Goal: Transaction & Acquisition: Purchase product/service

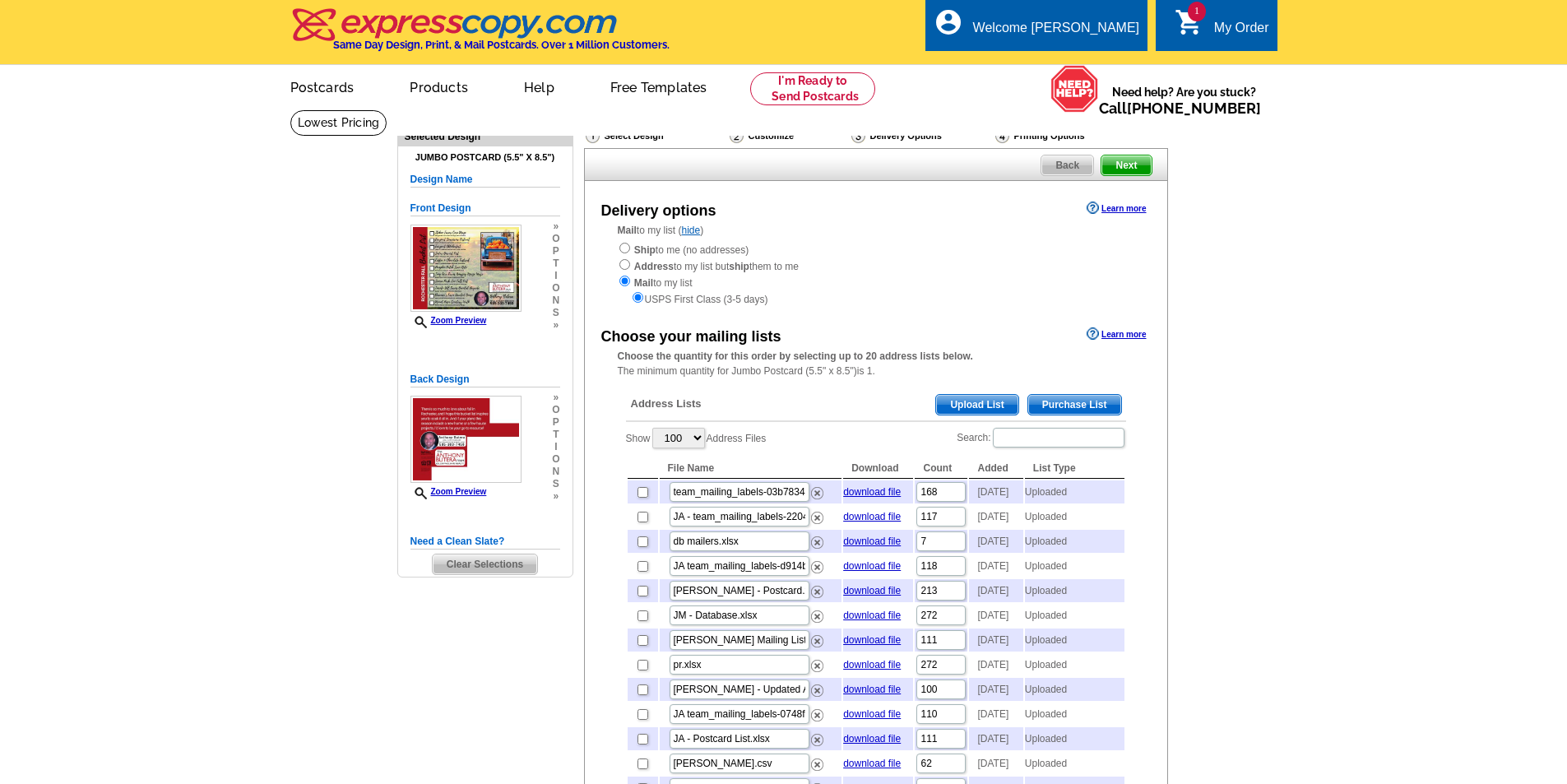
select select "100"
click at [986, 397] on span "Upload List" at bounding box center [977, 405] width 82 height 19
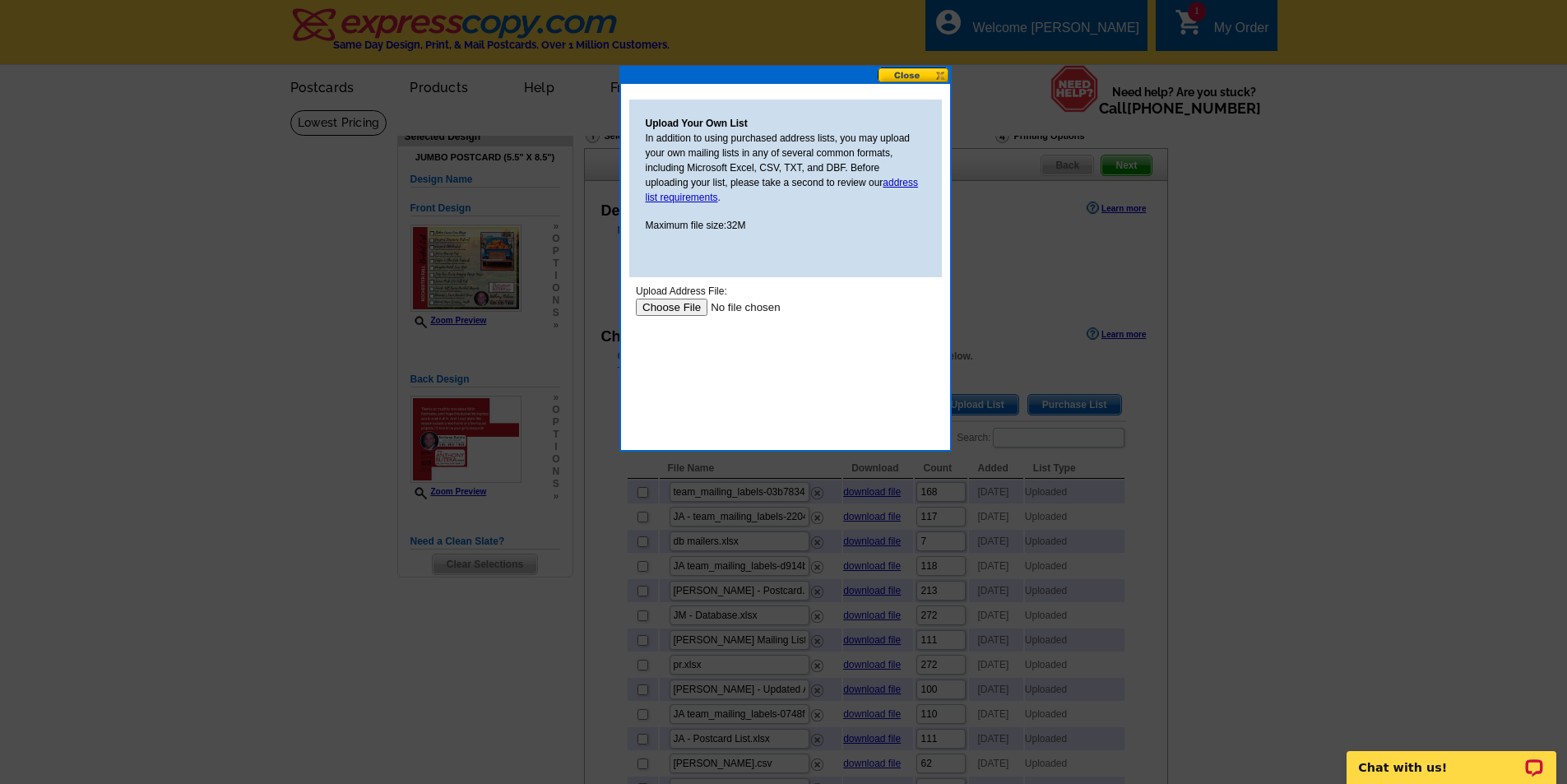
click at [696, 311] on input "file" at bounding box center [740, 307] width 208 height 18
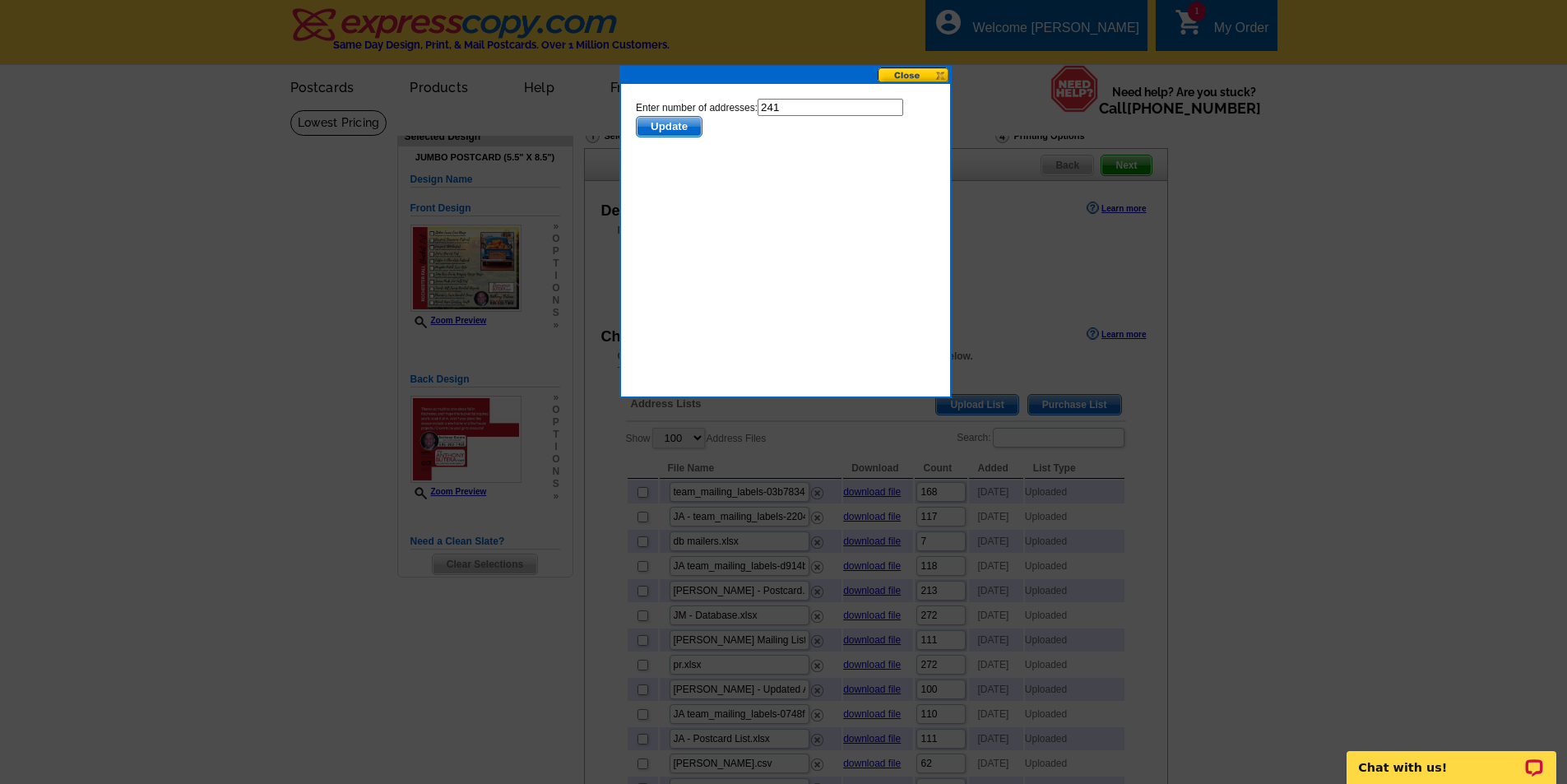
click at [677, 128] on span "Update" at bounding box center [668, 126] width 65 height 19
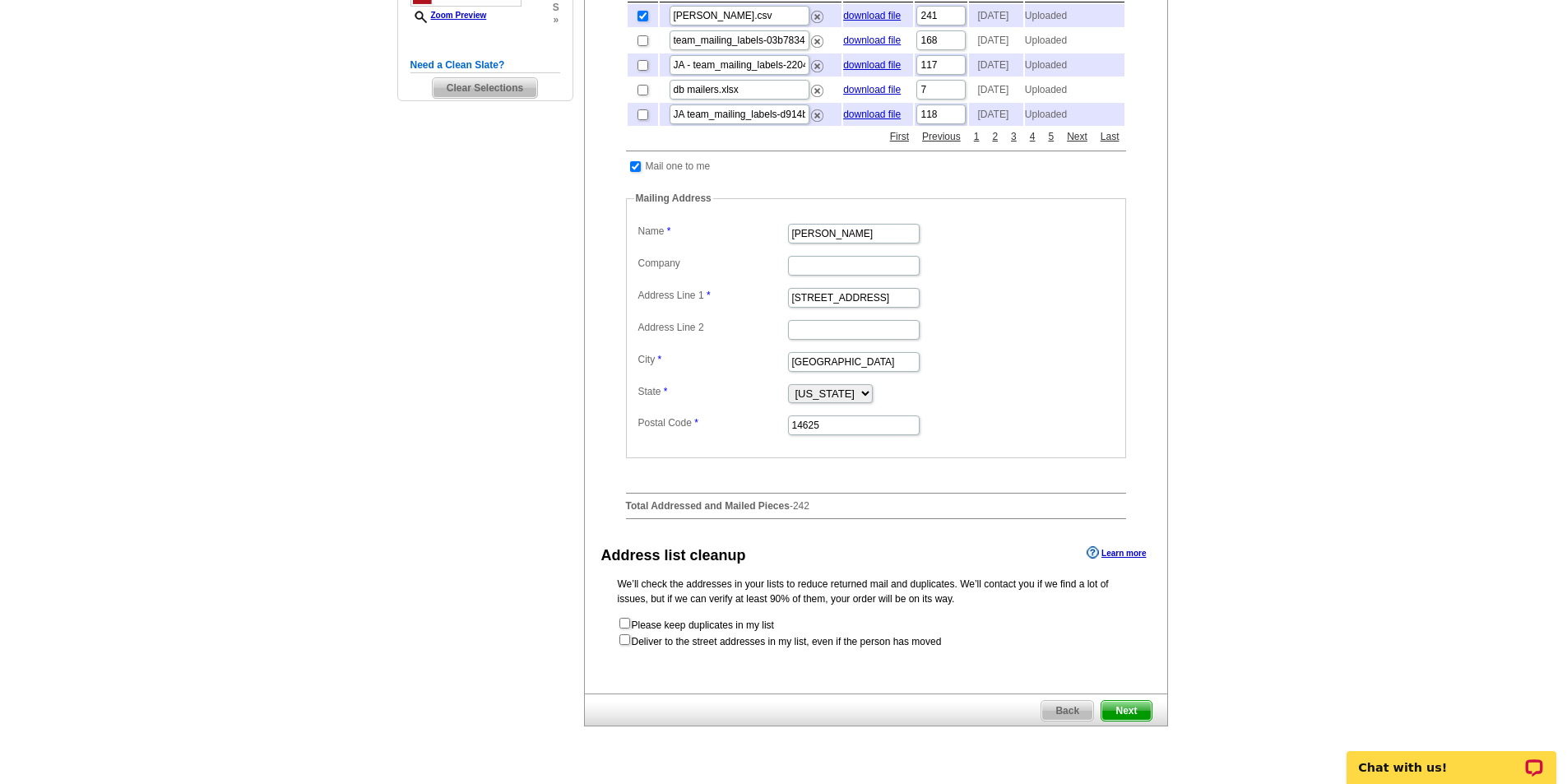
scroll to position [658, 0]
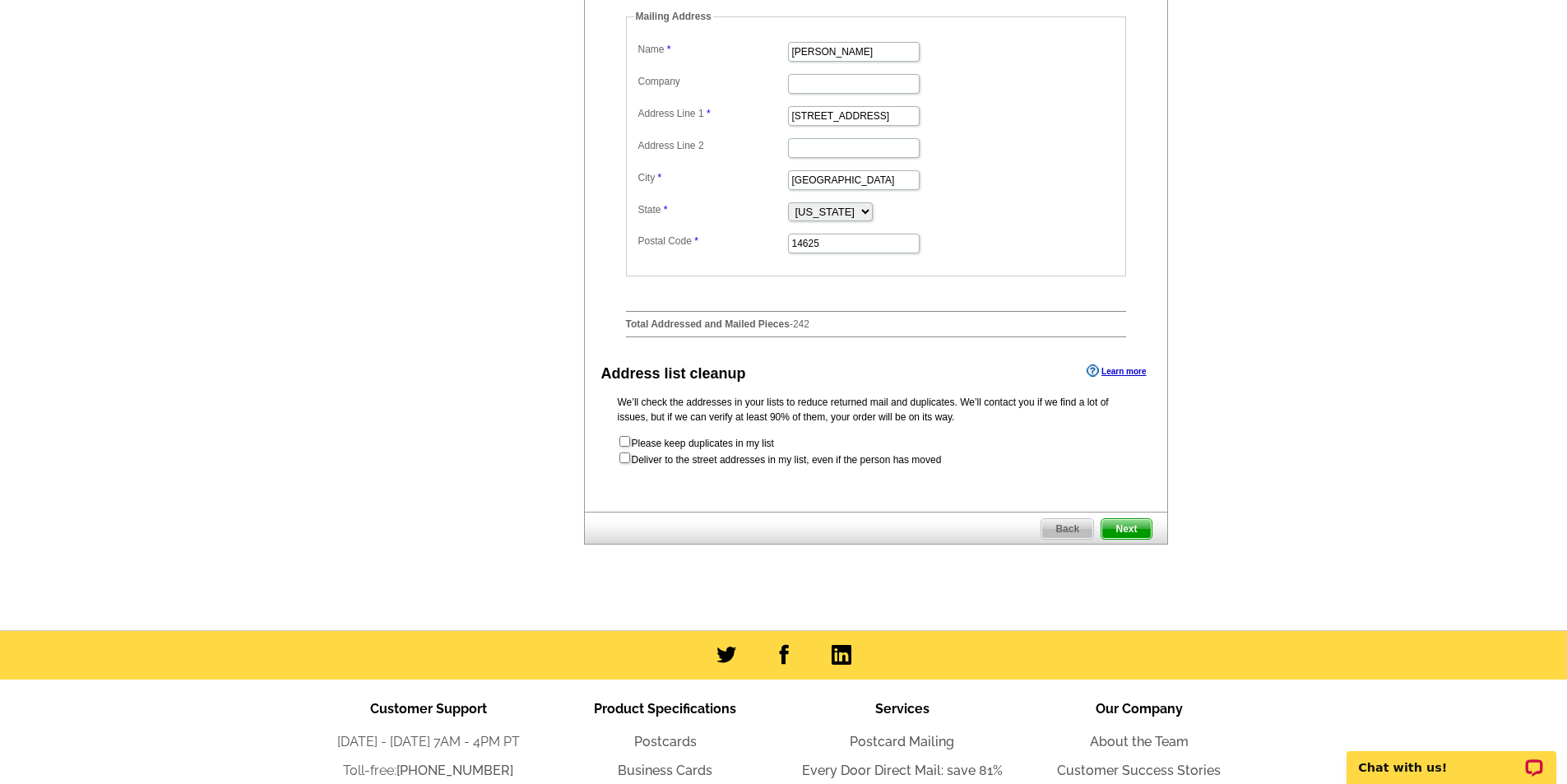
checkbox input "false"
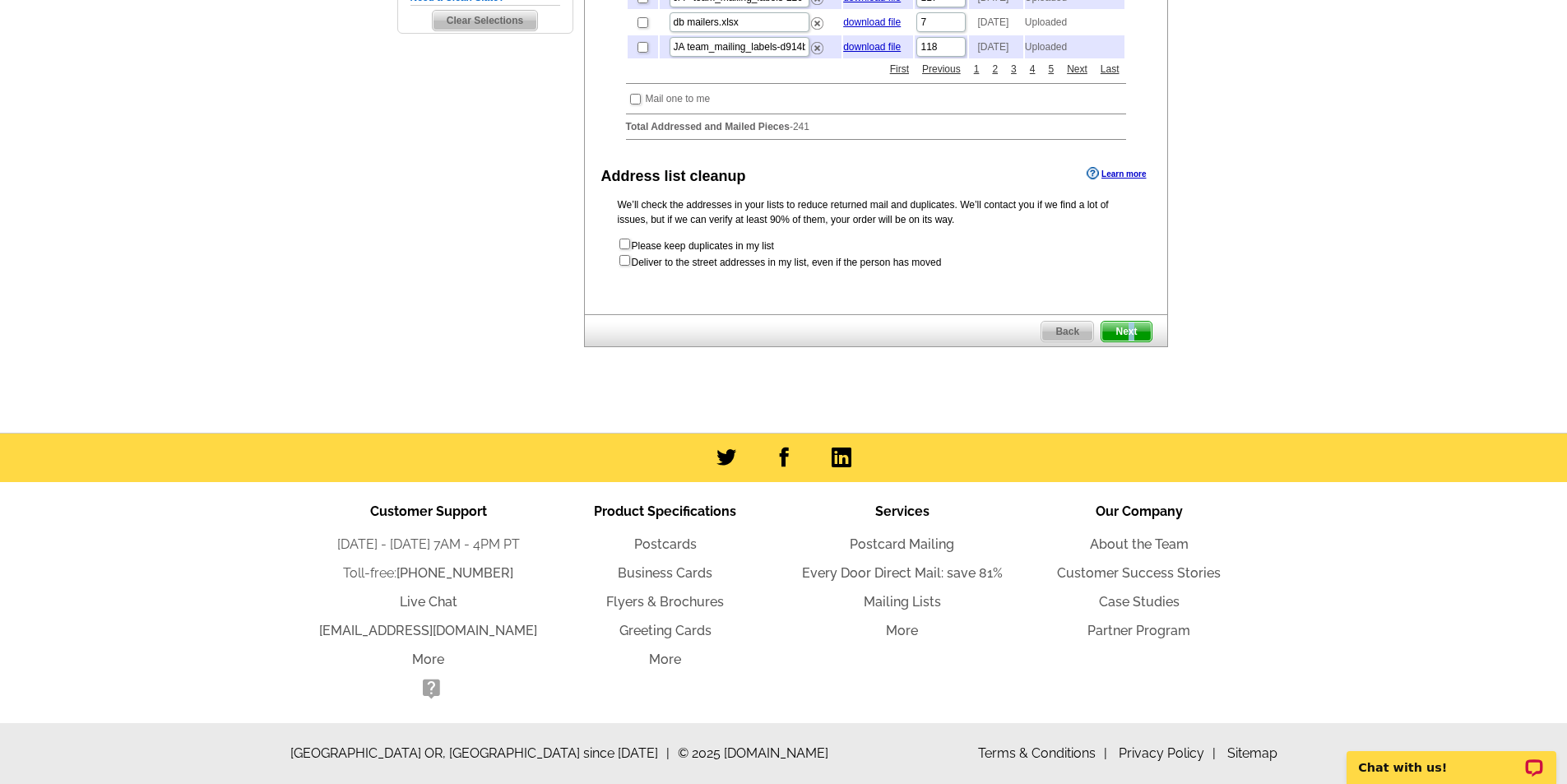
click at [1131, 334] on span "Next" at bounding box center [1126, 331] width 50 height 19
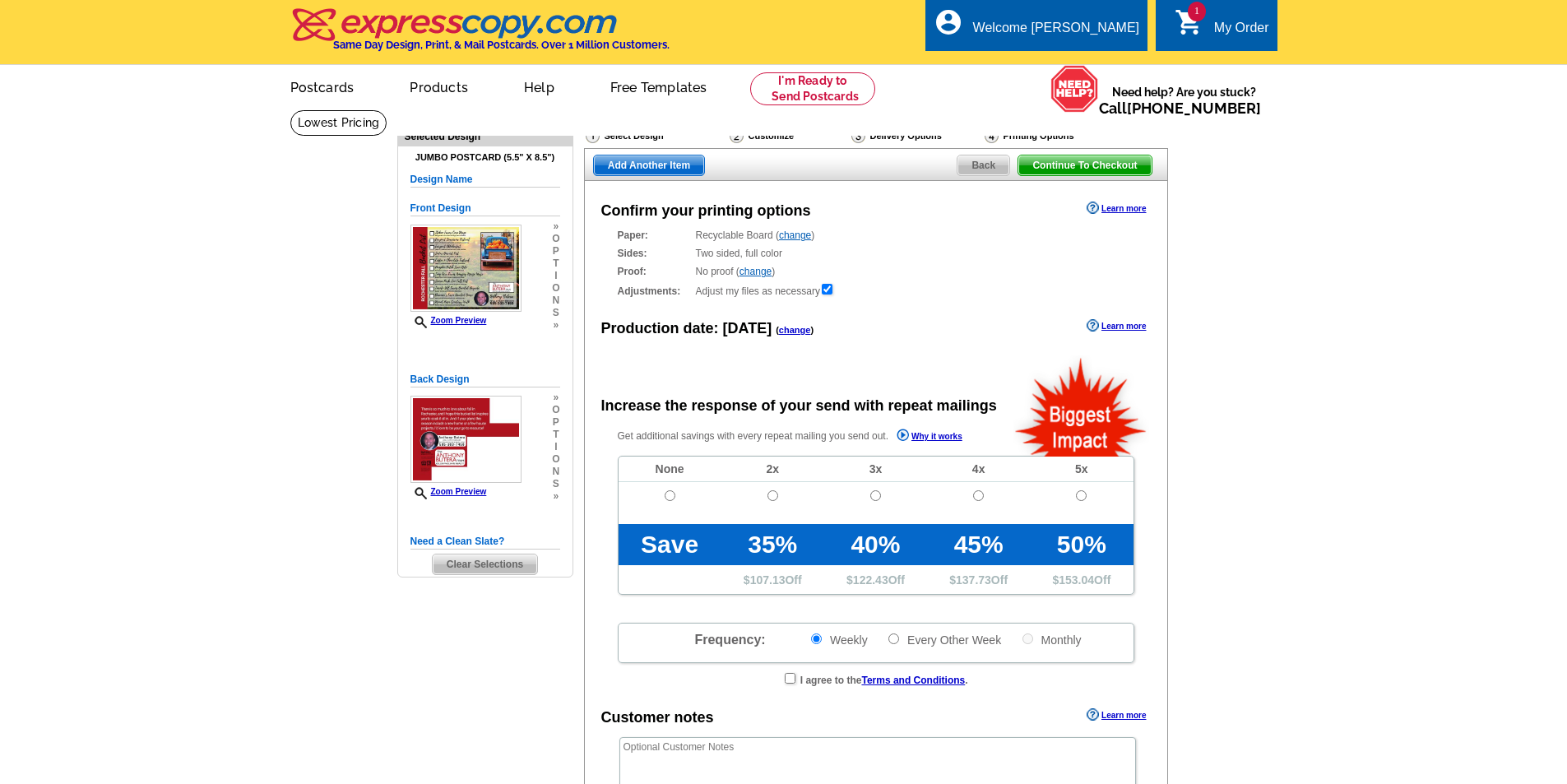
radio input "false"
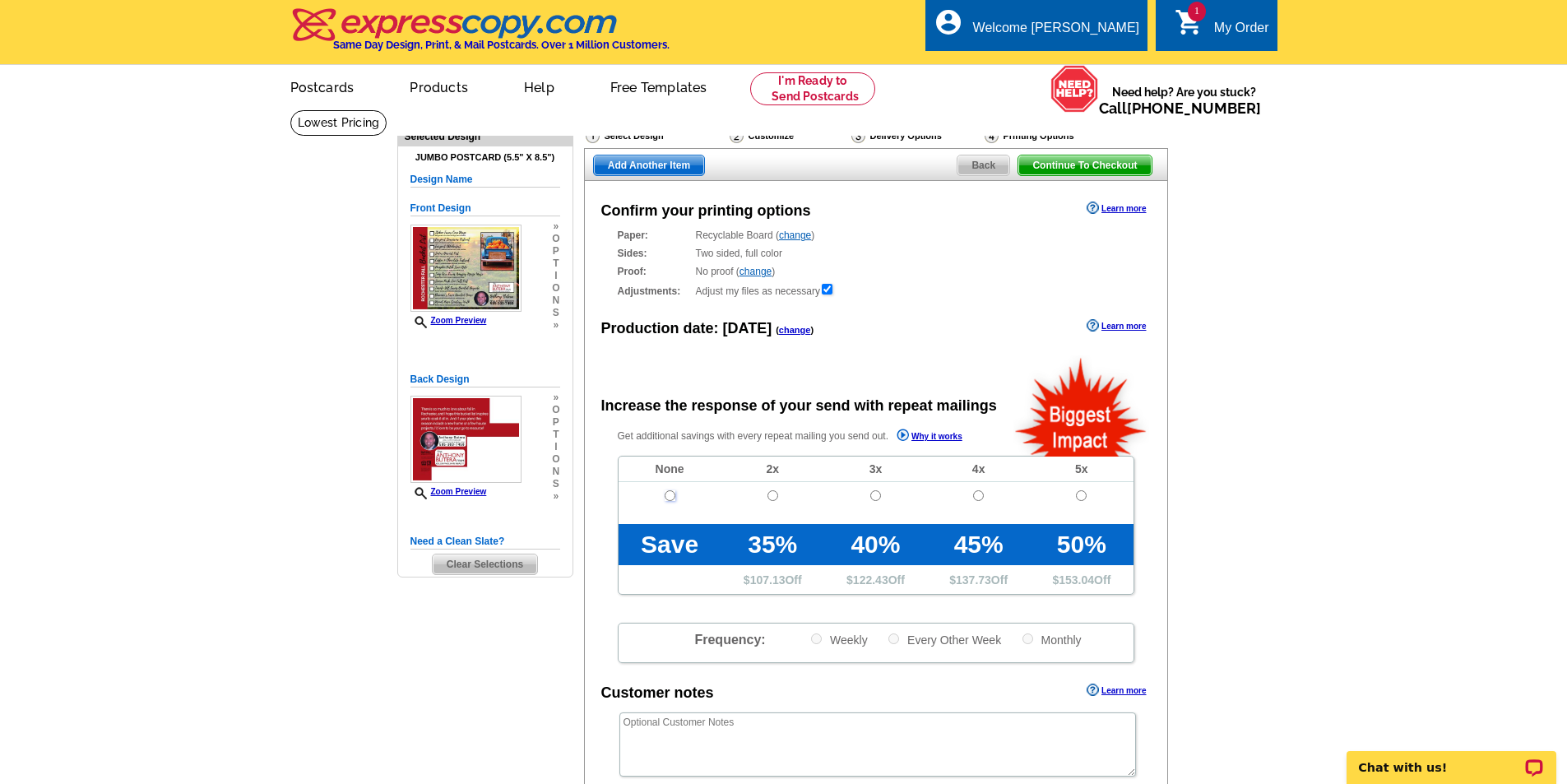
click at [673, 497] on input "radio" at bounding box center [670, 495] width 11 height 11
radio input "true"
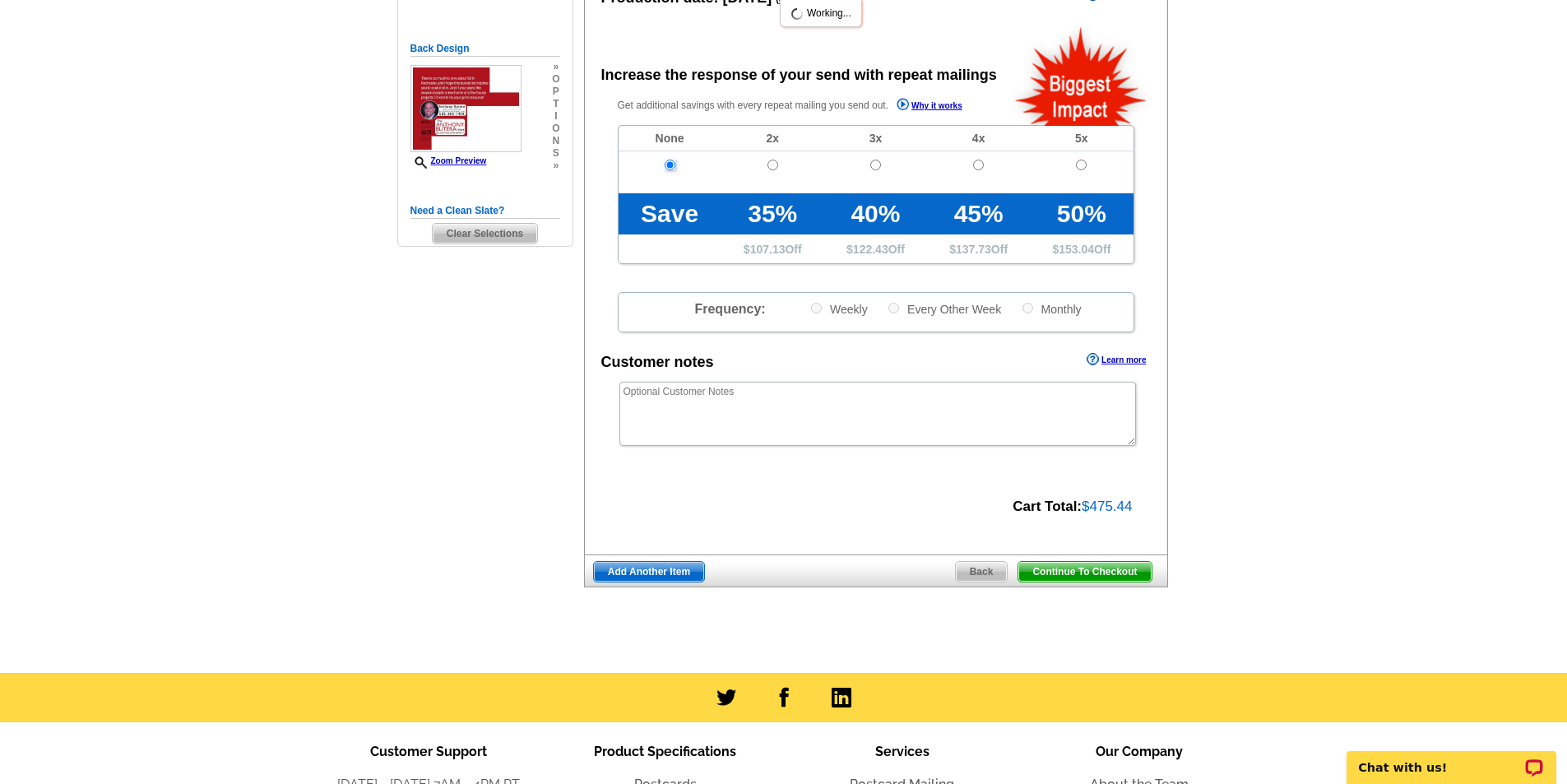
scroll to position [411, 0]
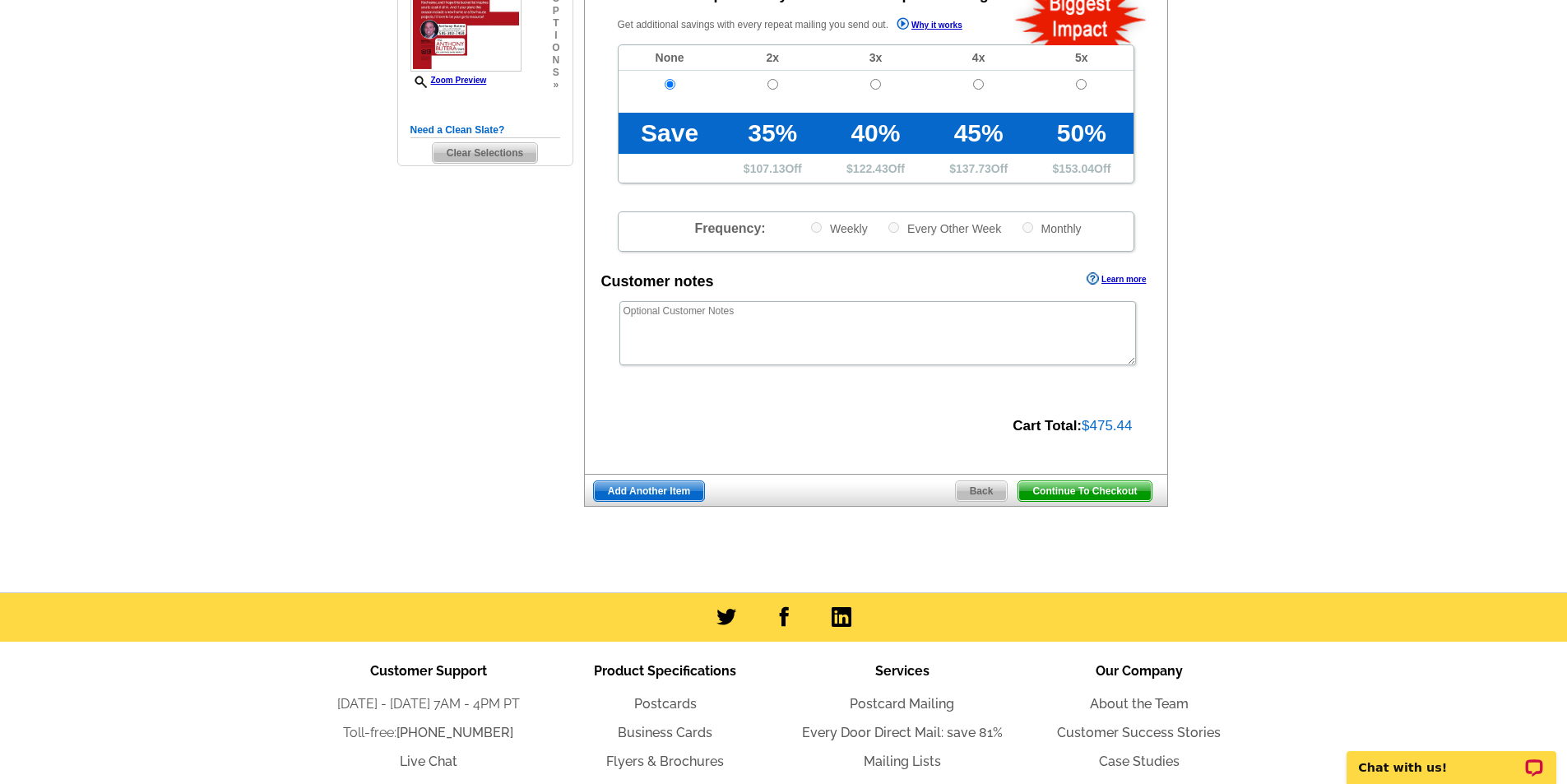
click at [1108, 491] on span "Continue To Checkout" at bounding box center [1084, 490] width 132 height 19
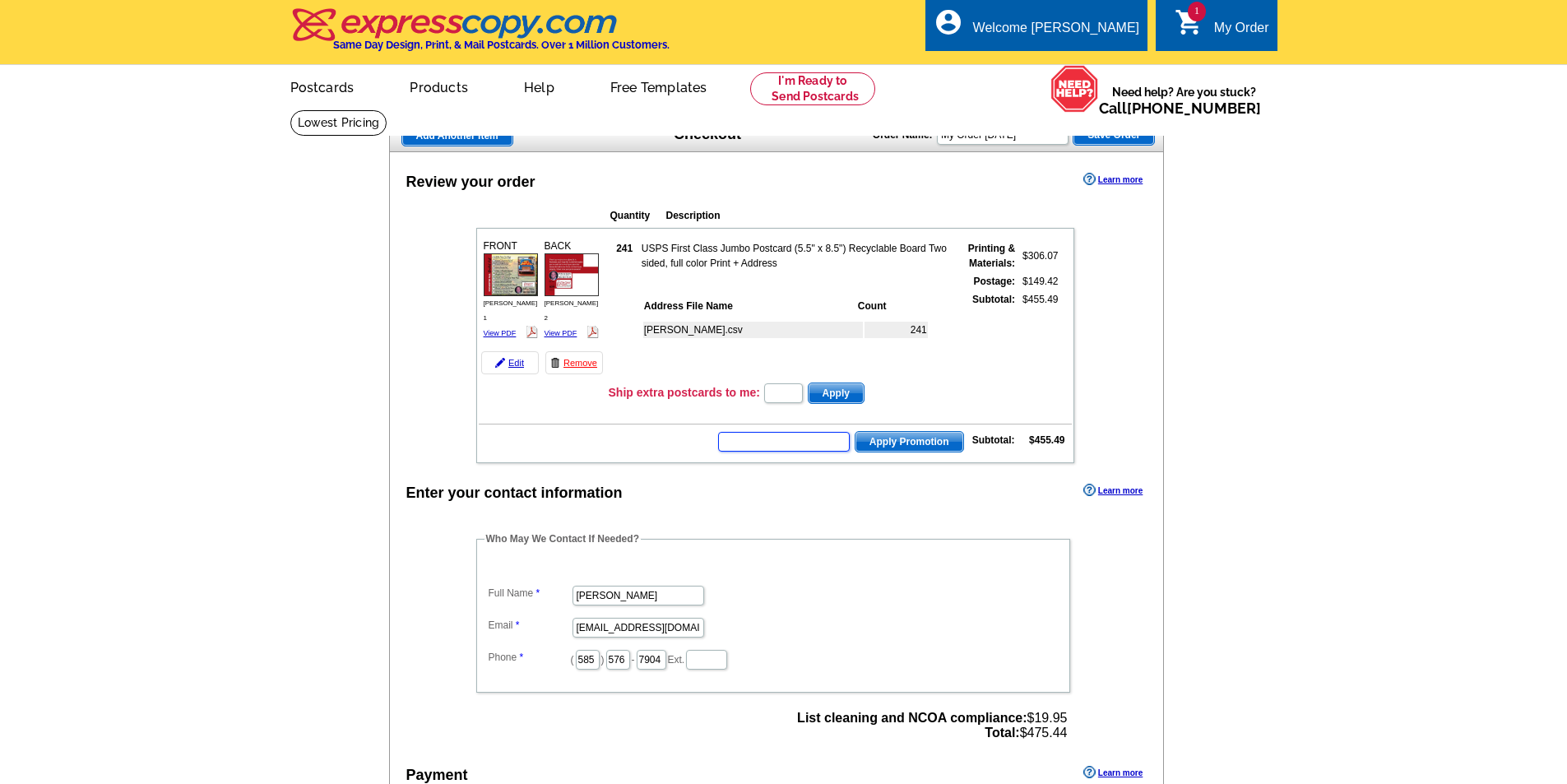
click at [796, 444] on input "text" at bounding box center [784, 442] width 131 height 19
click at [765, 447] on input "text" at bounding box center [784, 442] width 131 height 19
click at [759, 450] on input "text" at bounding box center [784, 442] width 131 height 19
click at [760, 436] on input "text" at bounding box center [784, 442] width 131 height 19
click at [758, 445] on input "text" at bounding box center [784, 442] width 131 height 19
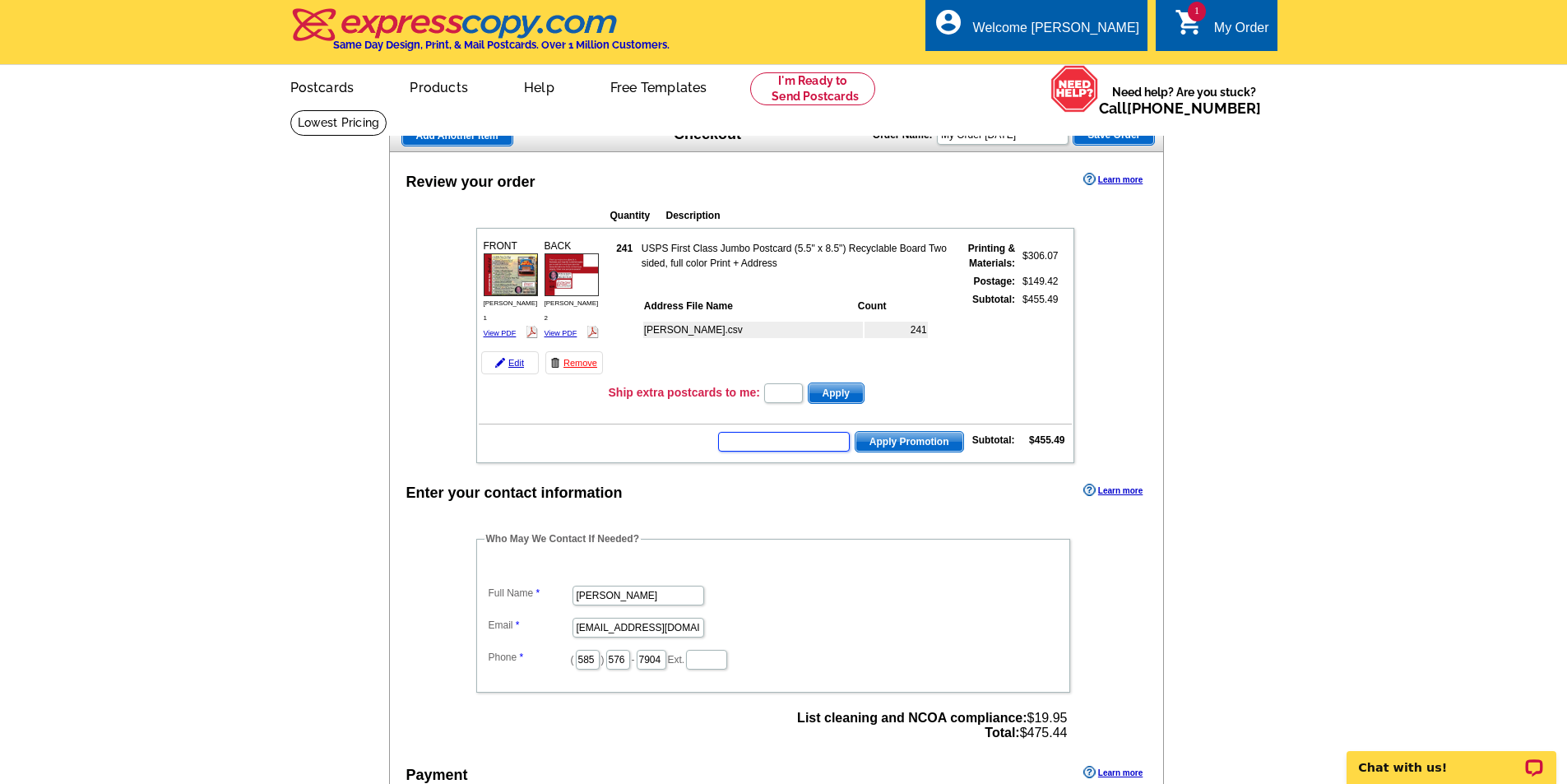
paste input "CHAT20"
type input "CHAT20"
click at [931, 438] on span "Apply Promotion" at bounding box center [909, 442] width 108 height 19
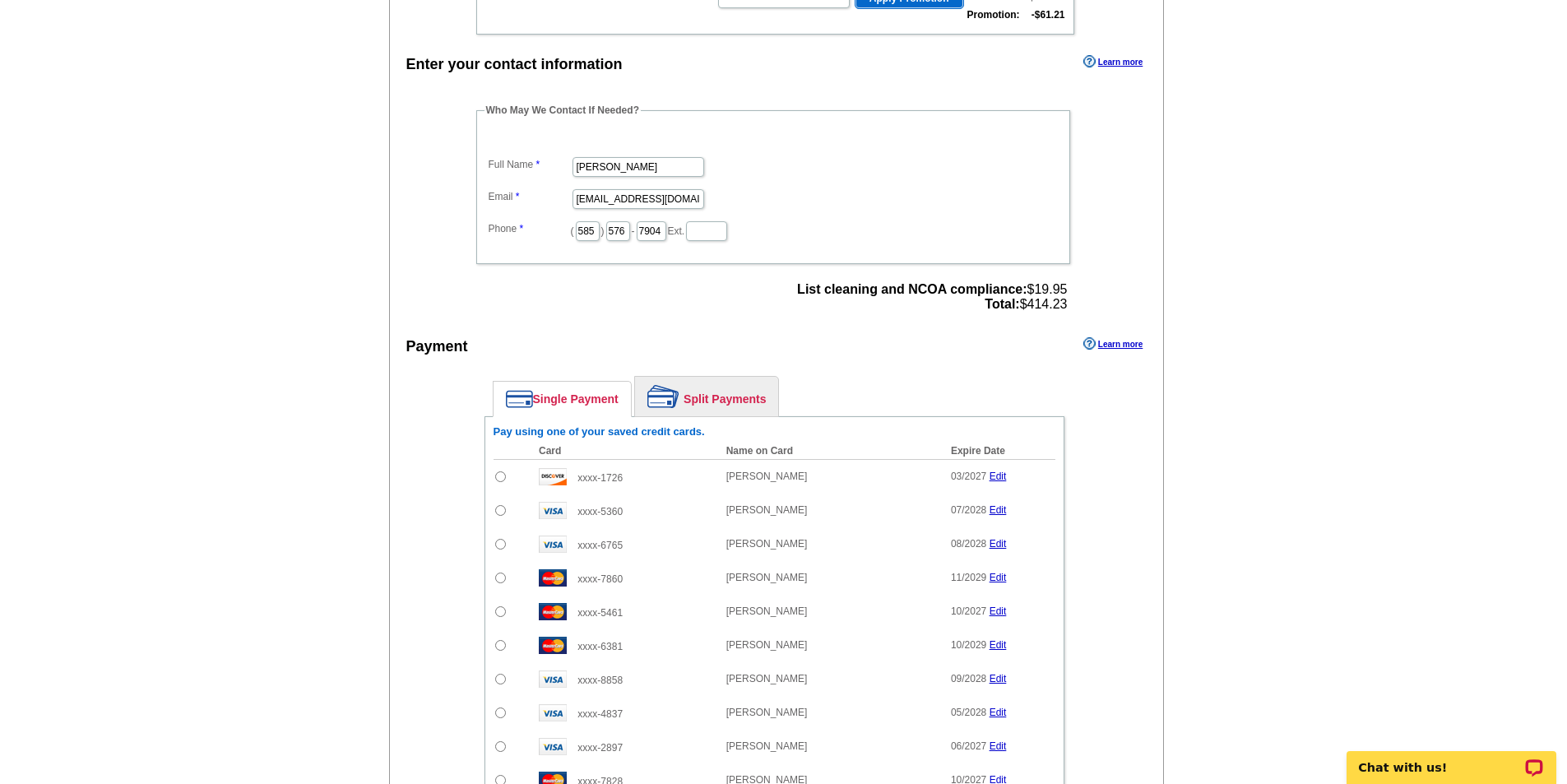
scroll to position [740, 0]
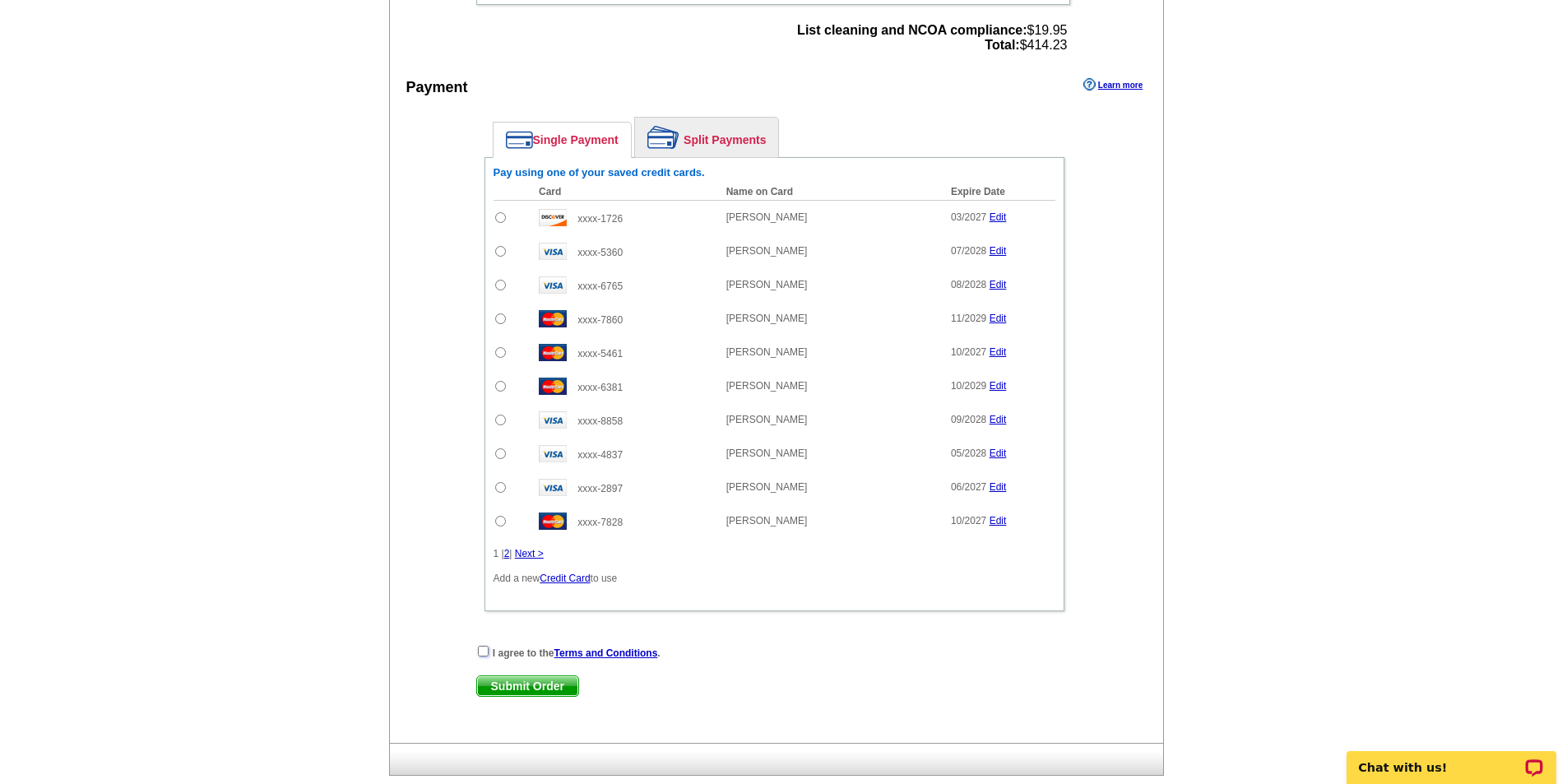
click at [481, 652] on input "checkbox" at bounding box center [483, 651] width 11 height 11
checkbox input "true"
click at [505, 390] on input "radio" at bounding box center [500, 385] width 11 height 11
radio input "true"
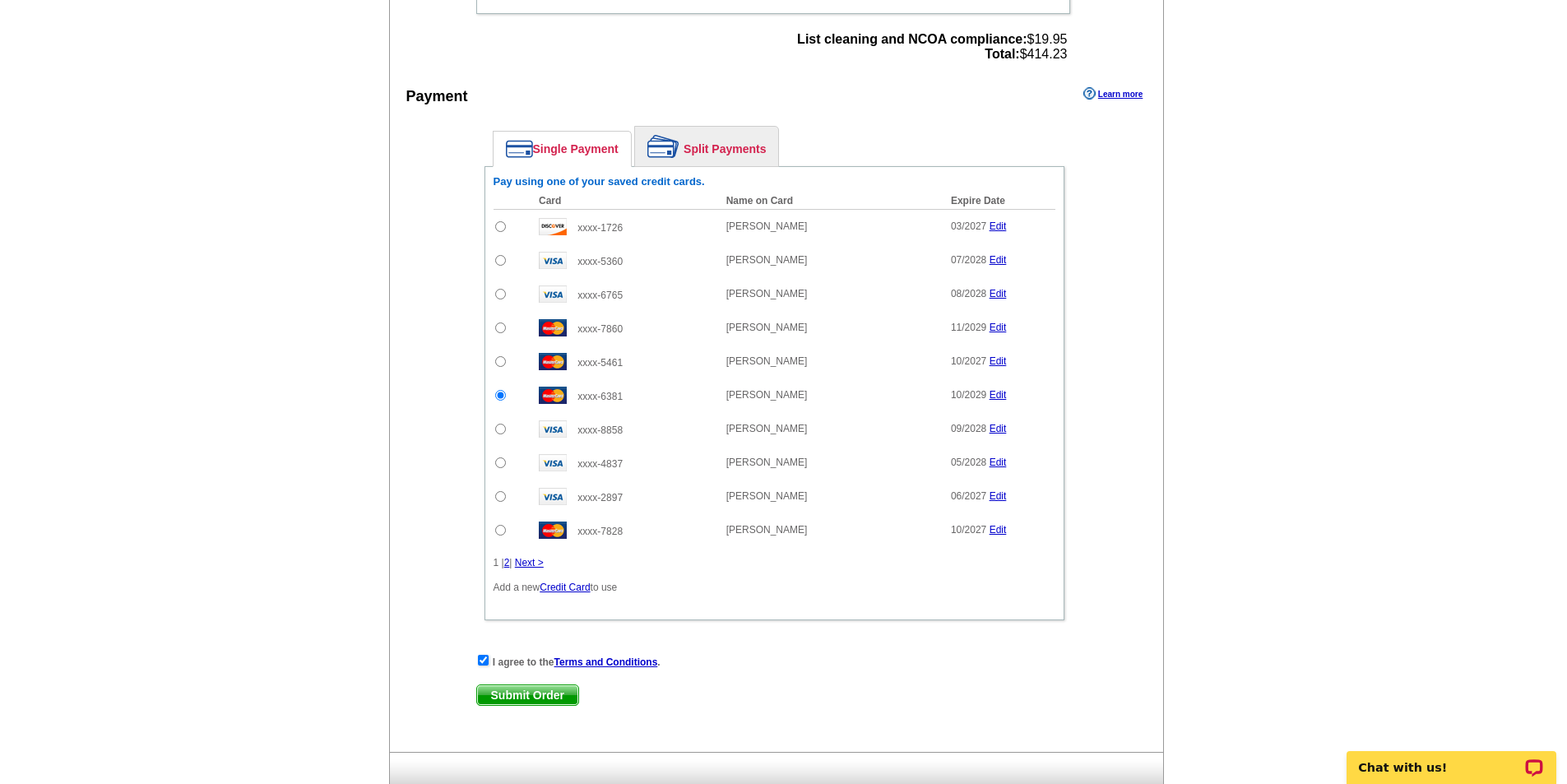
scroll to position [905, 0]
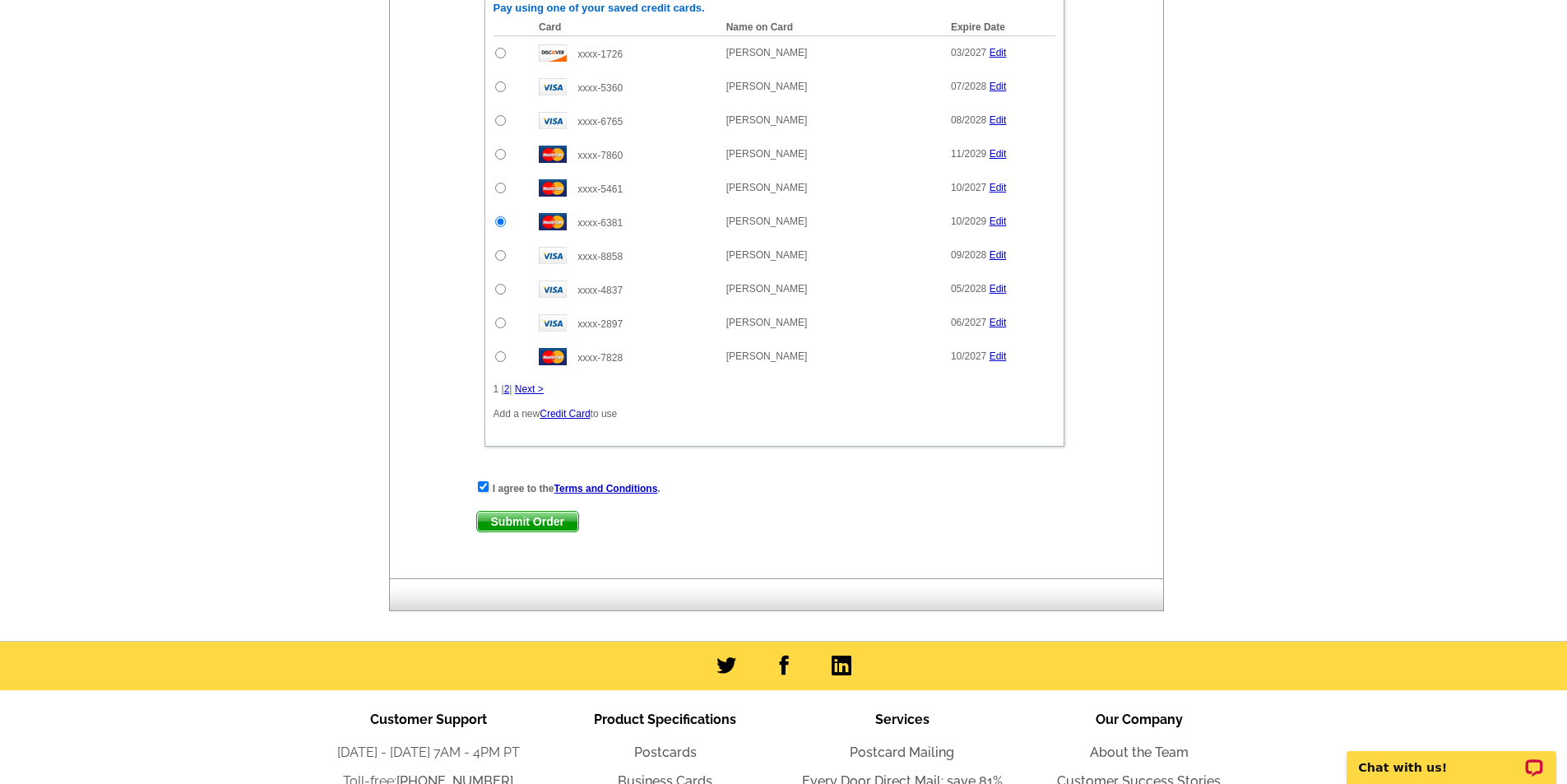
click at [536, 522] on span "Submit Order" at bounding box center [528, 521] width 101 height 19
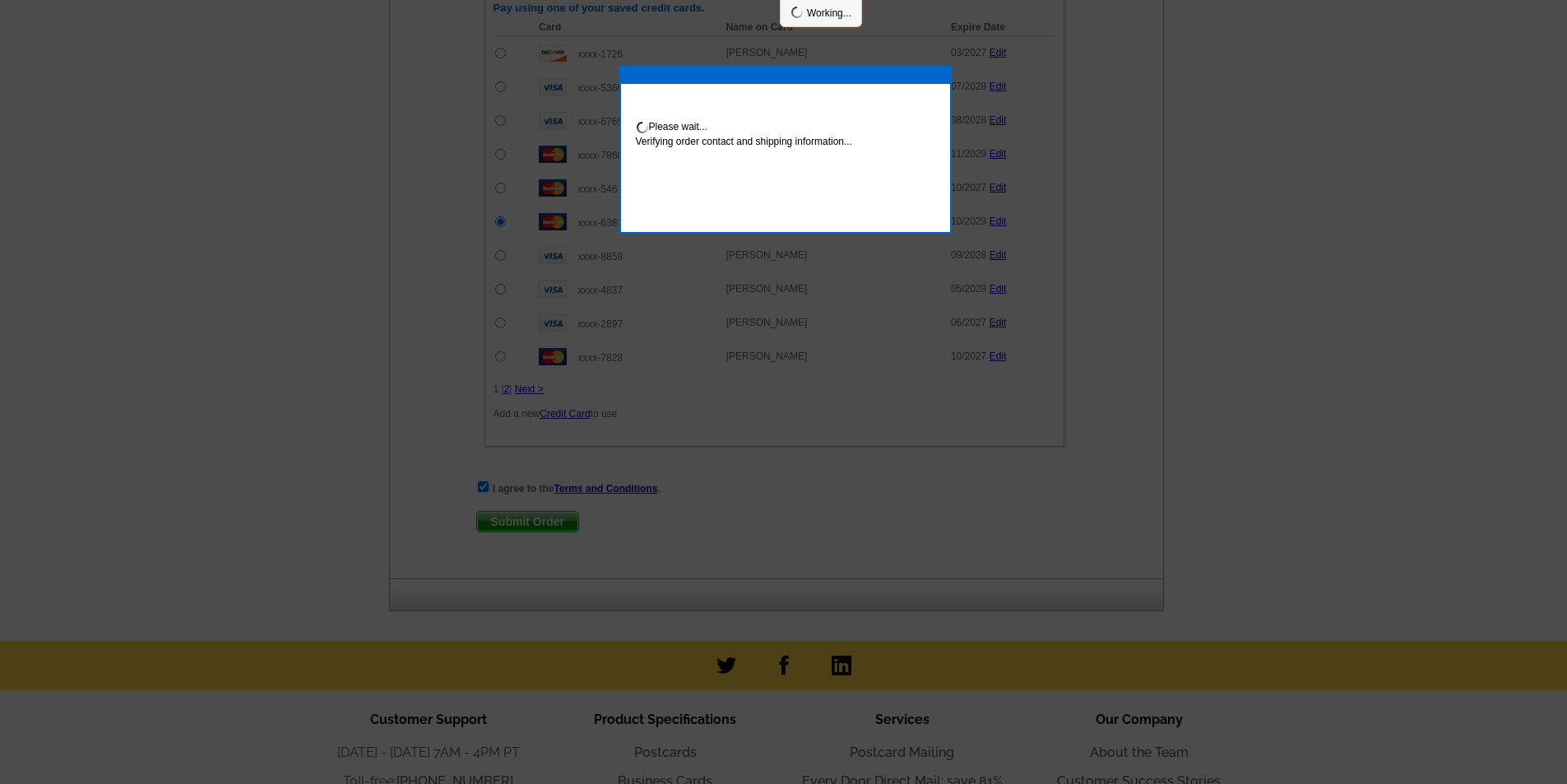
scroll to position [987, 0]
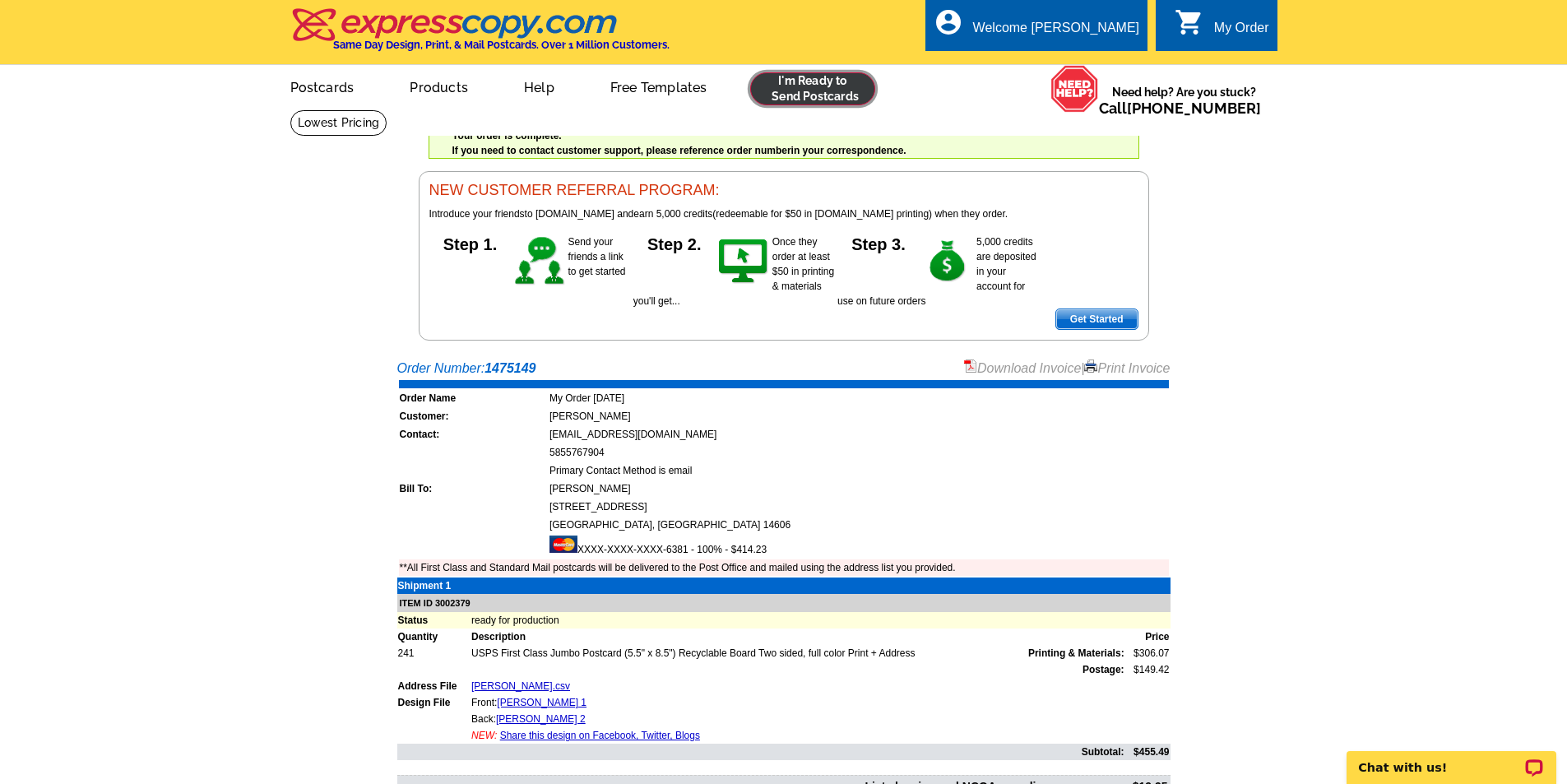
click at [811, 93] on link at bounding box center [813, 89] width 126 height 33
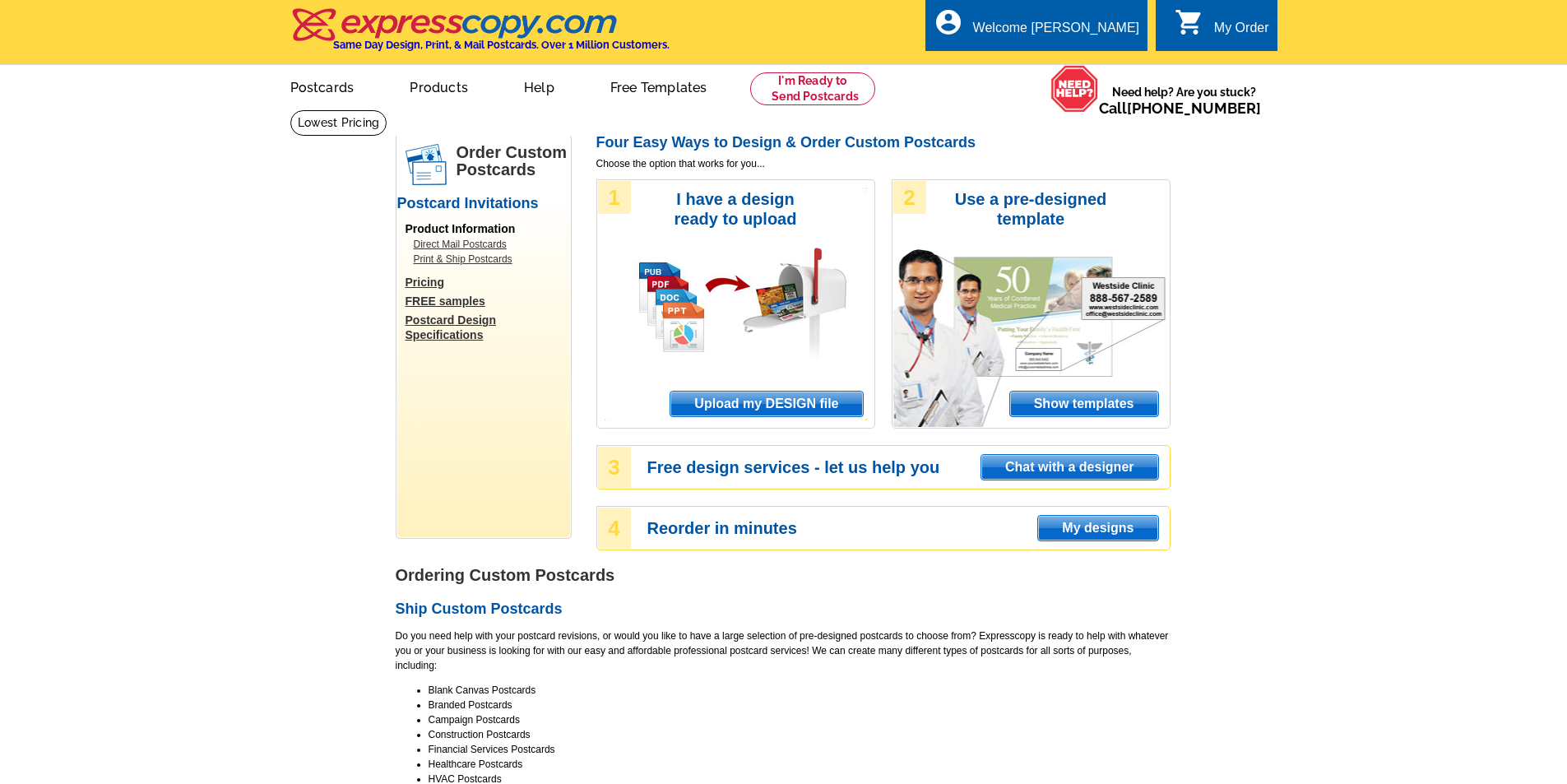
click at [743, 405] on span "Upload my DESIGN file" at bounding box center [766, 403] width 192 height 24
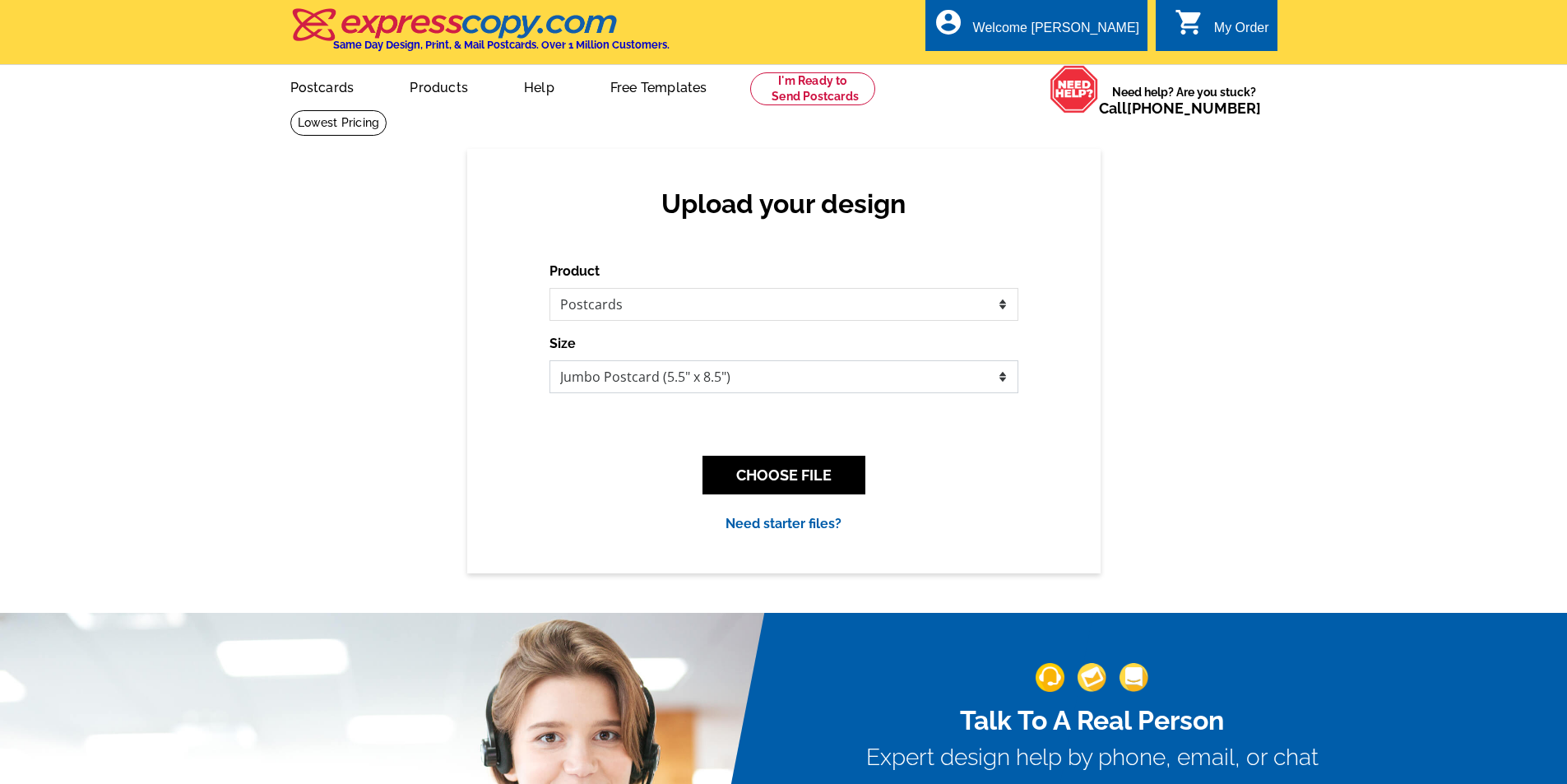
click at [731, 376] on select "Jumbo Postcard (5.5" x 8.5") Regular Postcard (4.25" x 5.6") Panoramic Postcard…" at bounding box center [784, 376] width 469 height 33
select select "1"
click at [550, 361] on select "Jumbo Postcard (5.5" x 8.5") Regular Postcard (4.25" x 5.6") Panoramic Postcard…" at bounding box center [784, 376] width 469 height 33
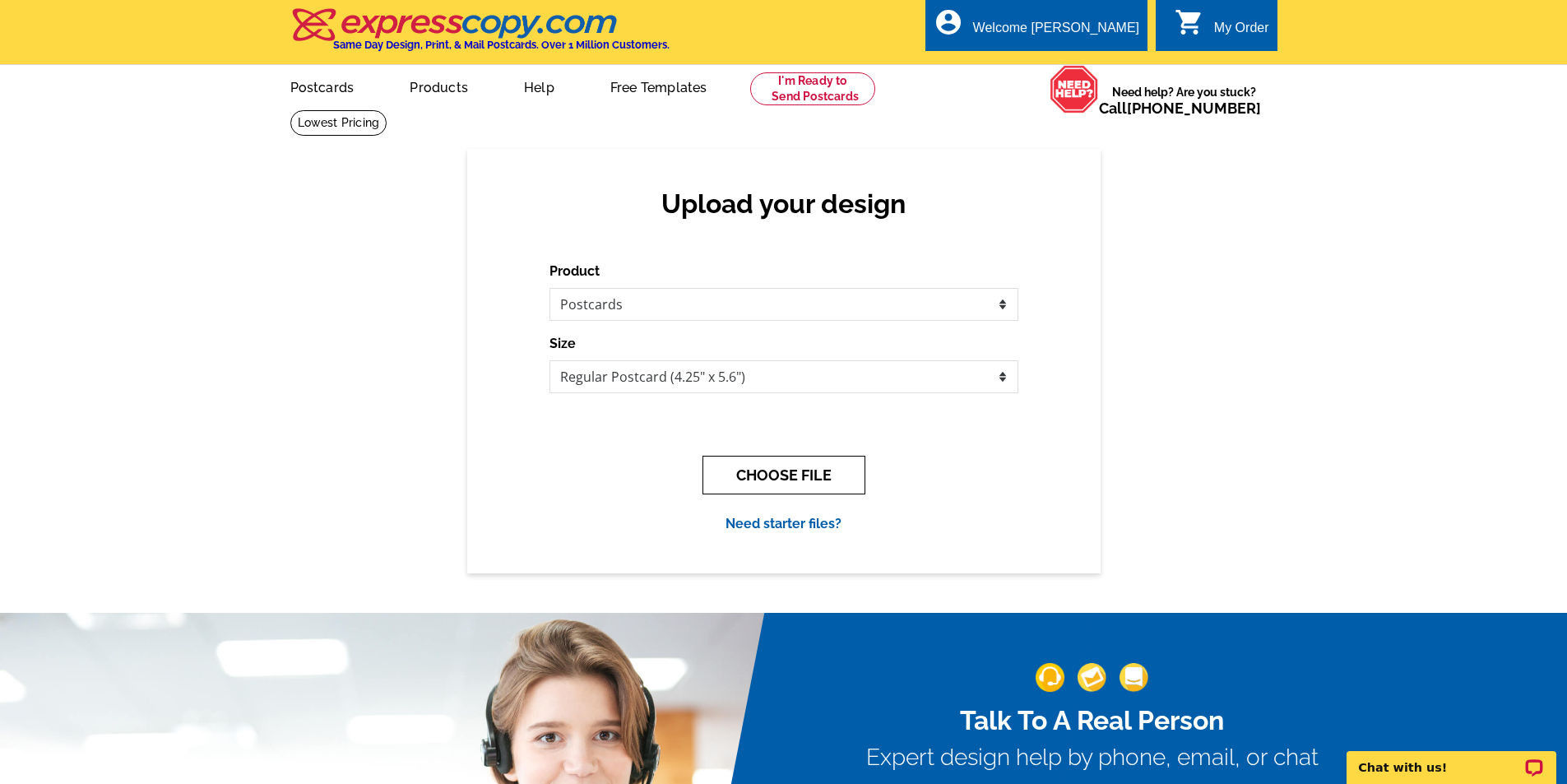
click at [764, 484] on button "CHOOSE FILE" at bounding box center [784, 475] width 163 height 39
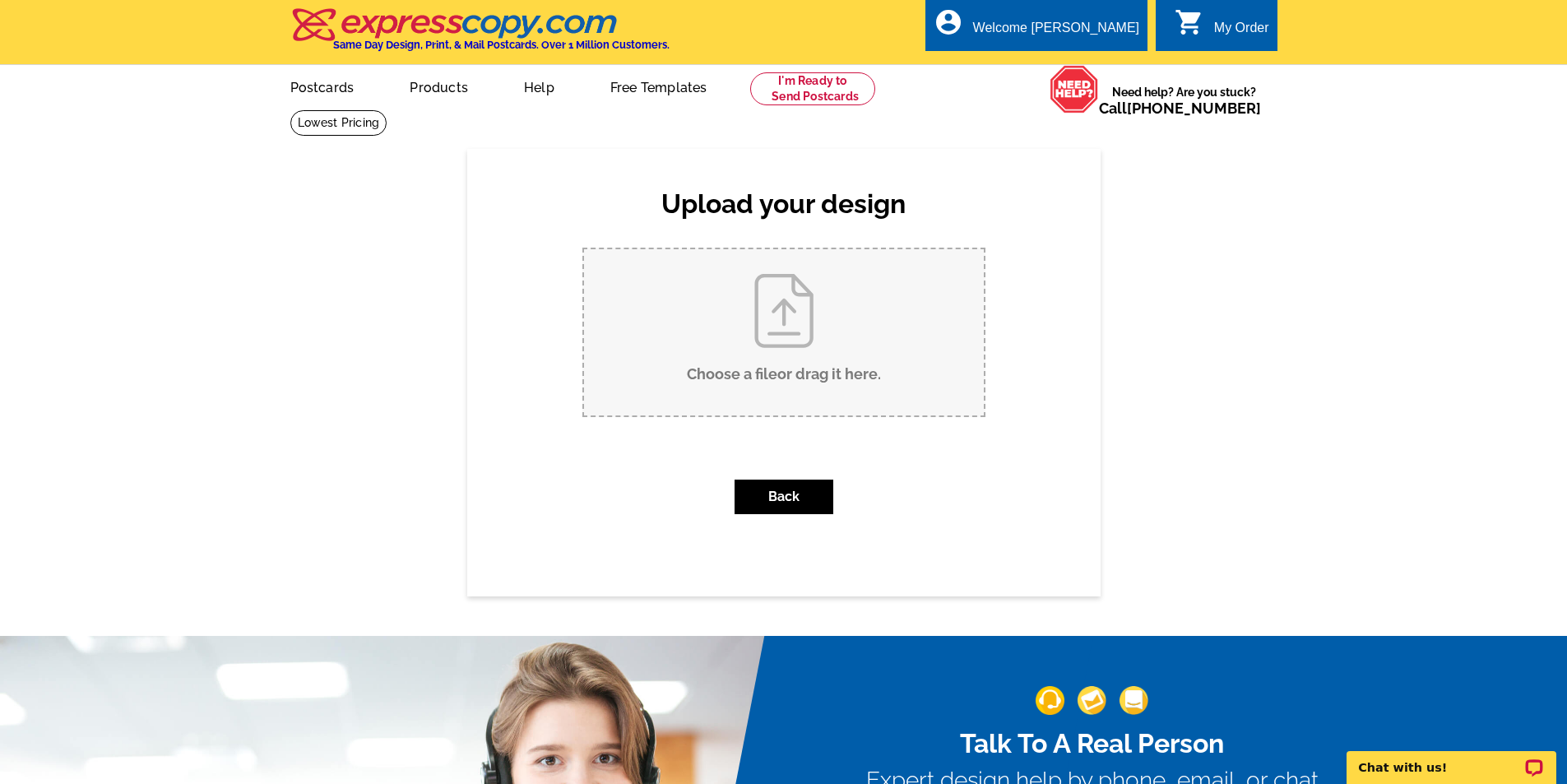
click at [779, 339] on input "Choose a file or drag it here ." at bounding box center [784, 332] width 400 height 166
type input "C:\fakepath\JASON.pdf"
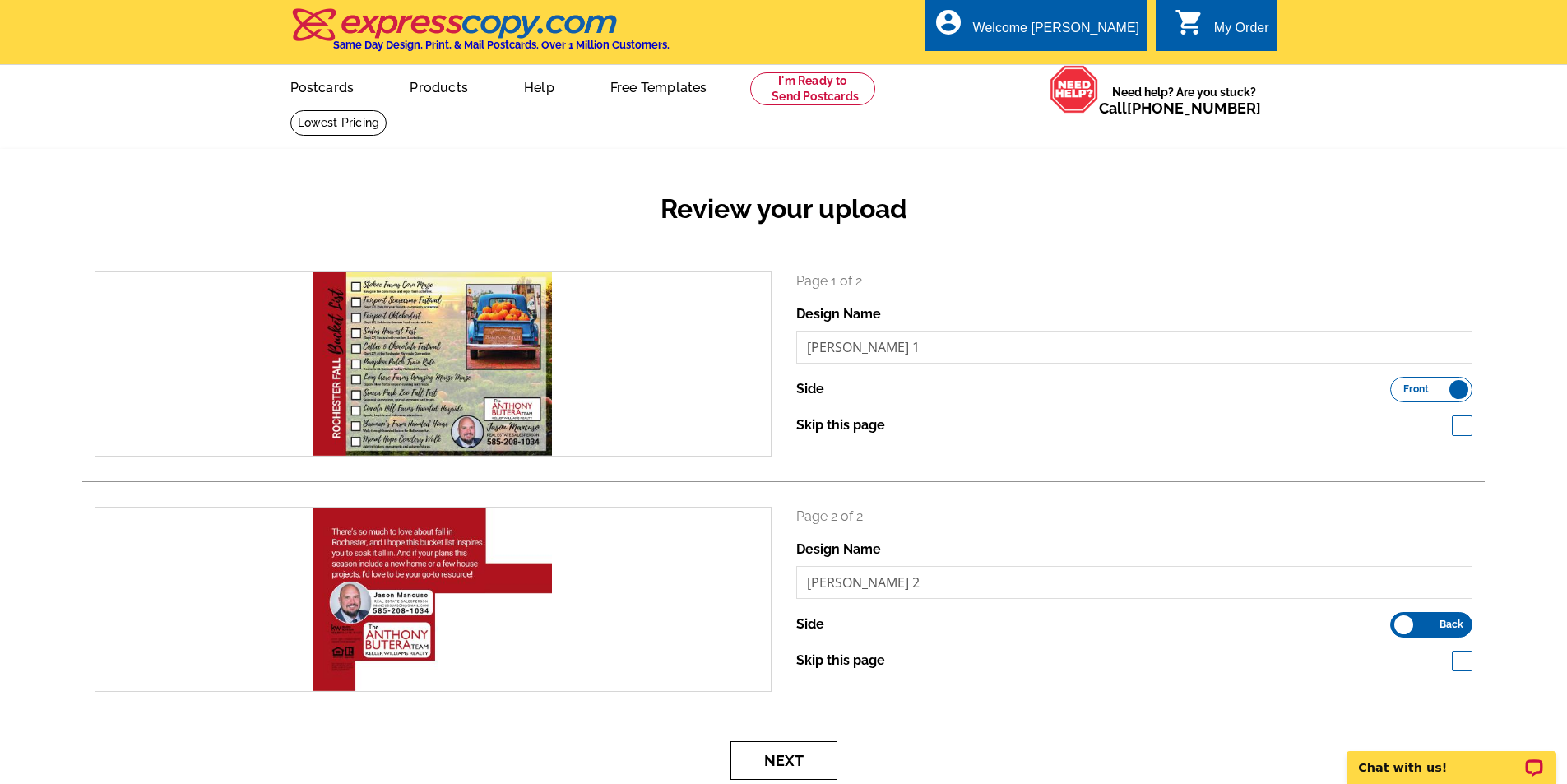
click at [801, 756] on button "Next" at bounding box center [784, 761] width 107 height 39
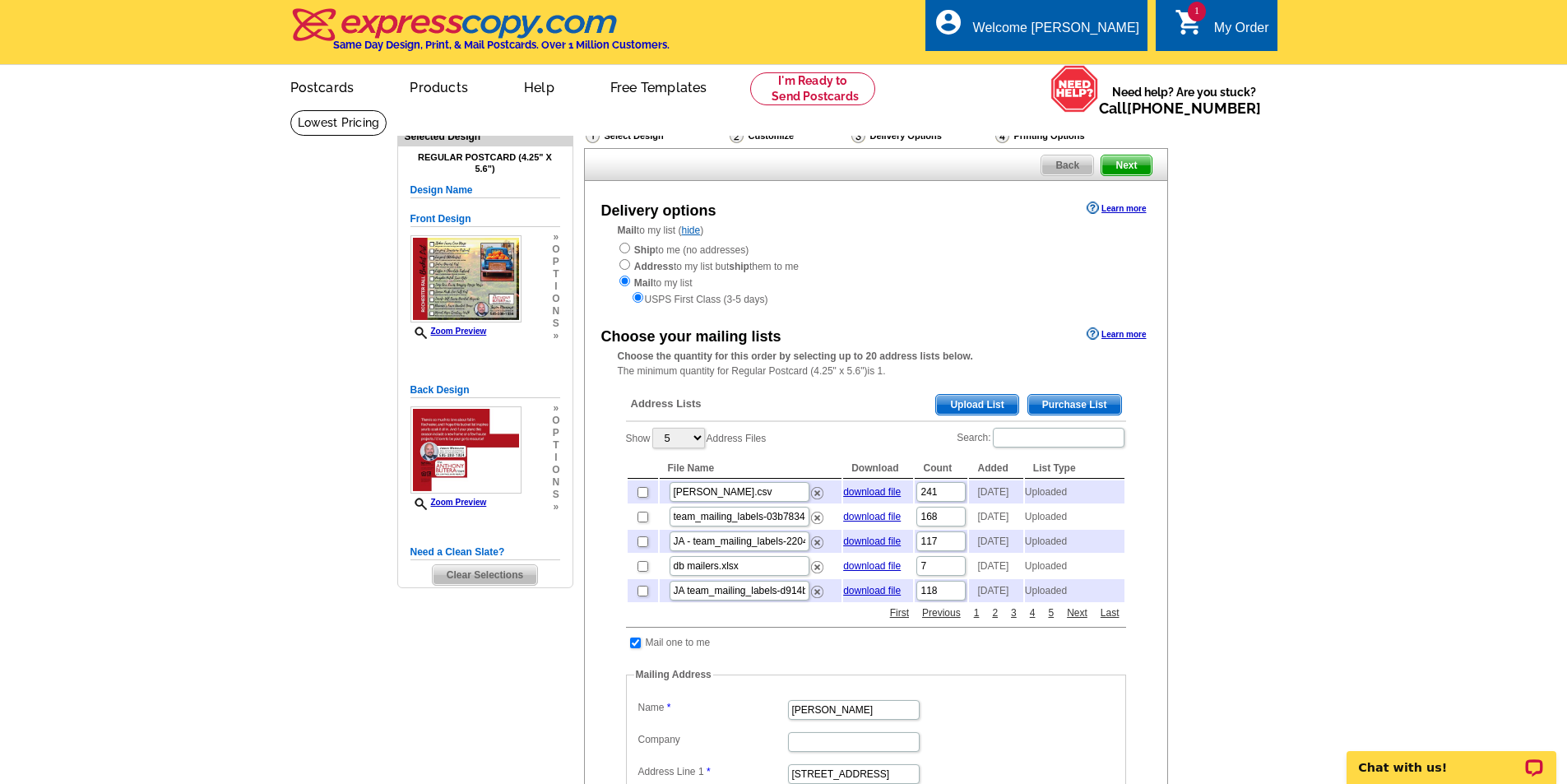
click at [1316, 240] on main "Need Help? call [PHONE_NUMBER], chat with support, or have our designers make s…" at bounding box center [784, 646] width 1567 height 1074
click at [1345, 536] on main "Need Help? call [PHONE_NUMBER], chat with support, or have our designers make s…" at bounding box center [784, 646] width 1567 height 1074
click at [976, 403] on span "Upload List" at bounding box center [977, 405] width 82 height 19
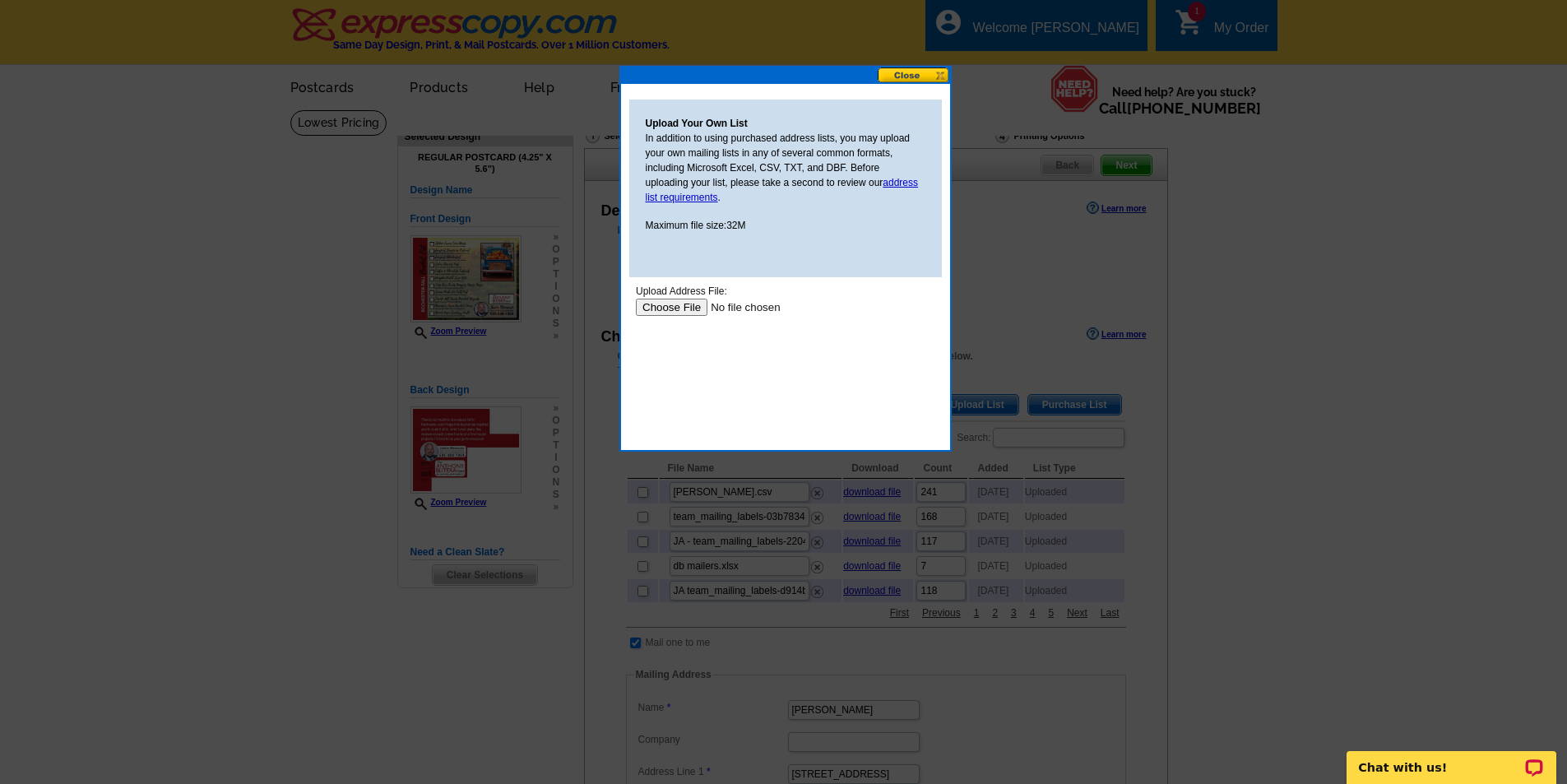
click at [680, 310] on input "file" at bounding box center [740, 307] width 208 height 18
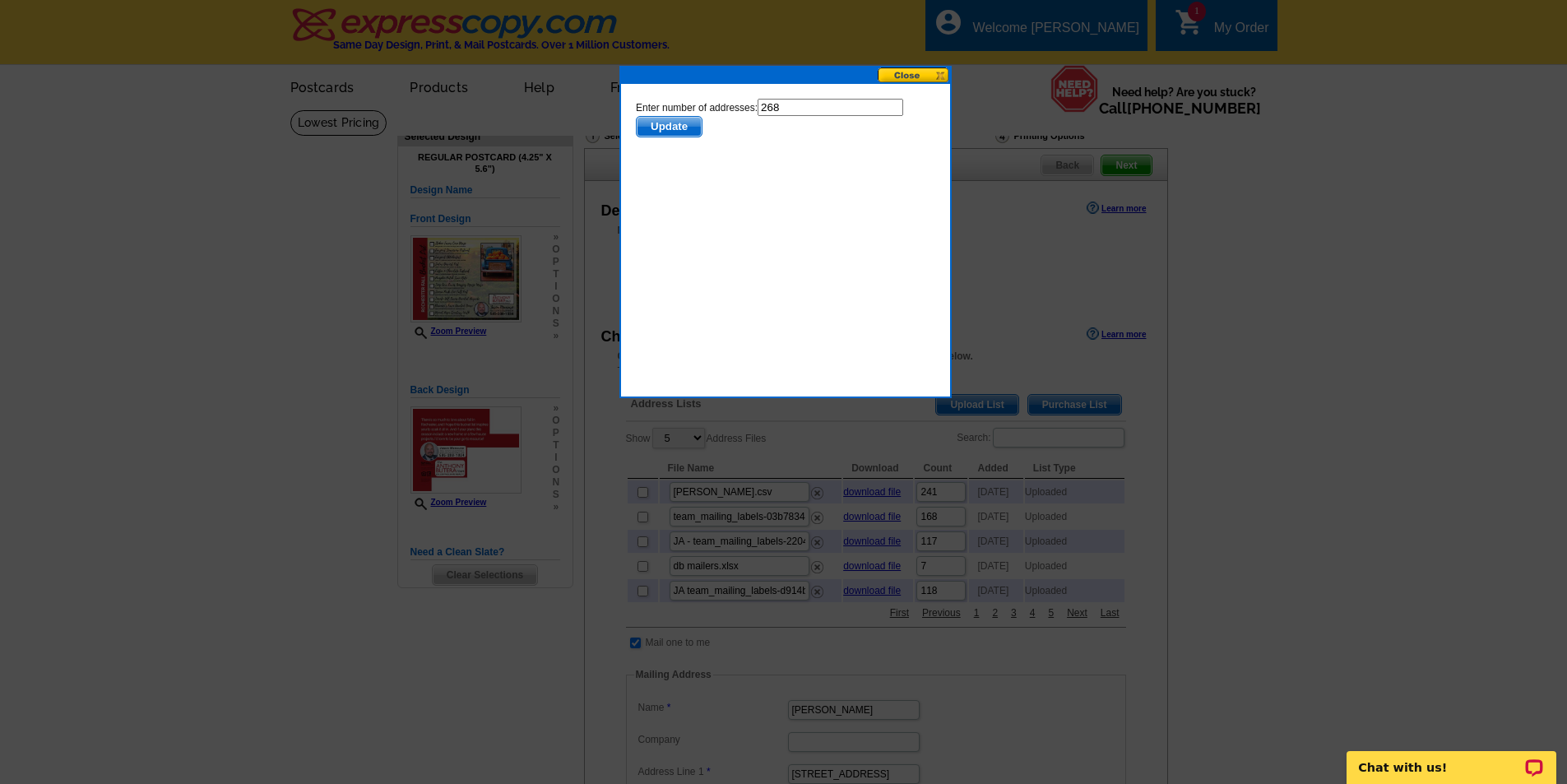
click at [666, 125] on span "Update" at bounding box center [668, 126] width 65 height 19
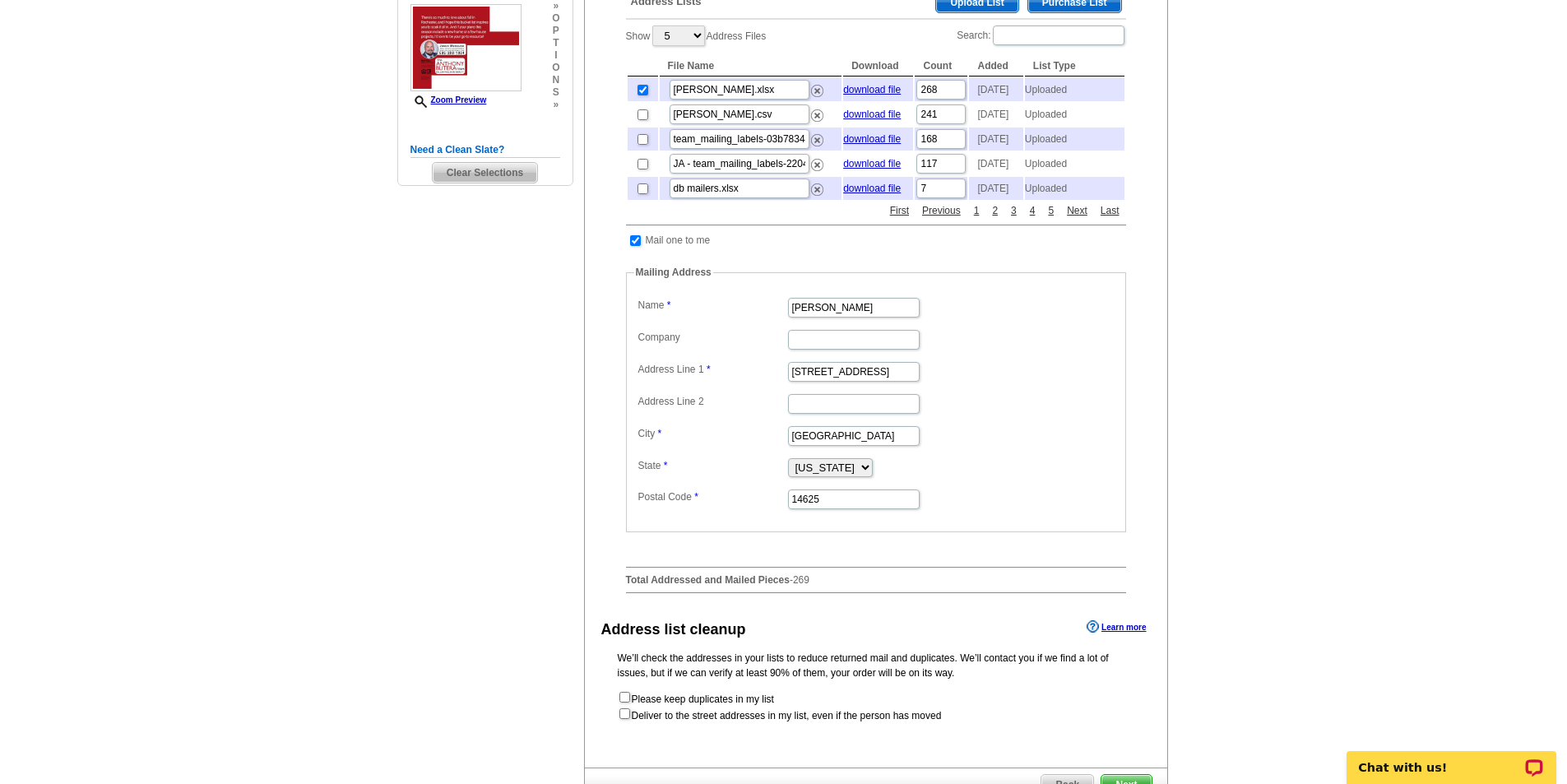
scroll to position [411, 0]
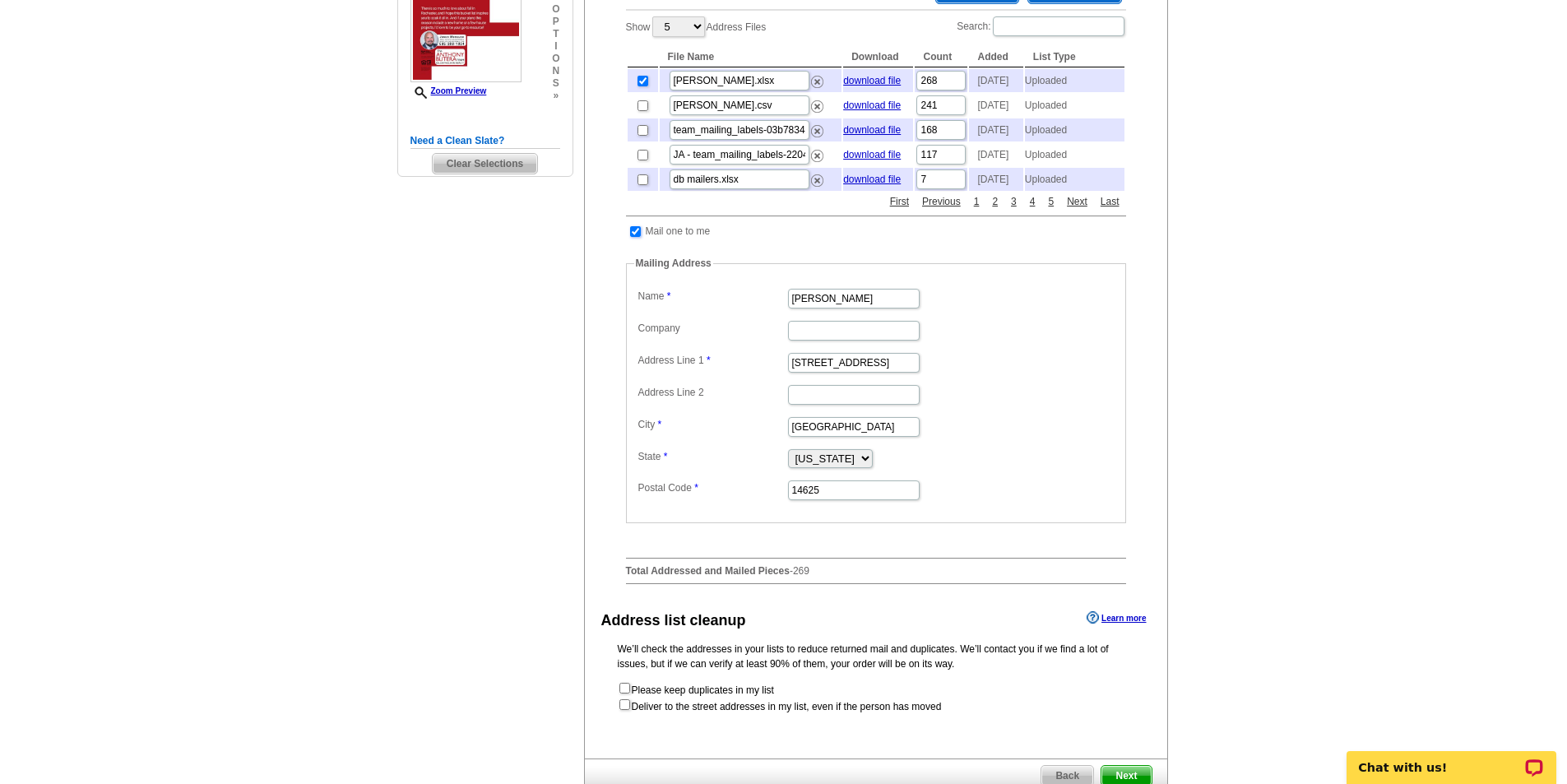
click at [638, 236] on input "checkbox" at bounding box center [635, 231] width 11 height 11
checkbox input "false"
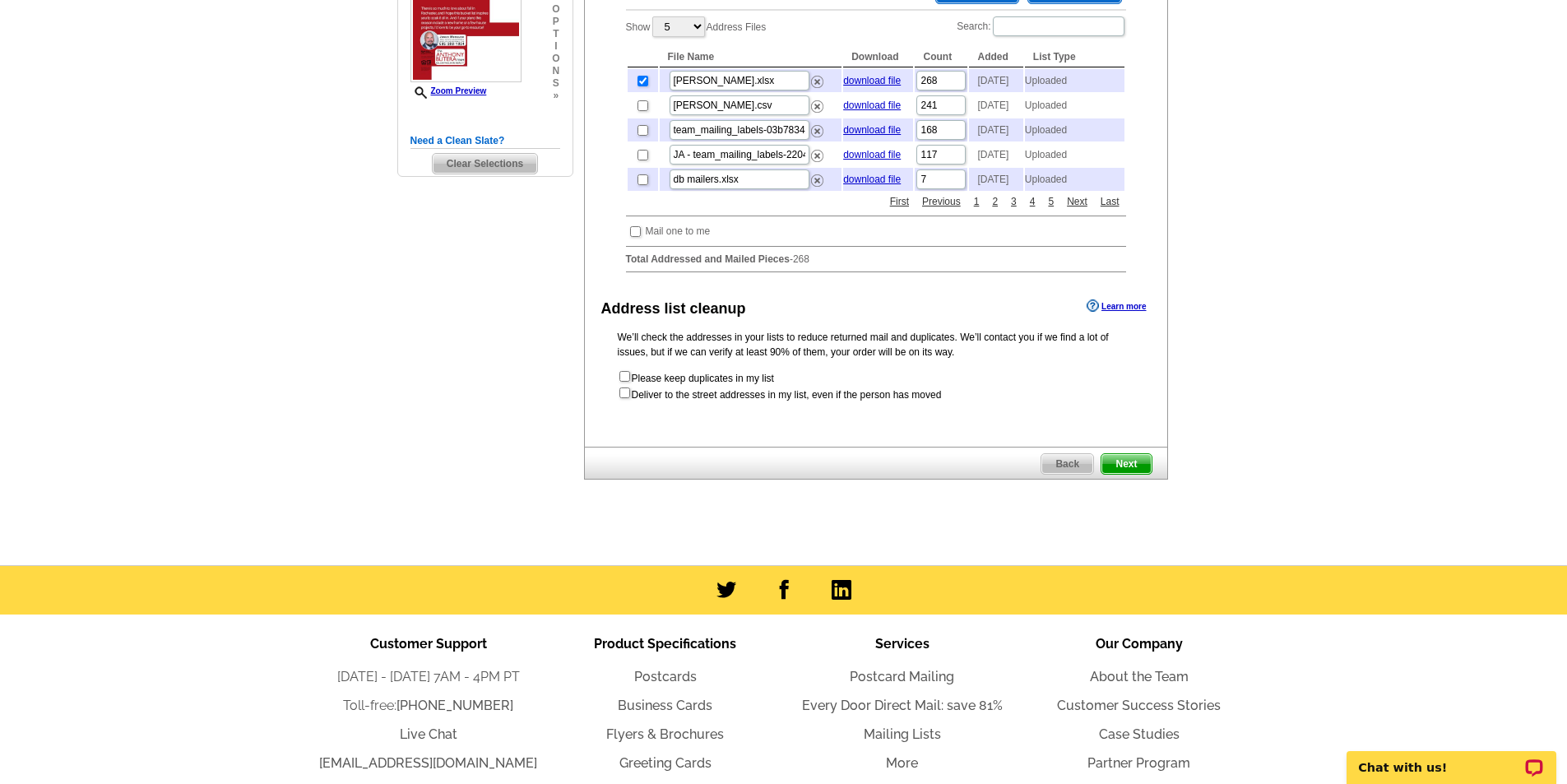
click at [1129, 474] on span "Next" at bounding box center [1126, 464] width 50 height 19
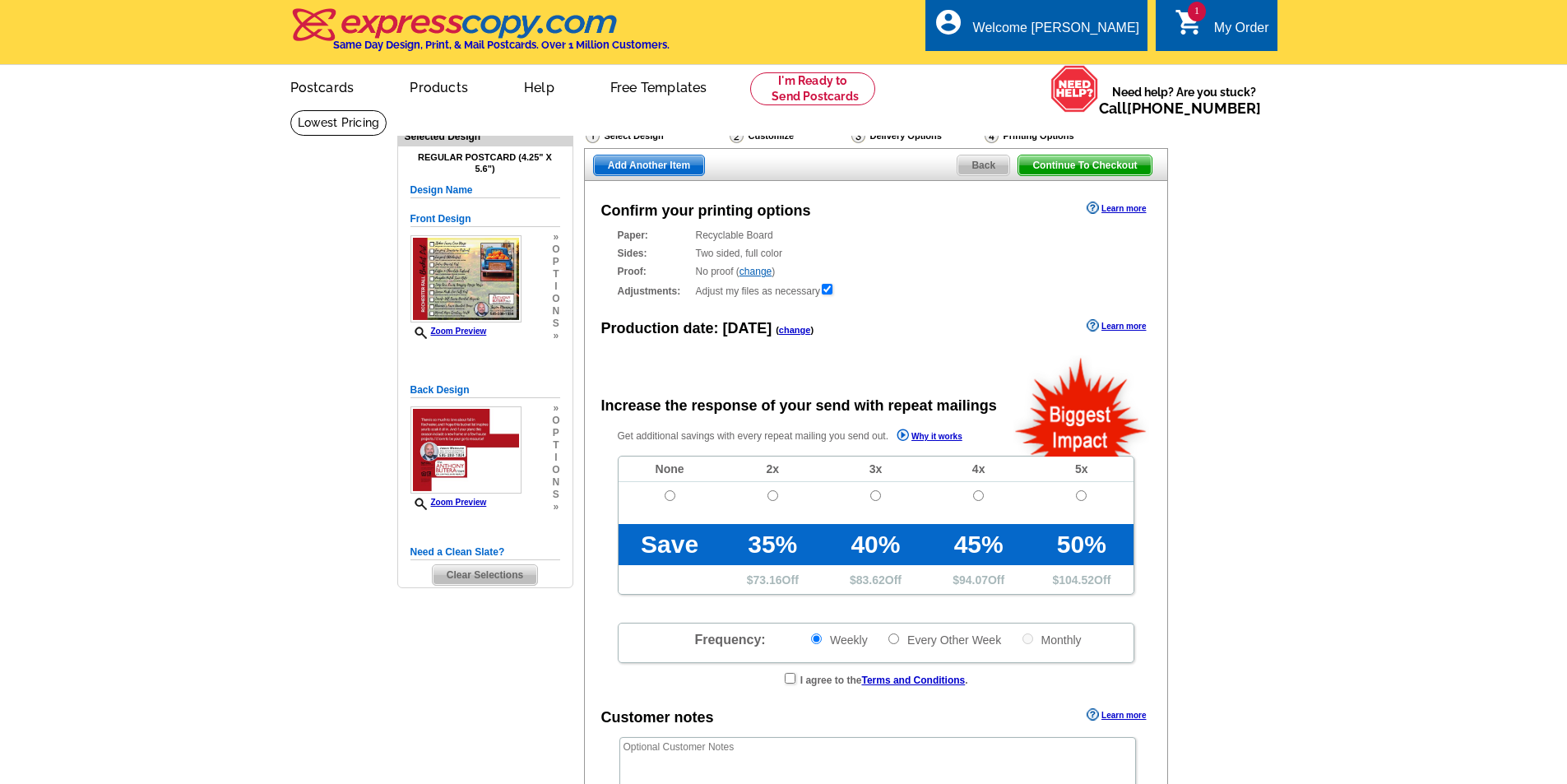
radio input "false"
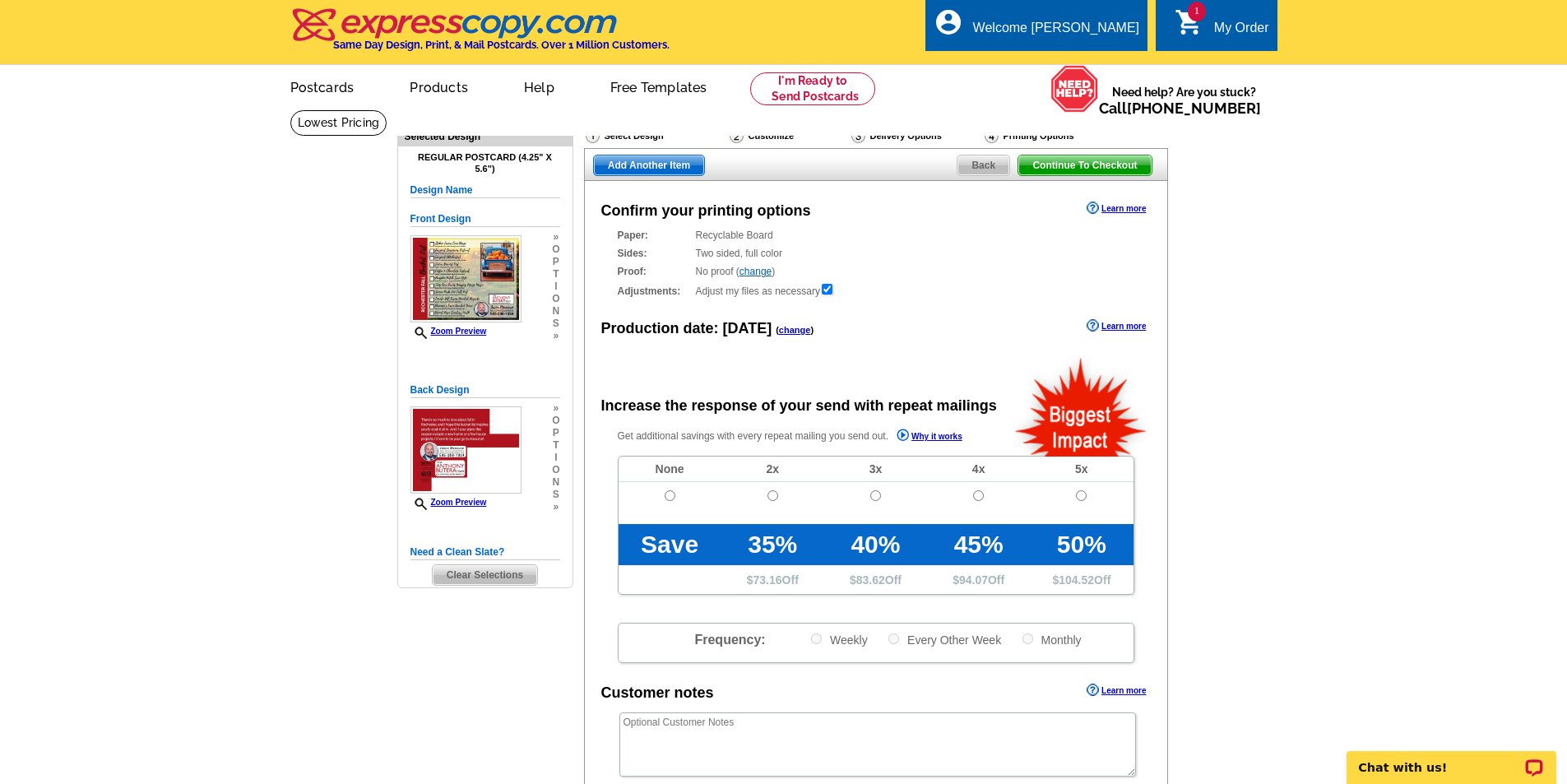
click at [675, 503] on td at bounding box center [671, 502] width 103 height 42
click at [661, 496] on td at bounding box center [671, 502] width 103 height 42
click at [670, 492] on input "radio" at bounding box center [670, 495] width 11 height 11
radio input "true"
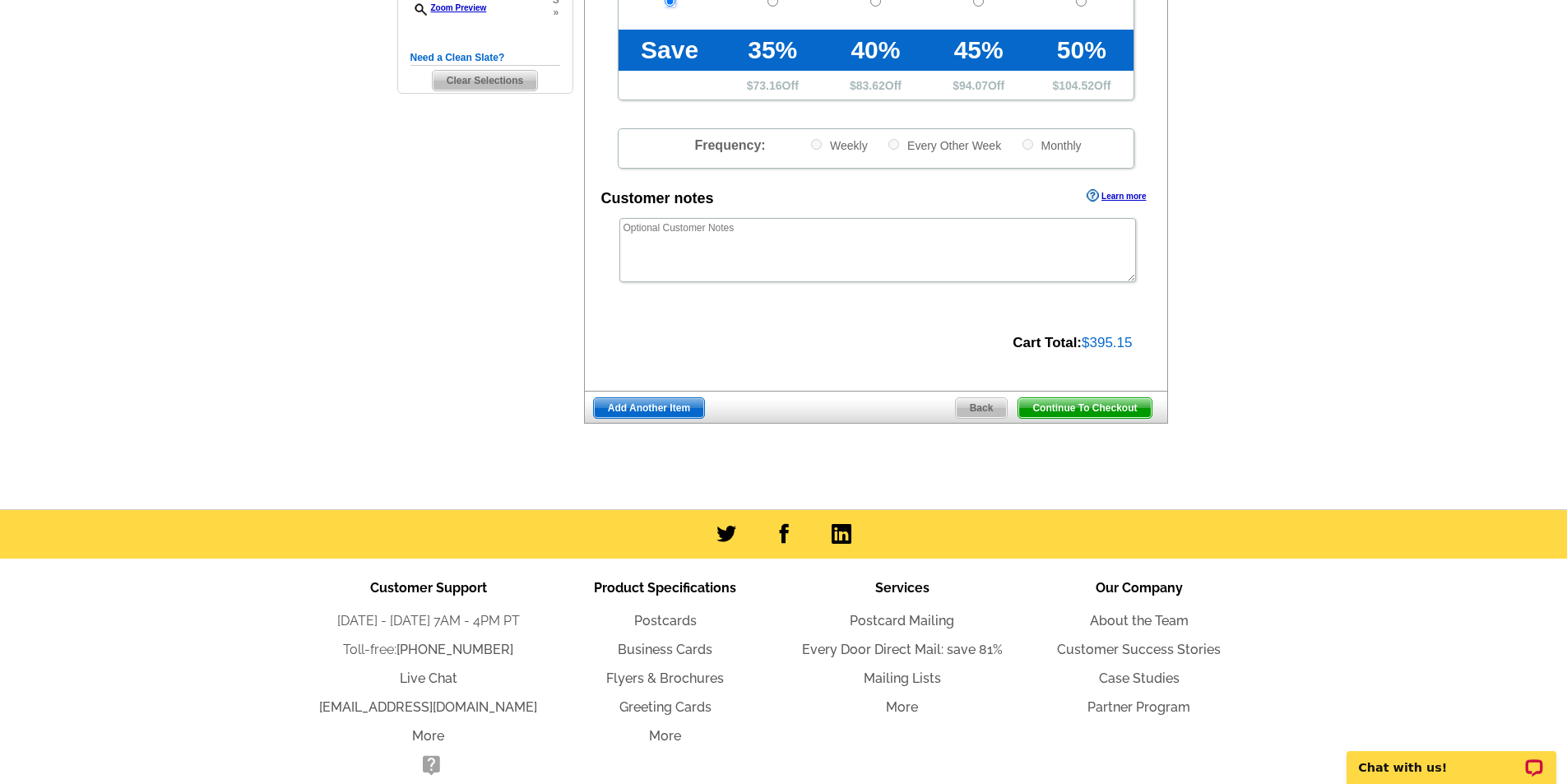
scroll to position [573, 0]
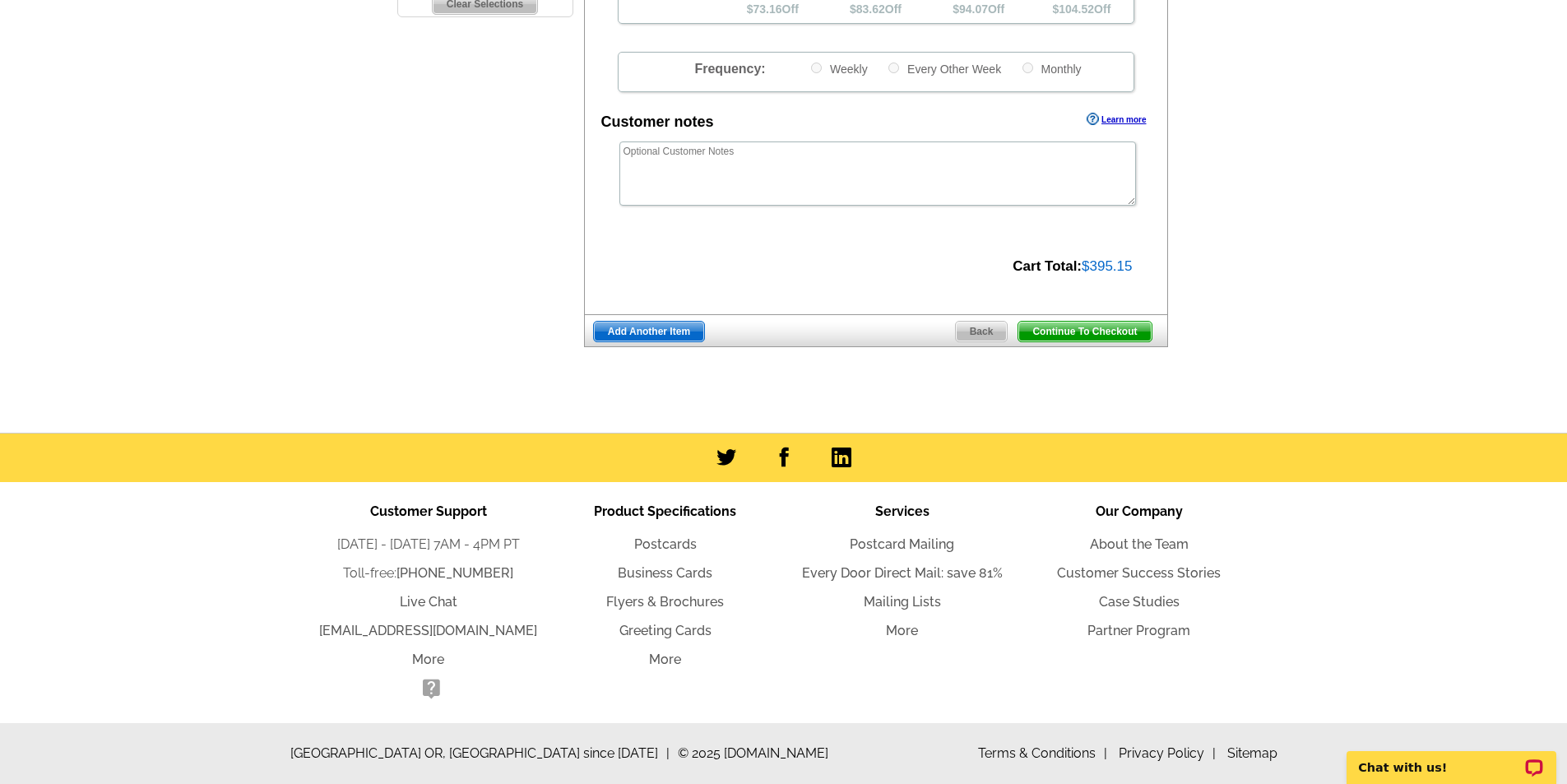
click at [1094, 330] on span "Continue To Checkout" at bounding box center [1084, 331] width 132 height 19
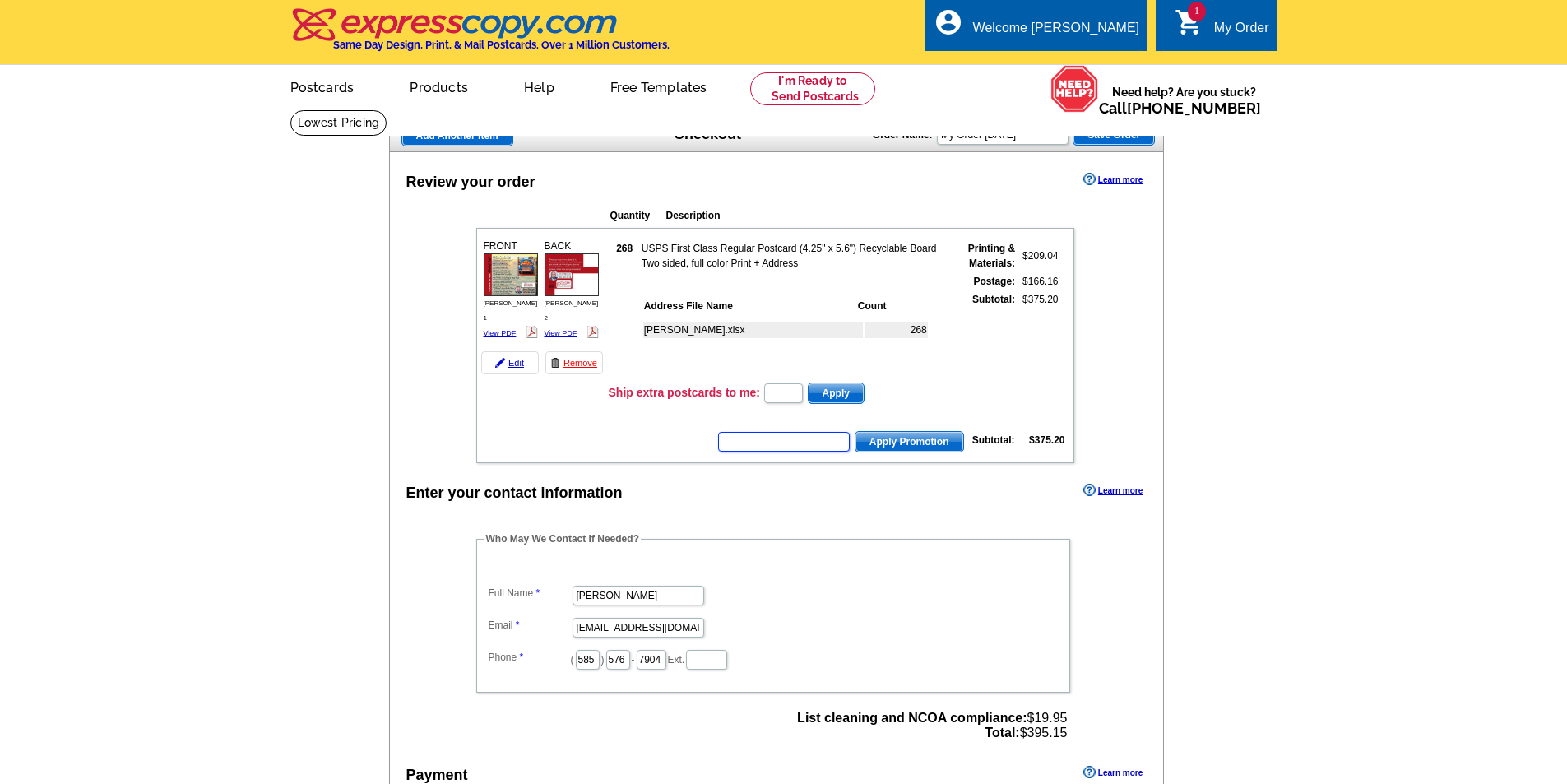
click at [798, 448] on input "text" at bounding box center [784, 442] width 131 height 19
type input "CHAT20"
click at [925, 440] on span "Apply Promotion" at bounding box center [909, 442] width 108 height 19
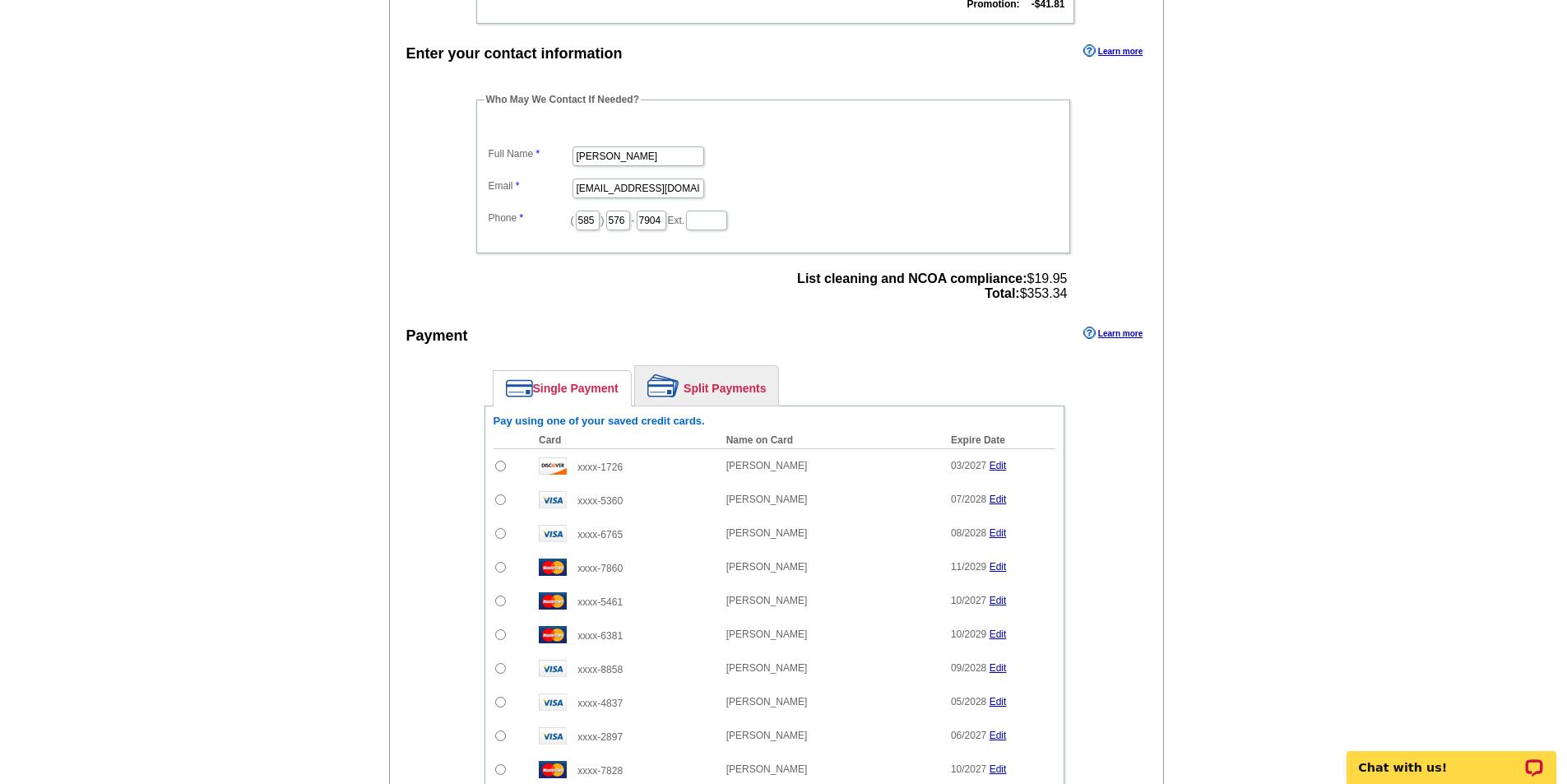
scroll to position [658, 0]
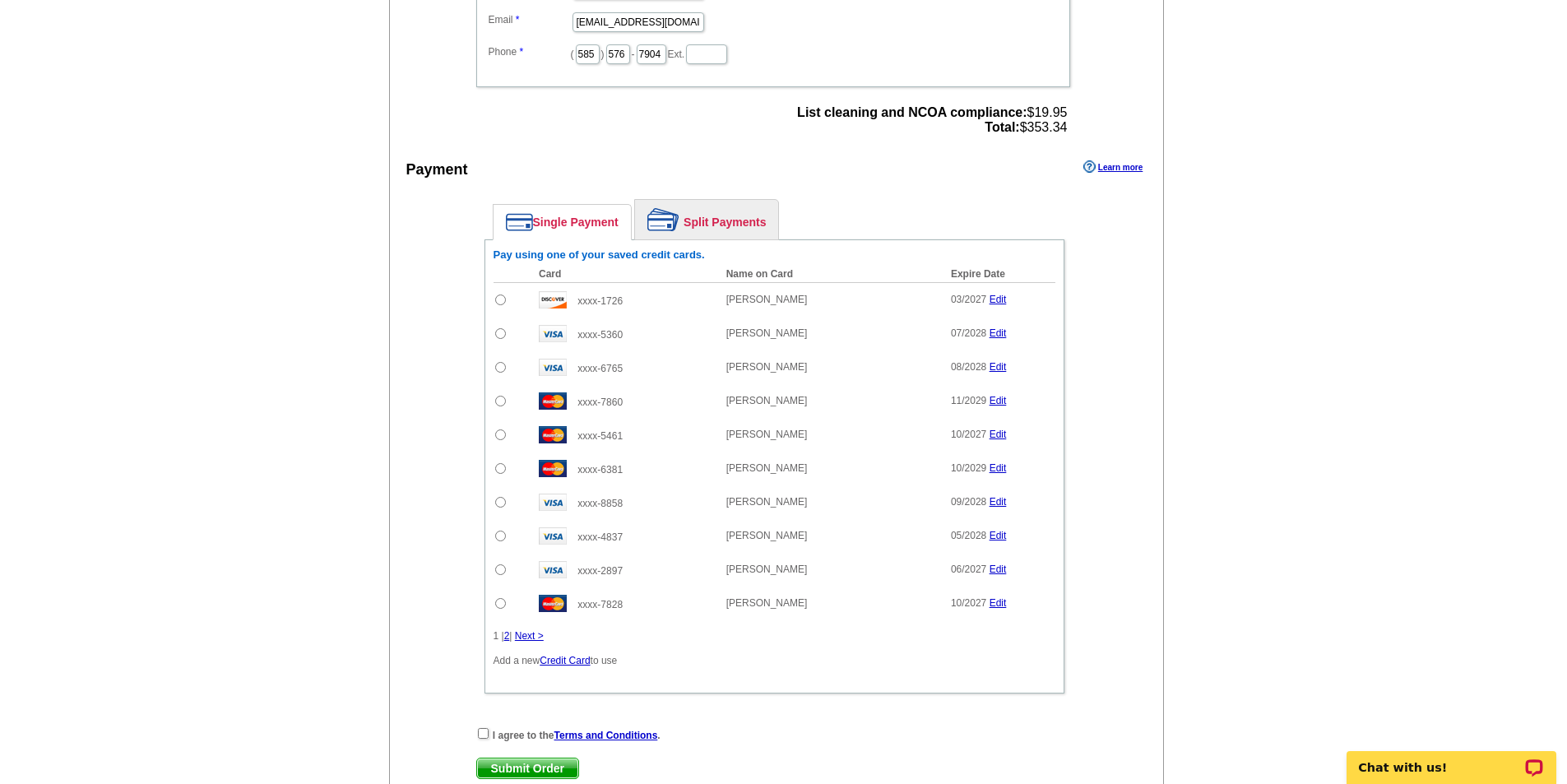
click at [503, 469] on input "radio" at bounding box center [500, 468] width 11 height 11
radio input "true"
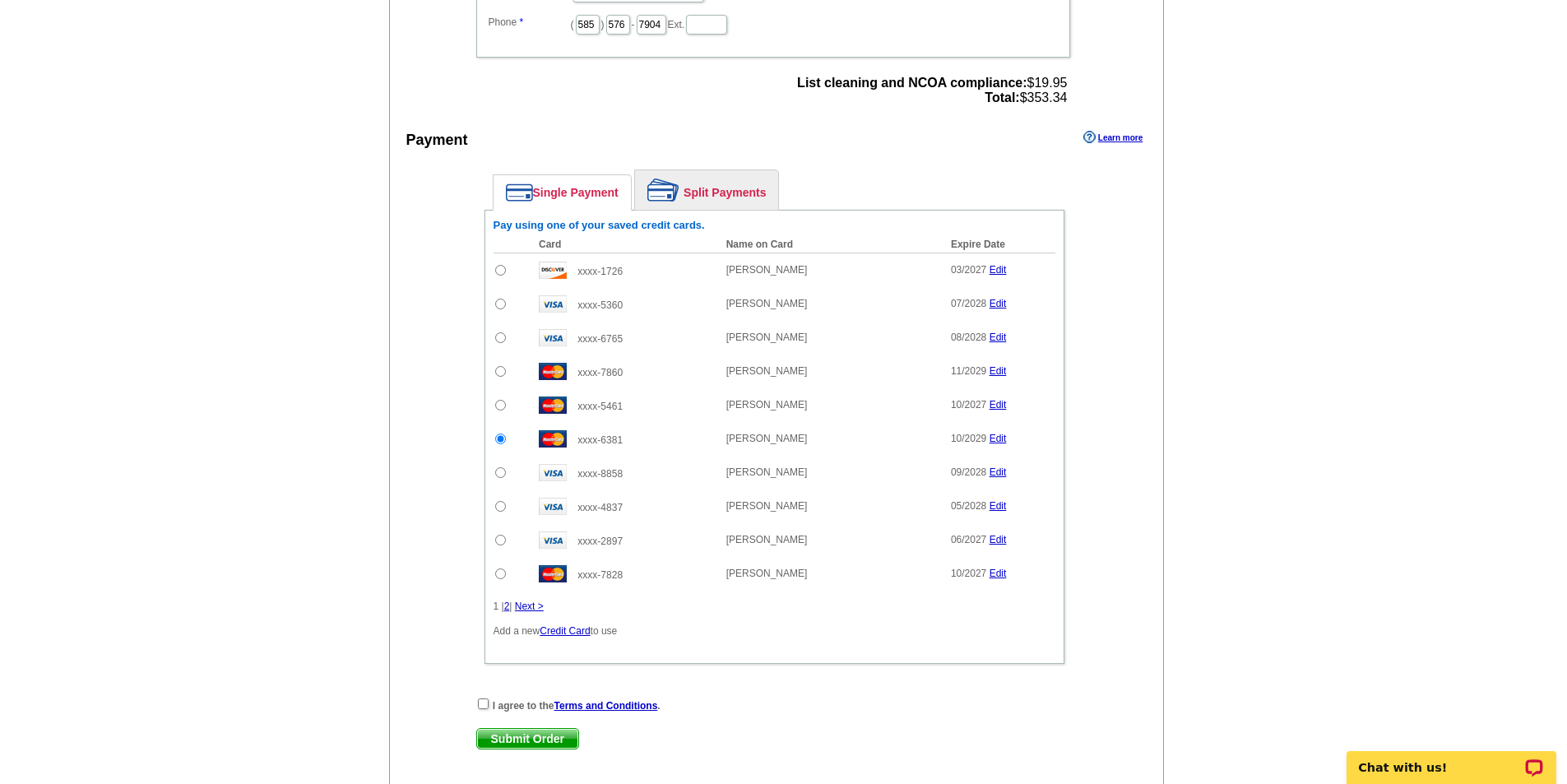
scroll to position [740, 0]
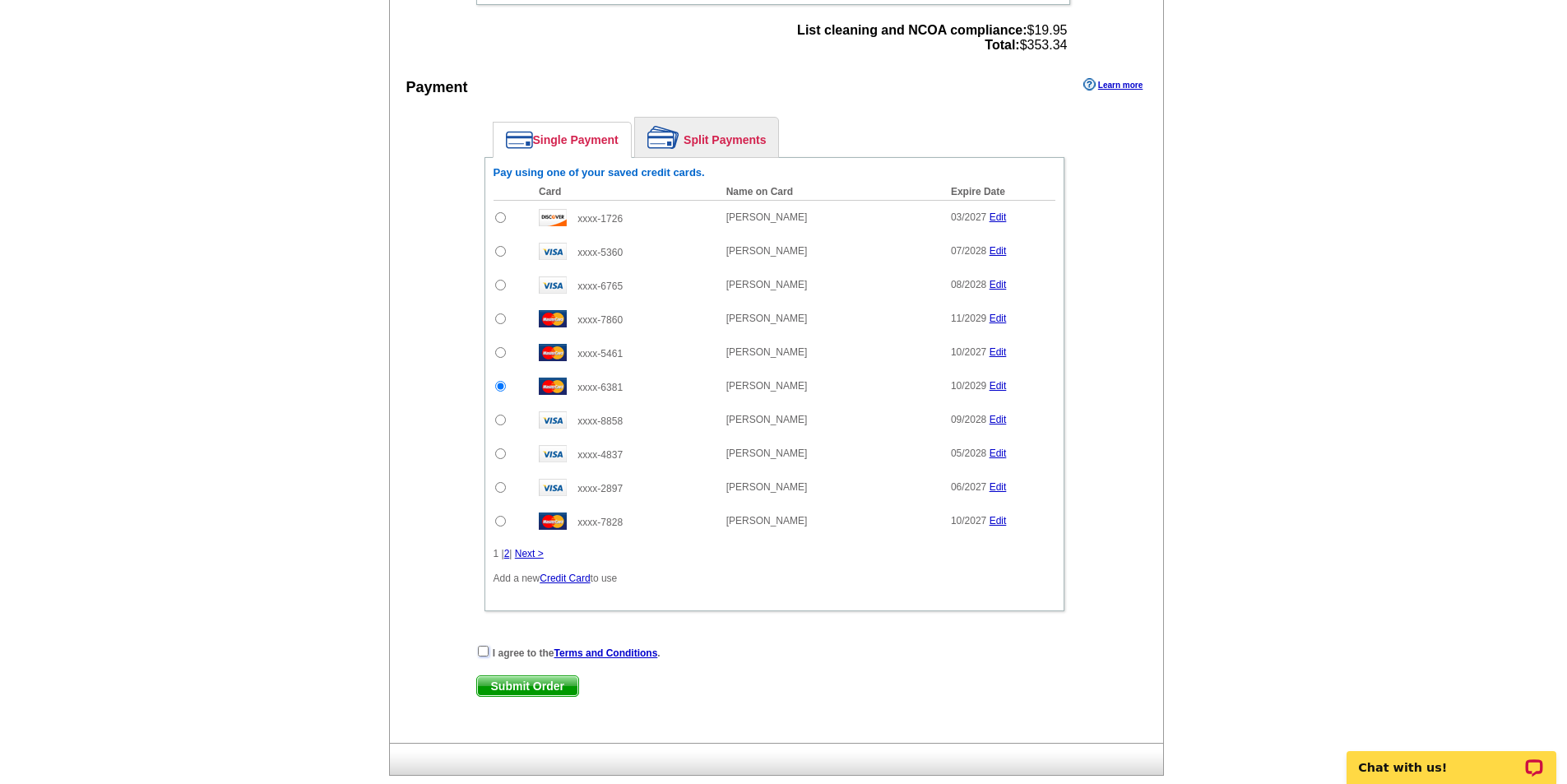
click at [486, 656] on input "checkbox" at bounding box center [483, 651] width 11 height 11
checkbox input "true"
click at [516, 686] on span "Submit Order" at bounding box center [528, 686] width 101 height 19
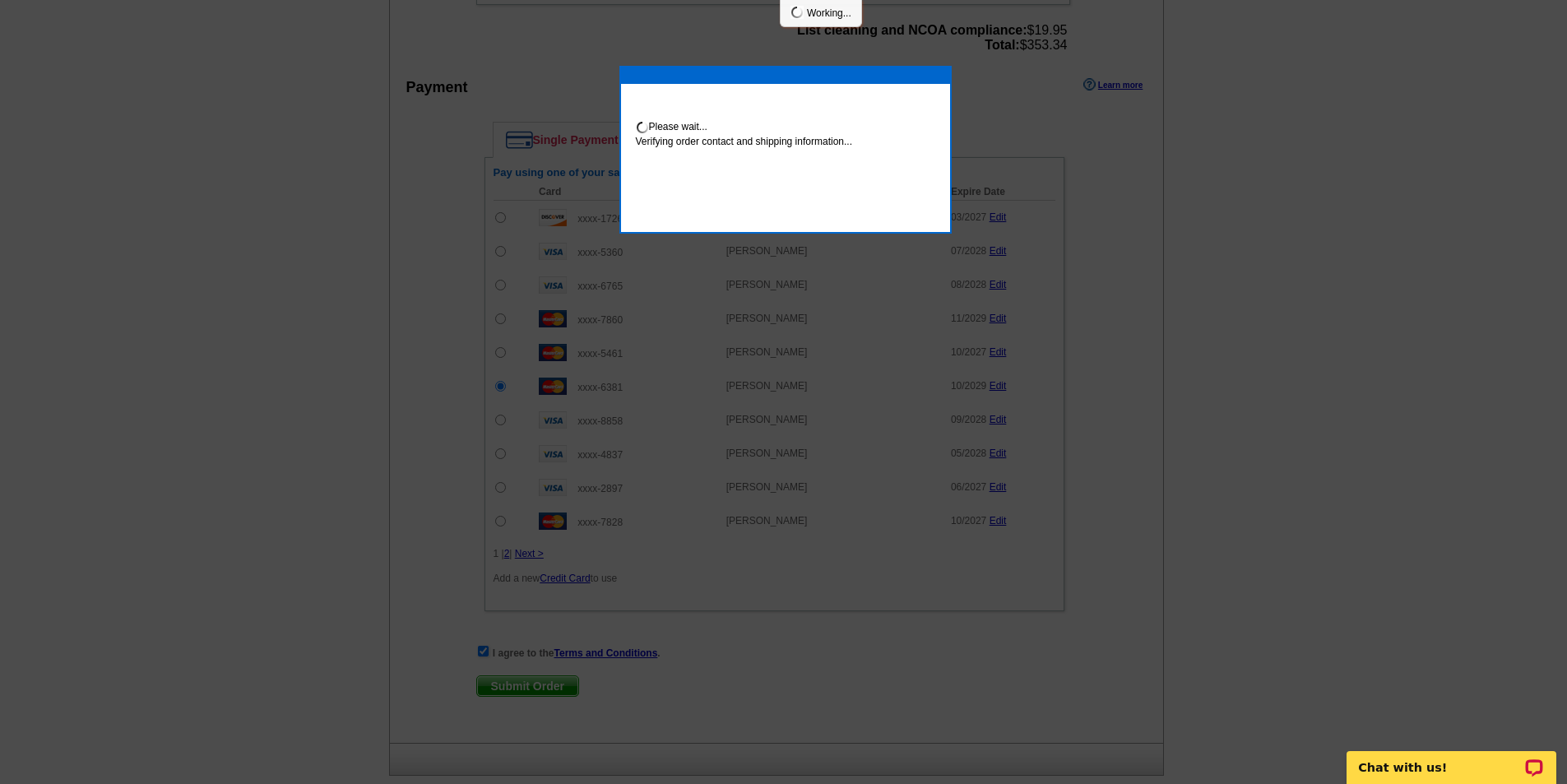
scroll to position [733, 0]
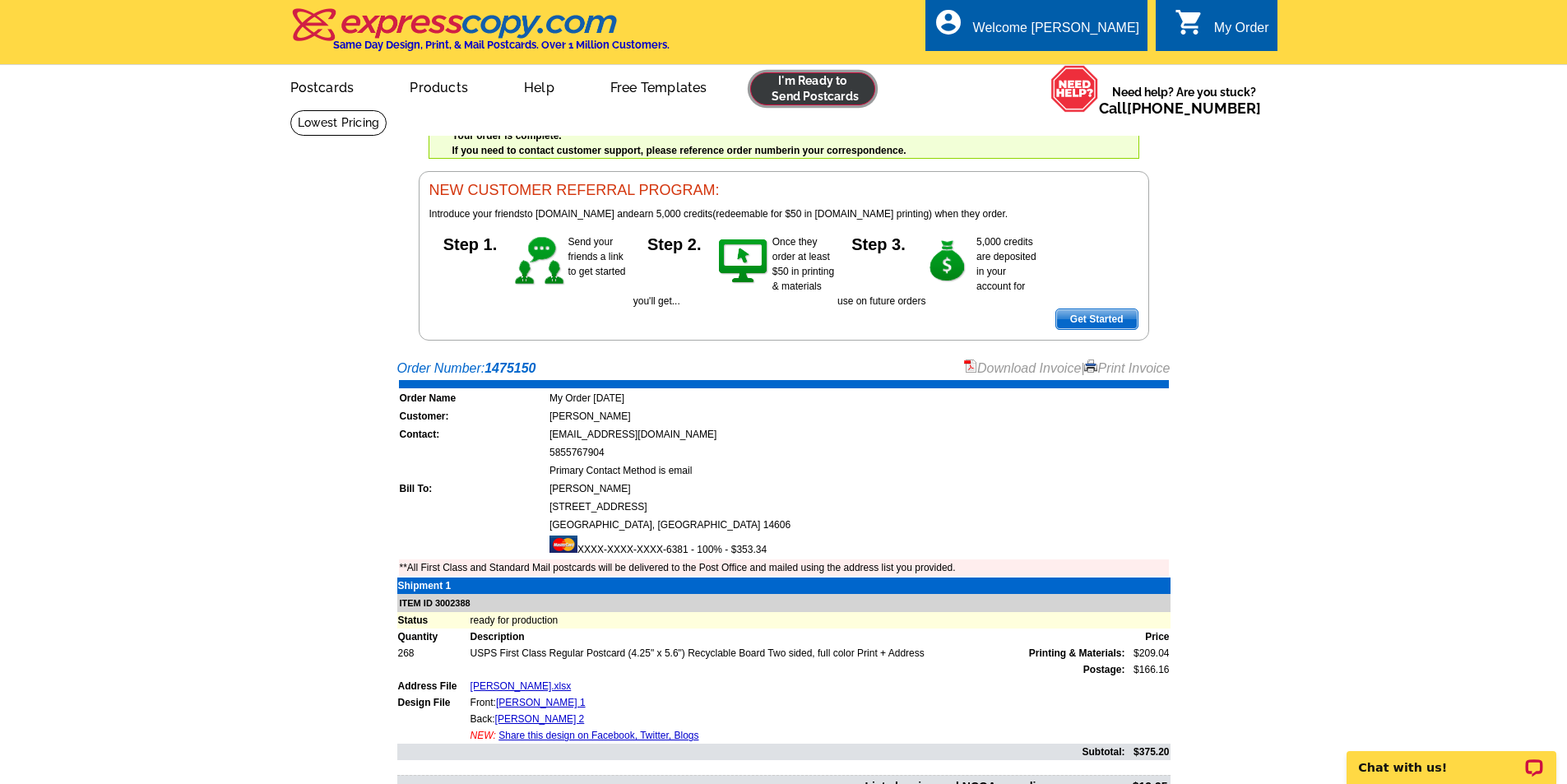
click at [853, 84] on link at bounding box center [813, 89] width 126 height 33
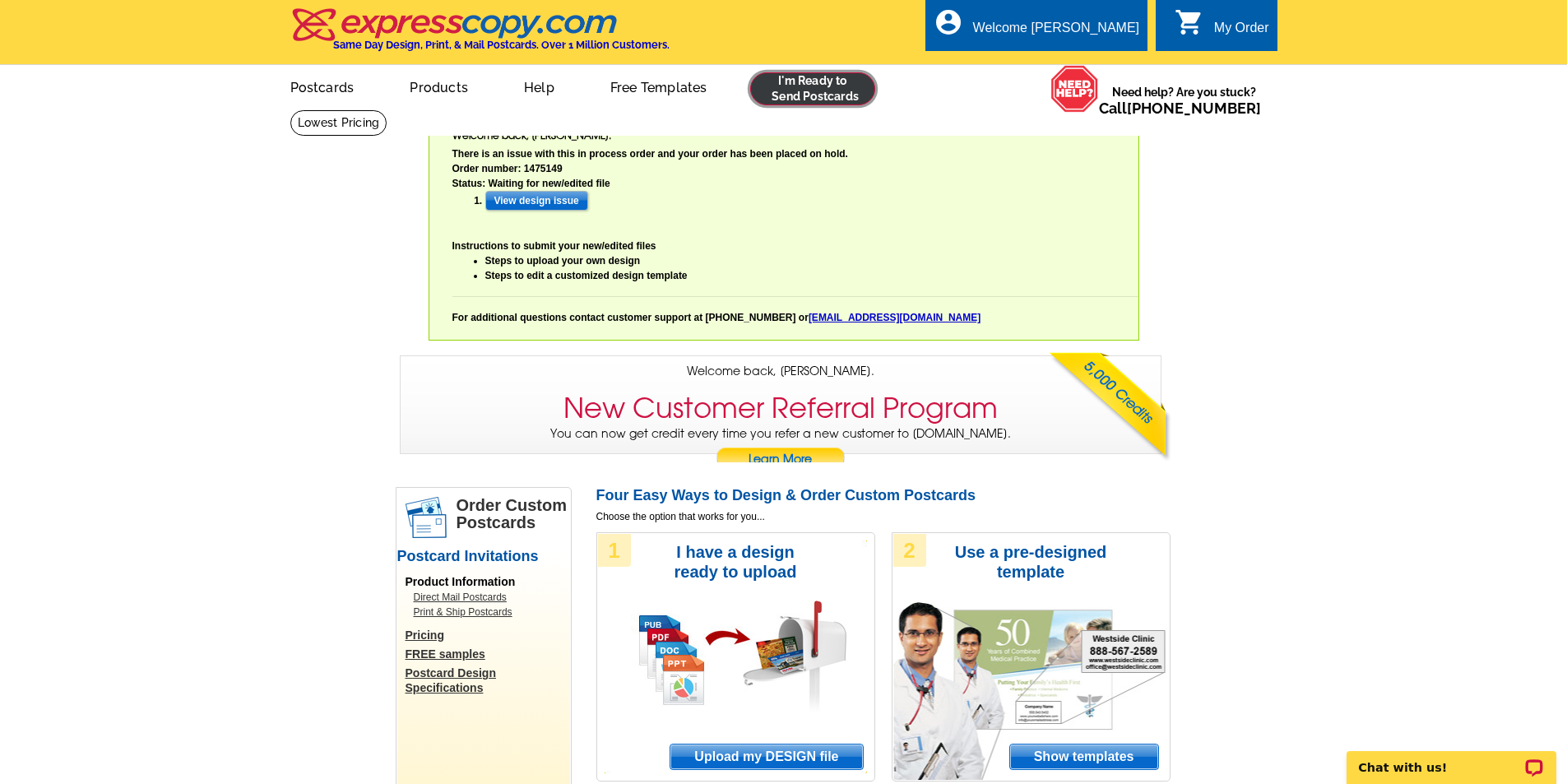
click at [787, 87] on link at bounding box center [813, 89] width 126 height 33
click at [829, 91] on link at bounding box center [813, 89] width 126 height 33
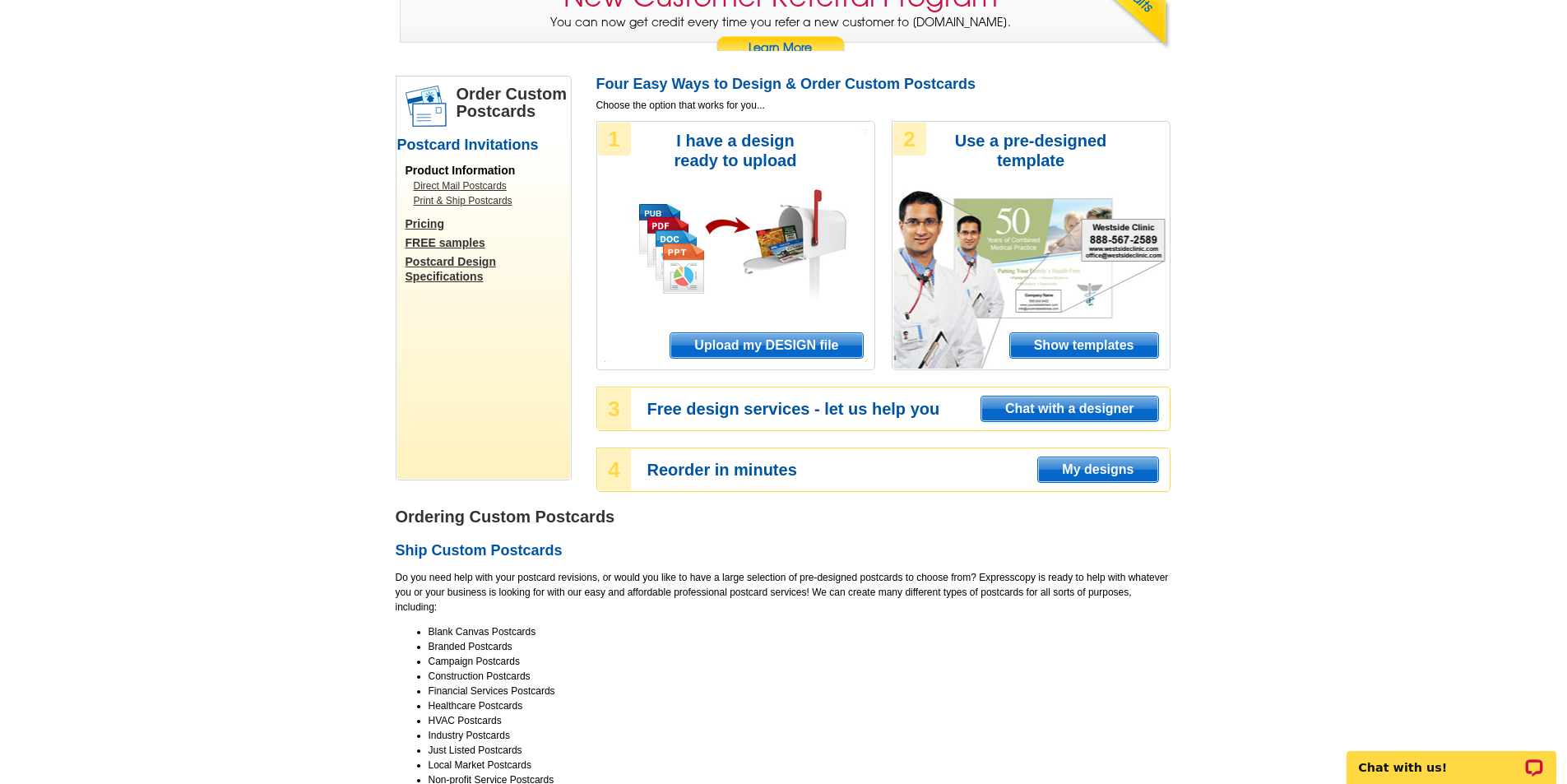
click at [746, 350] on span "Upload my DESIGN file" at bounding box center [766, 344] width 192 height 24
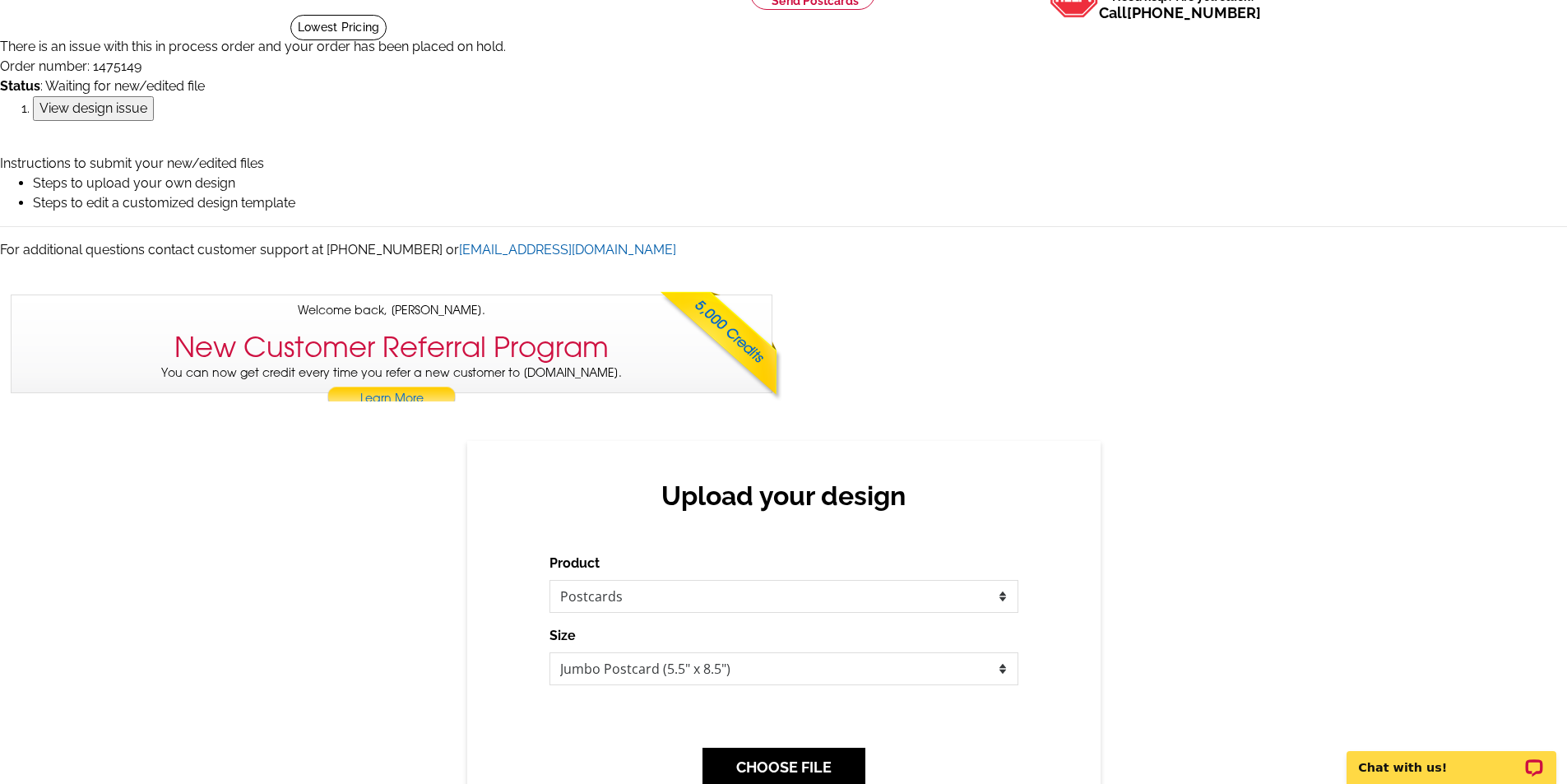
scroll to position [247, 0]
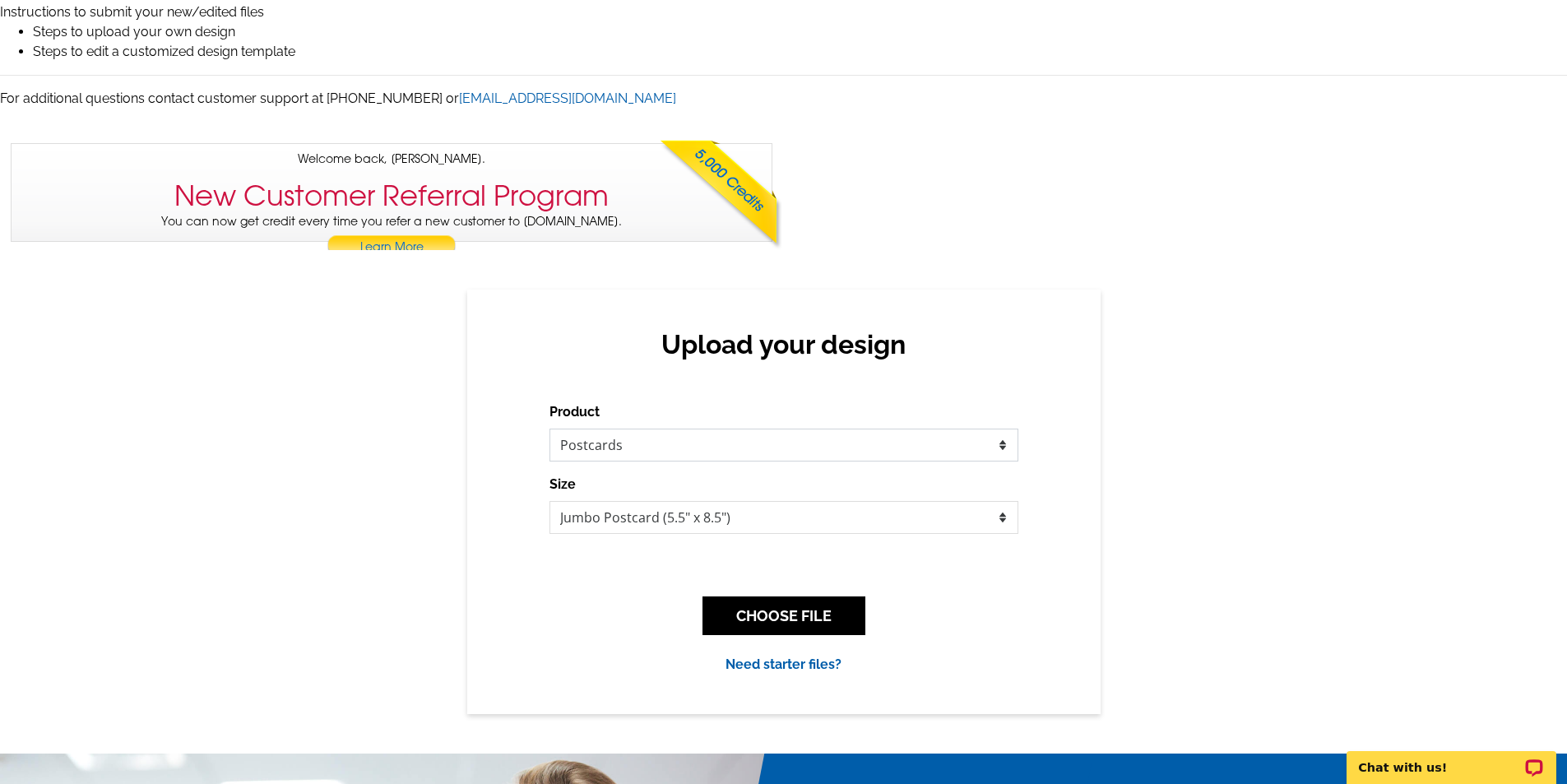
click at [899, 439] on select "Please select the type of file... Postcards Business Cards Letters and flyers G…" at bounding box center [784, 445] width 469 height 33
click at [762, 528] on select "Jumbo Postcard (5.5" x 8.5") Regular Postcard (4.25" x 5.6") Panoramic Postcard…" at bounding box center [784, 517] width 469 height 33
select select "1"
click at [550, 502] on select "Jumbo Postcard (5.5" x 8.5") Regular Postcard (4.25" x 5.6") Panoramic Postcard…" at bounding box center [784, 517] width 469 height 33
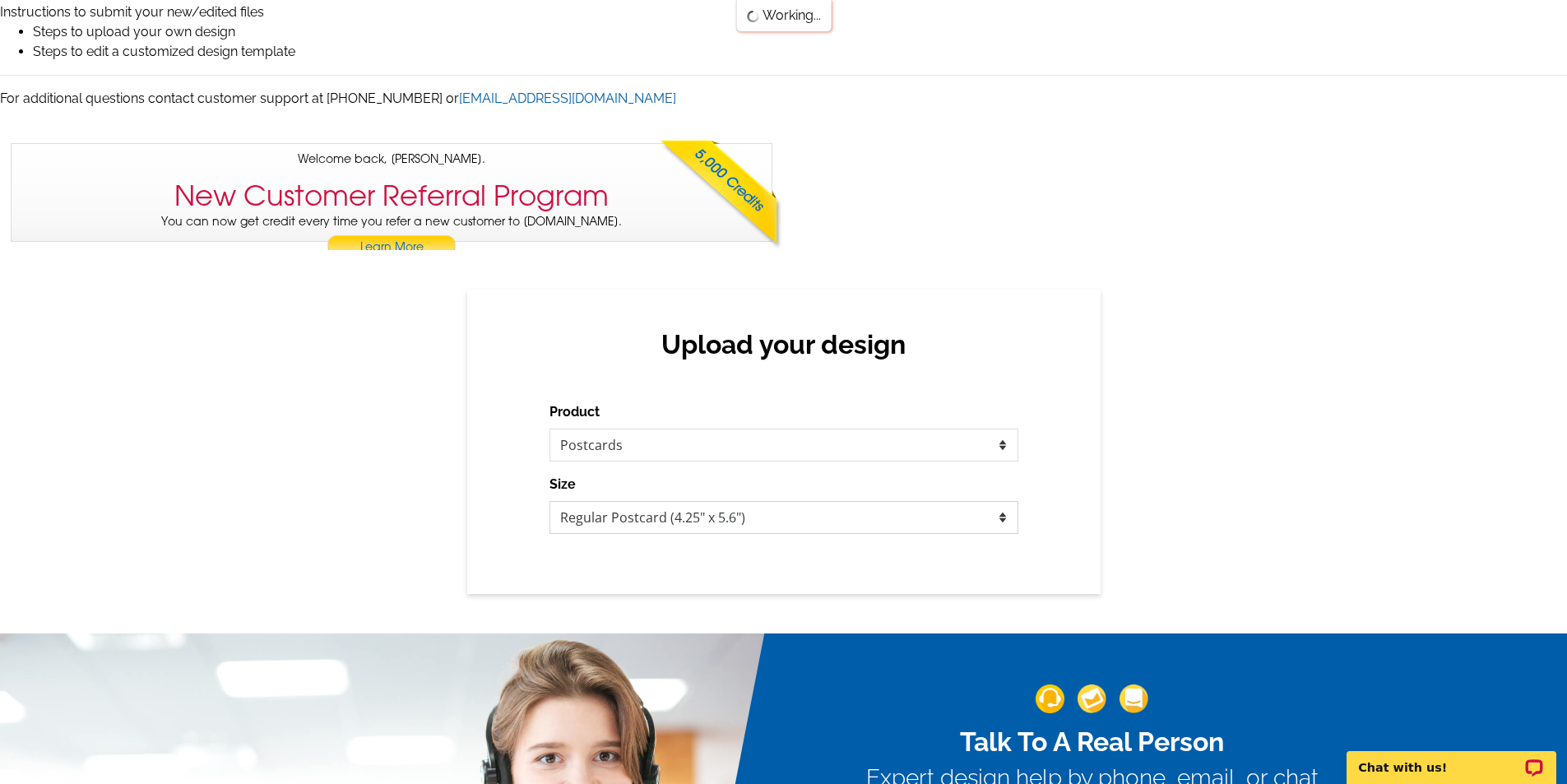
scroll to position [0, 0]
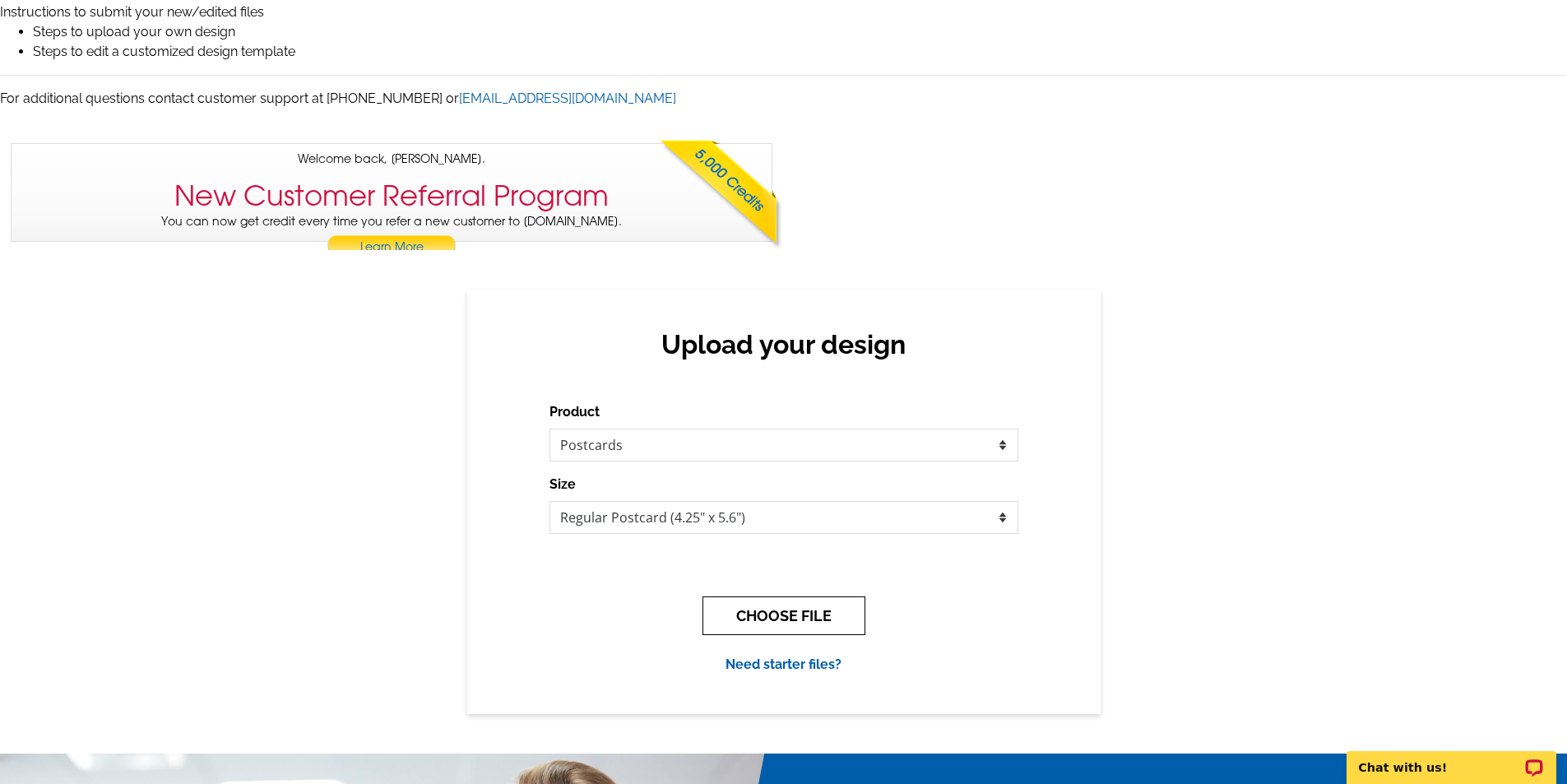
click at [783, 619] on button "CHOOSE FILE" at bounding box center [784, 616] width 163 height 39
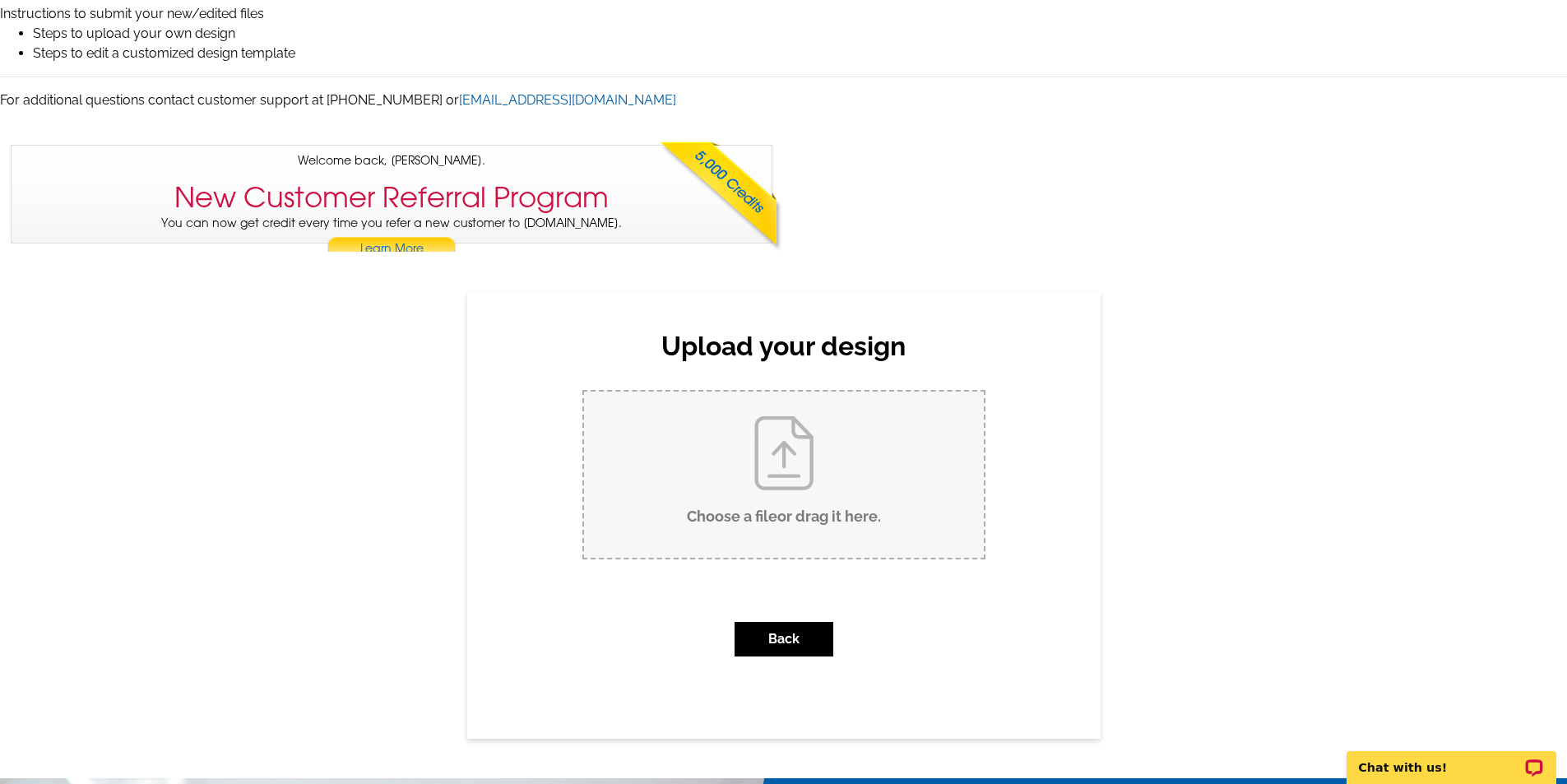
scroll to position [411, 0]
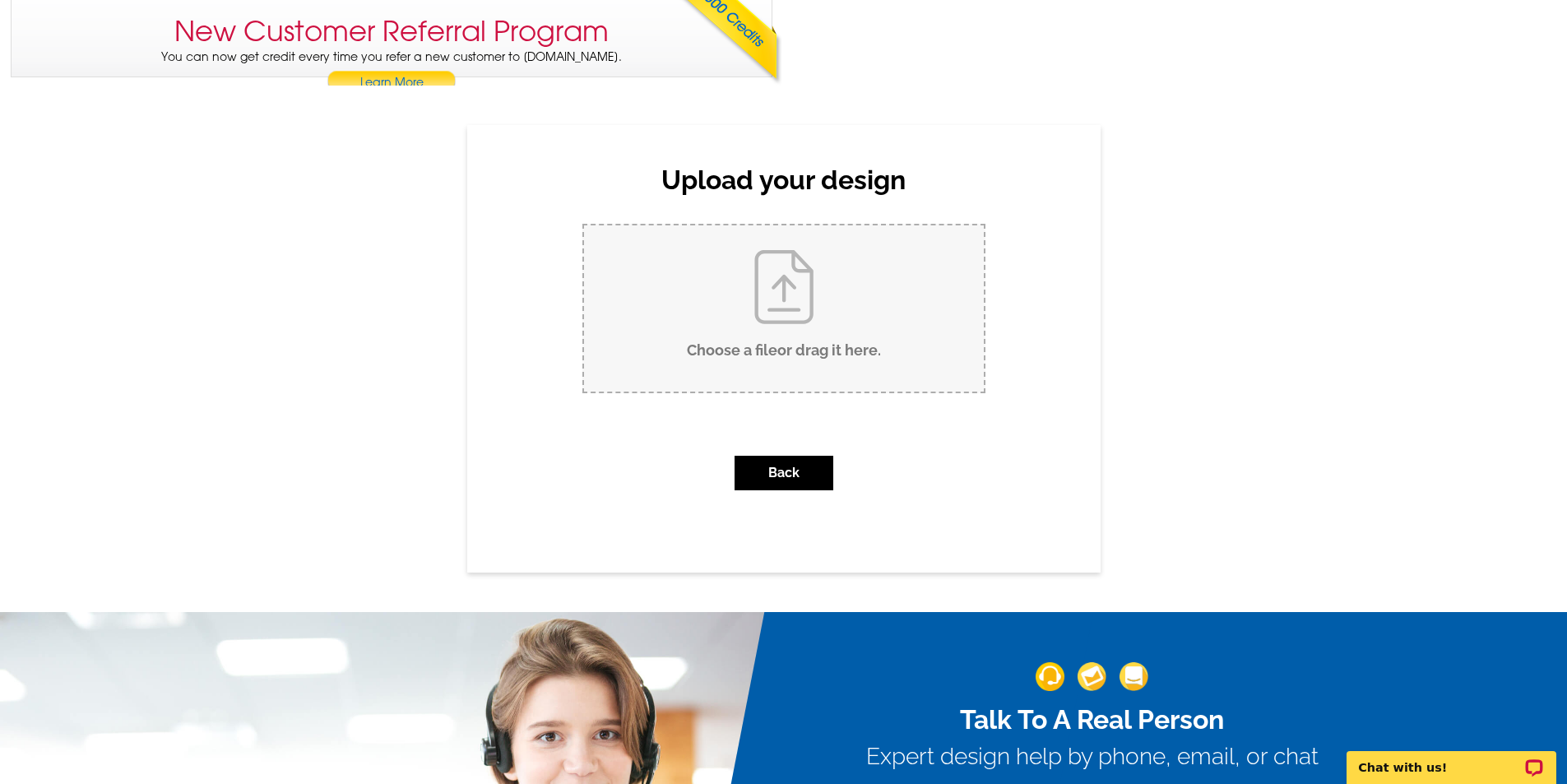
click at [811, 311] on input "Choose a file or drag it here ." at bounding box center [784, 308] width 400 height 166
type input "C:\fakepath\PETER.pdf"
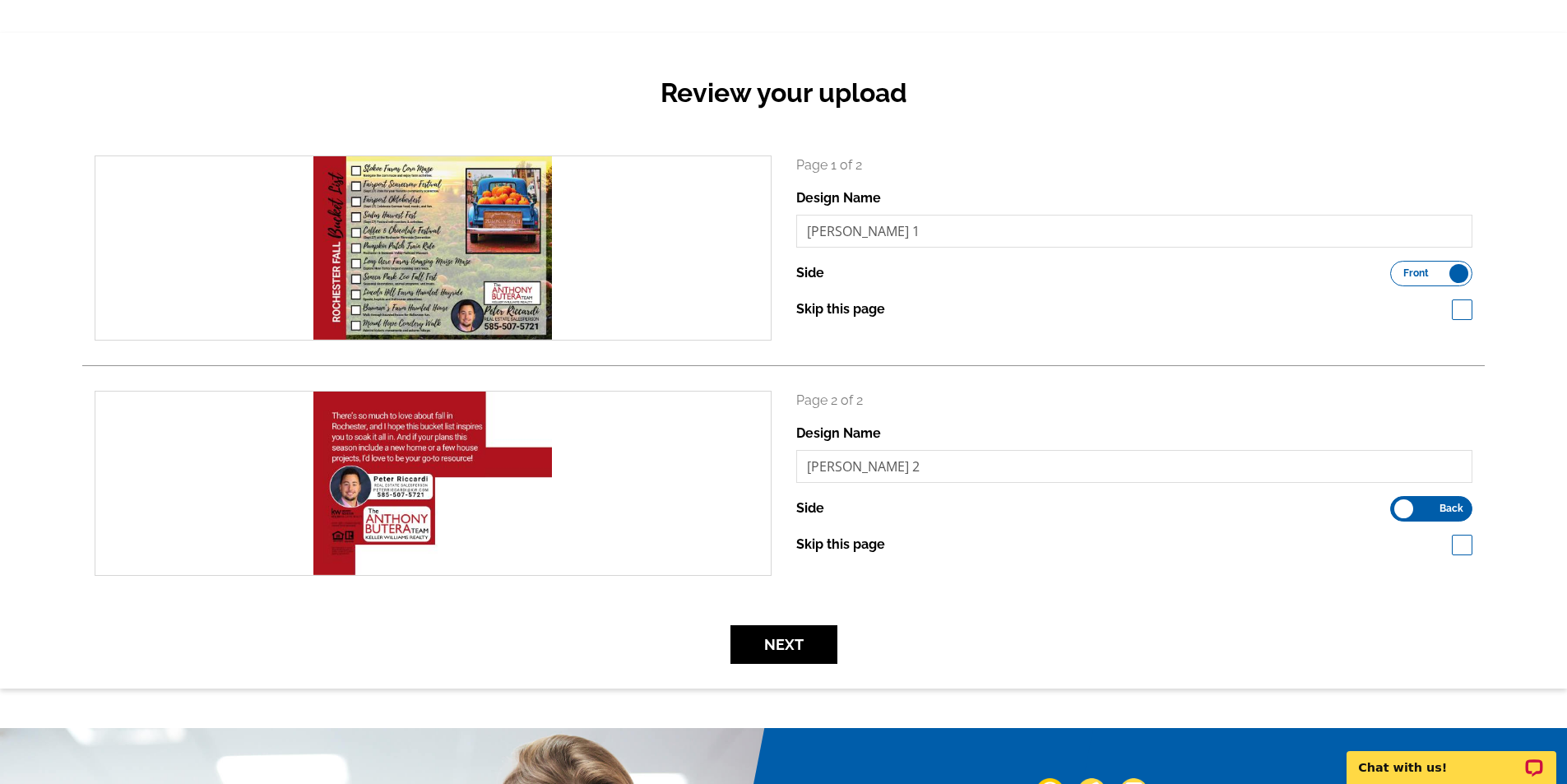
scroll to position [740, 0]
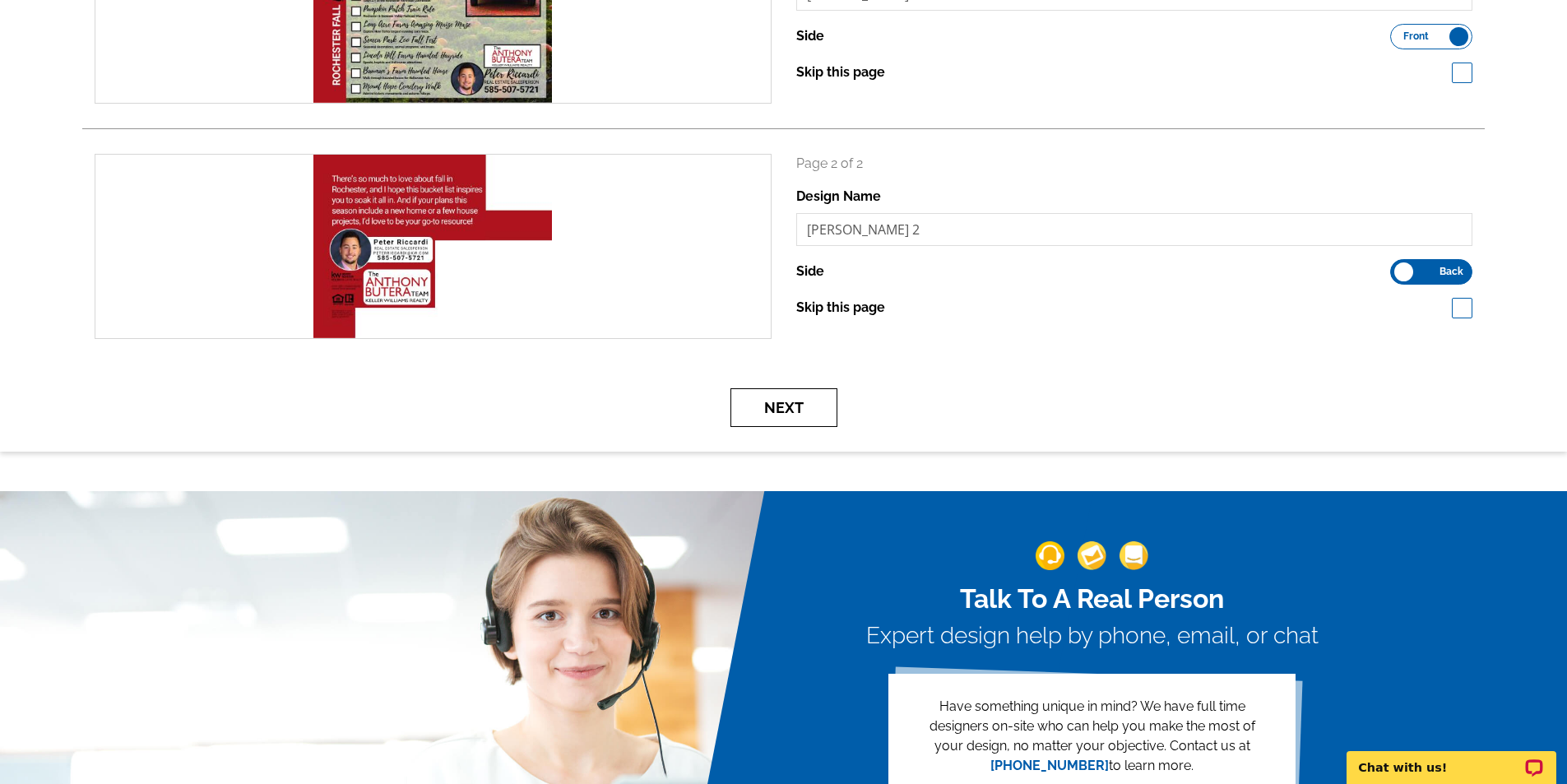
click at [784, 412] on button "Next" at bounding box center [784, 408] width 107 height 39
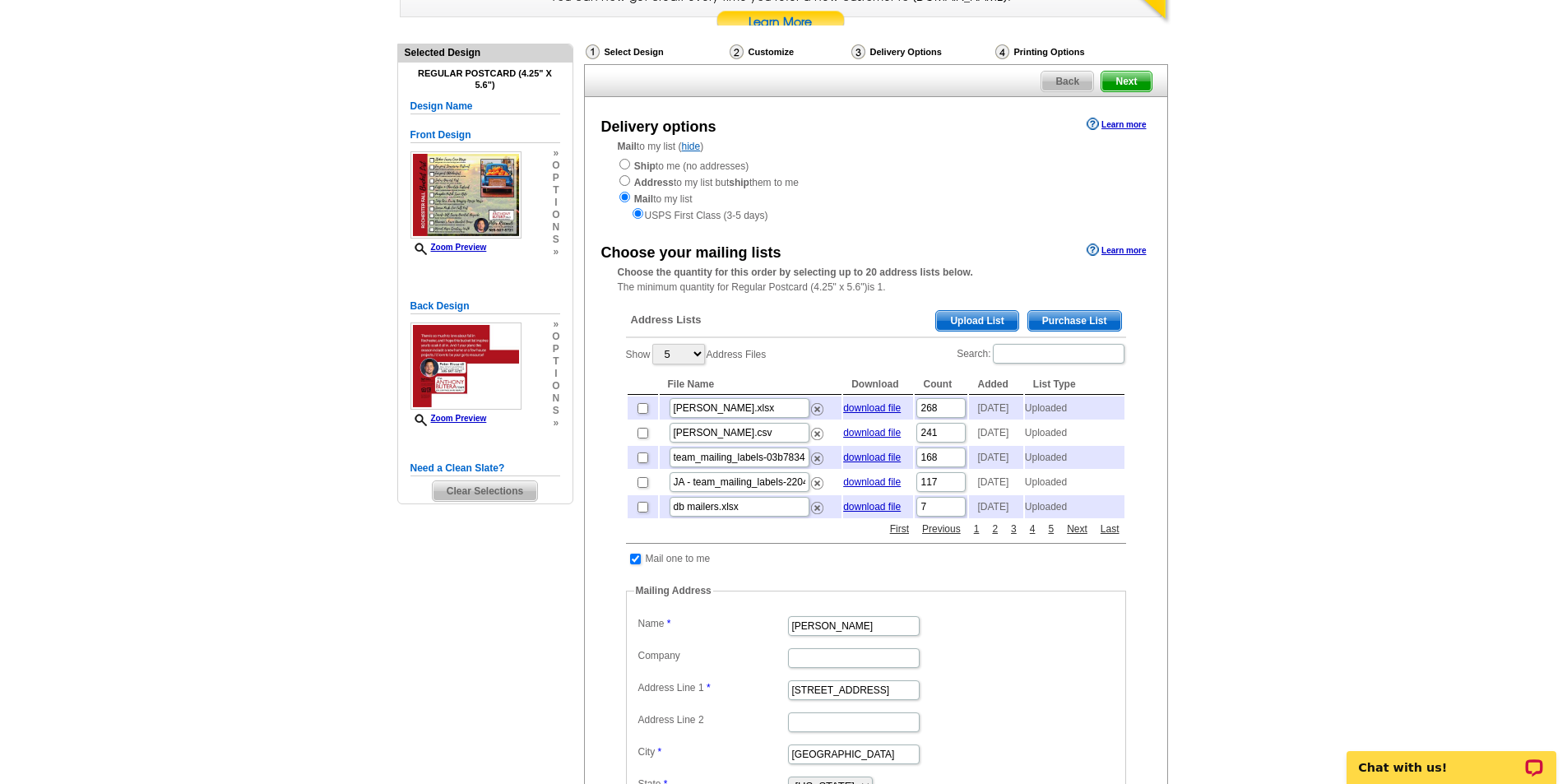
scroll to position [493, 0]
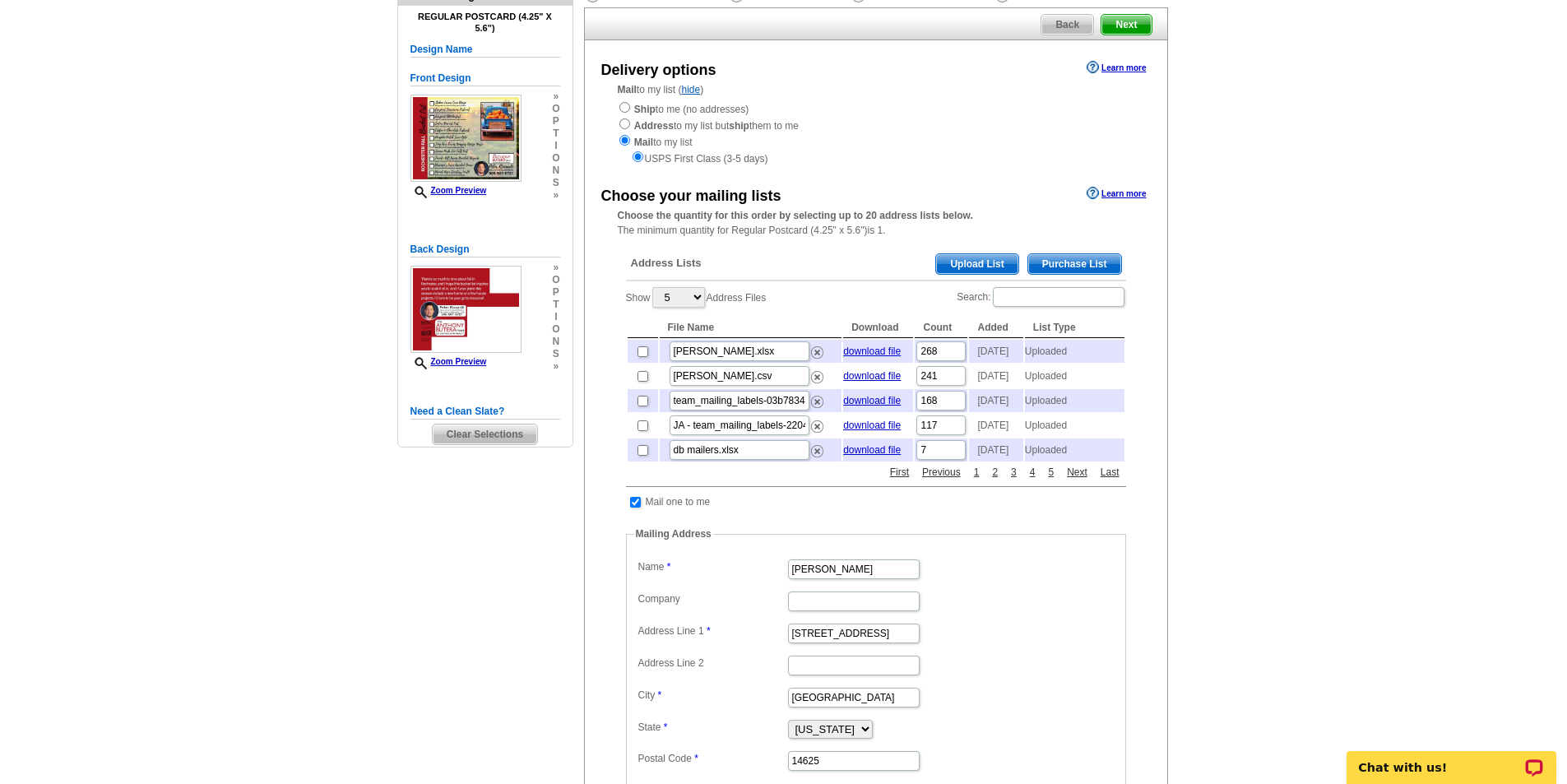
click at [963, 265] on span "Upload List" at bounding box center [977, 264] width 82 height 19
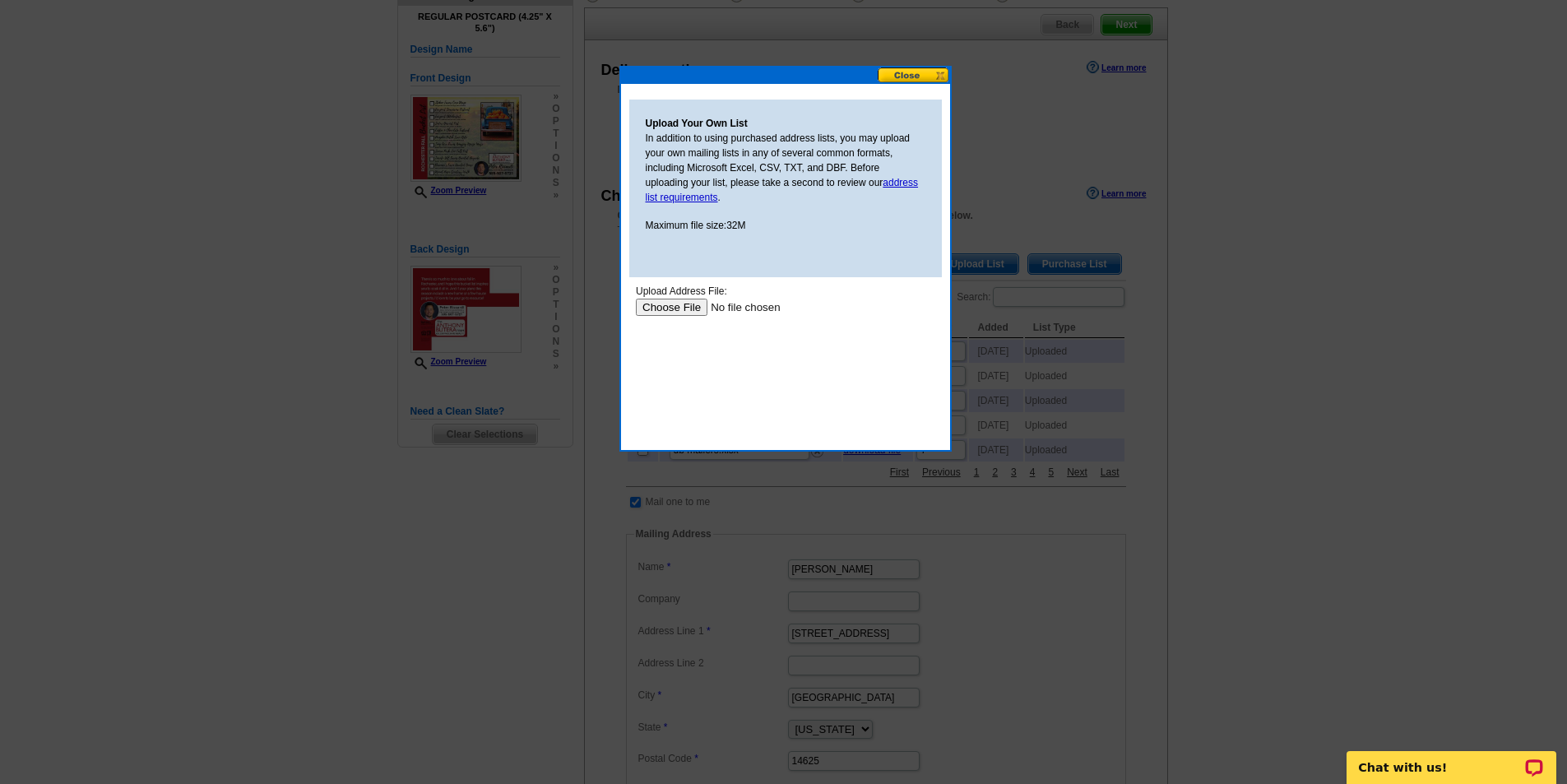
scroll to position [0, 0]
click at [670, 314] on input "file" at bounding box center [740, 307] width 208 height 18
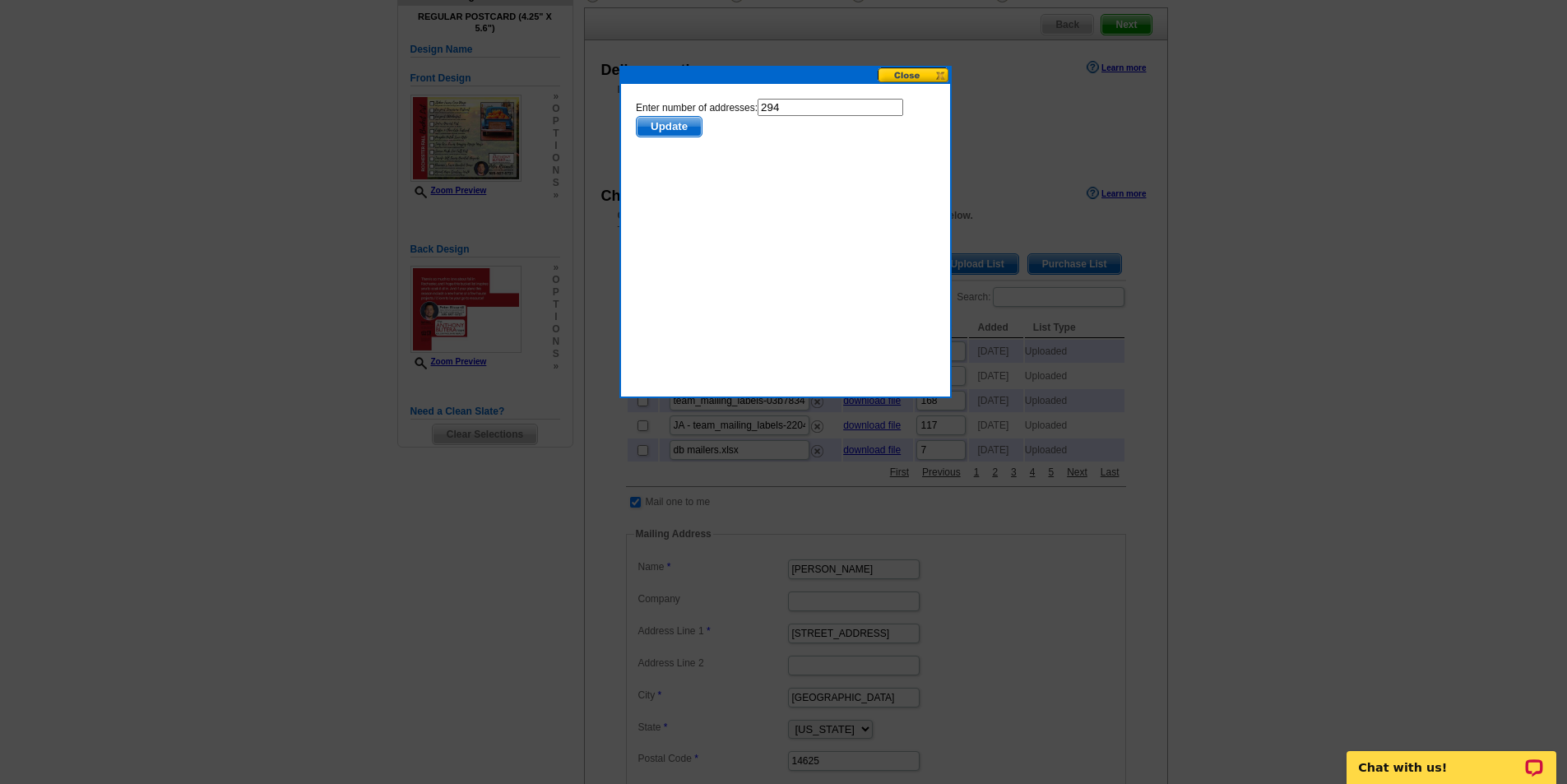
click at [661, 125] on span "Update" at bounding box center [668, 126] width 65 height 19
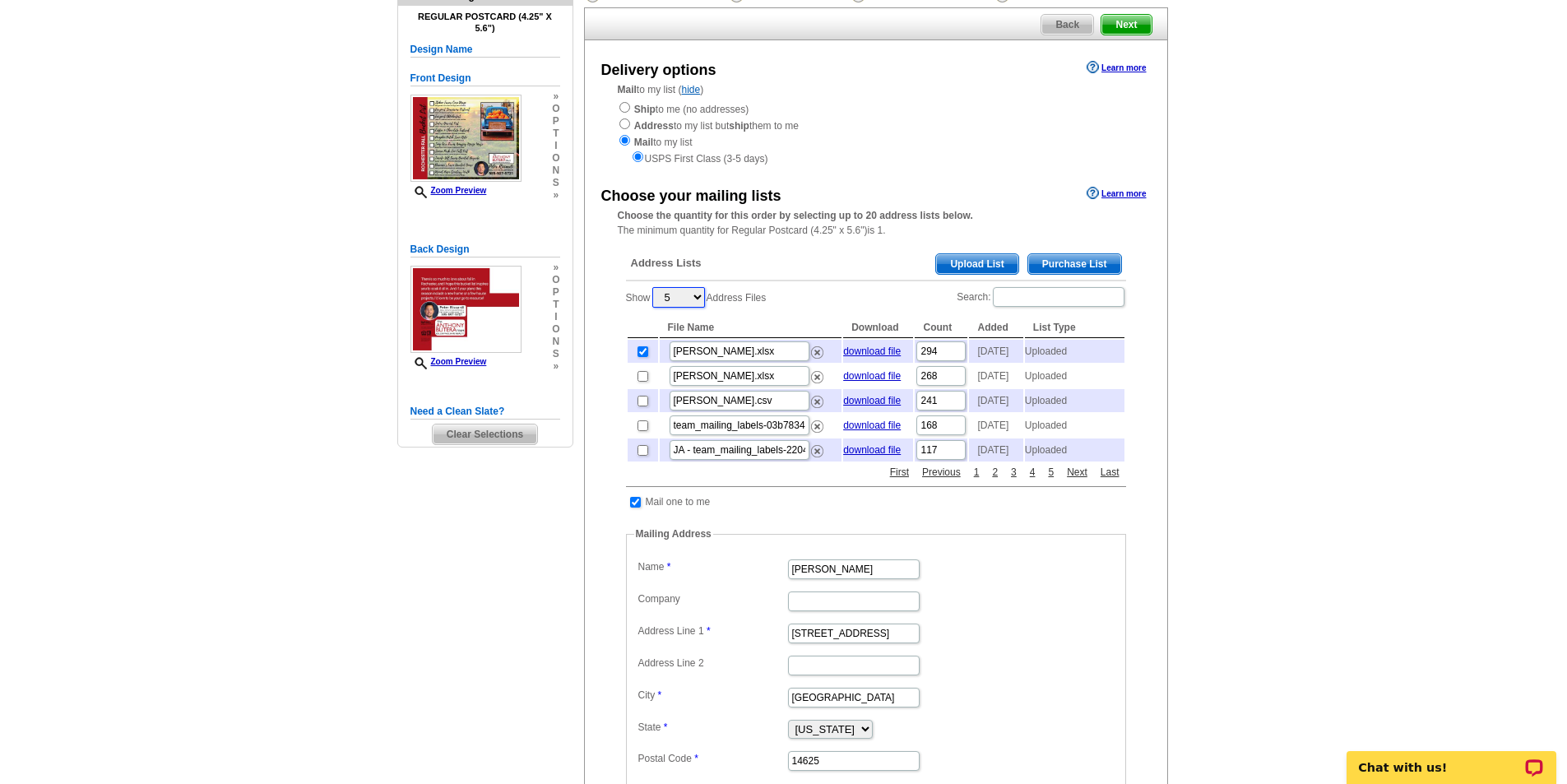
click at [667, 298] on select "5 10 25 50 100" at bounding box center [678, 297] width 53 height 20
select select "100"
click at [654, 289] on select "5 10 25 50 100" at bounding box center [678, 297] width 53 height 20
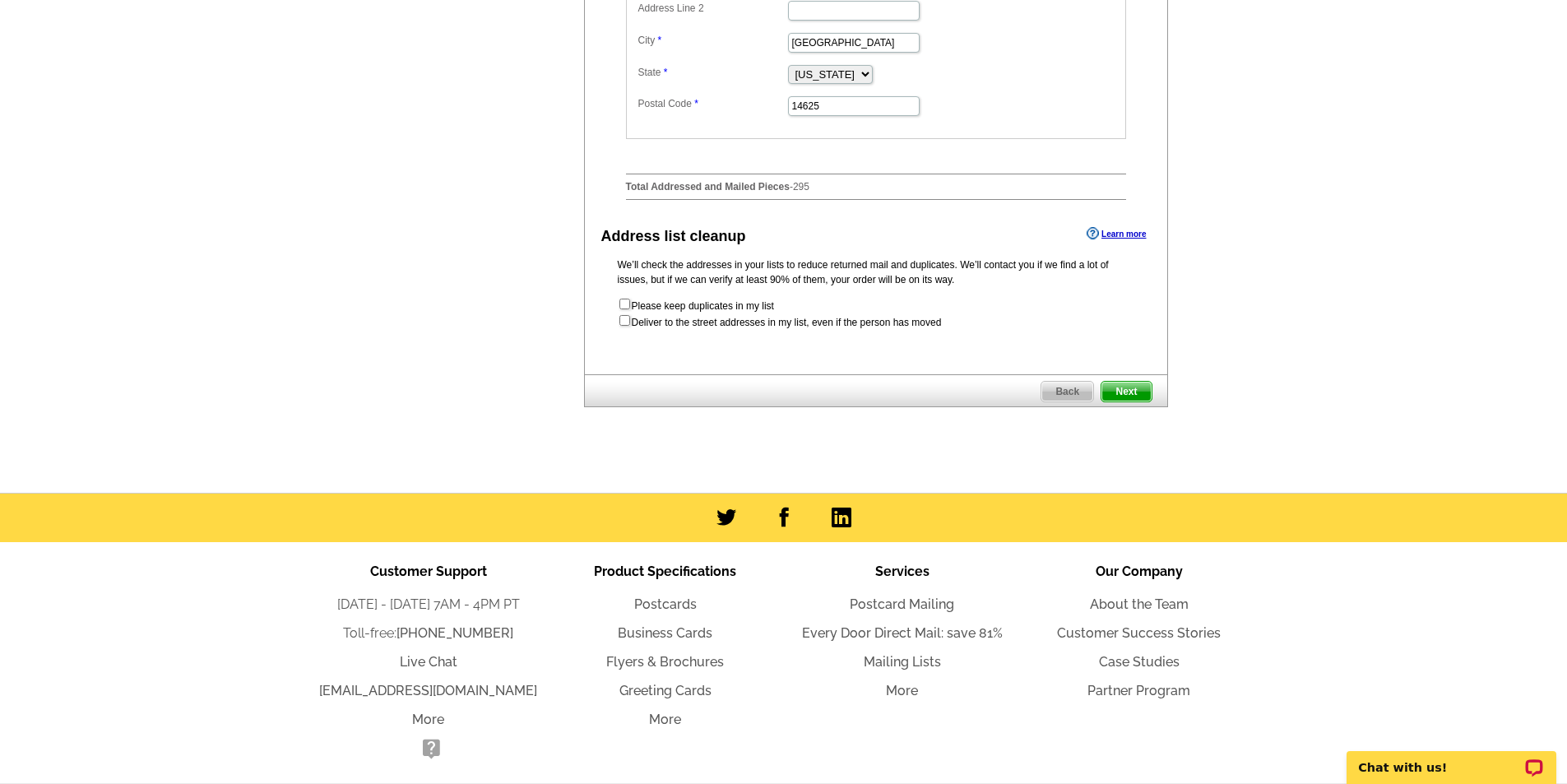
scroll to position [3617, 0]
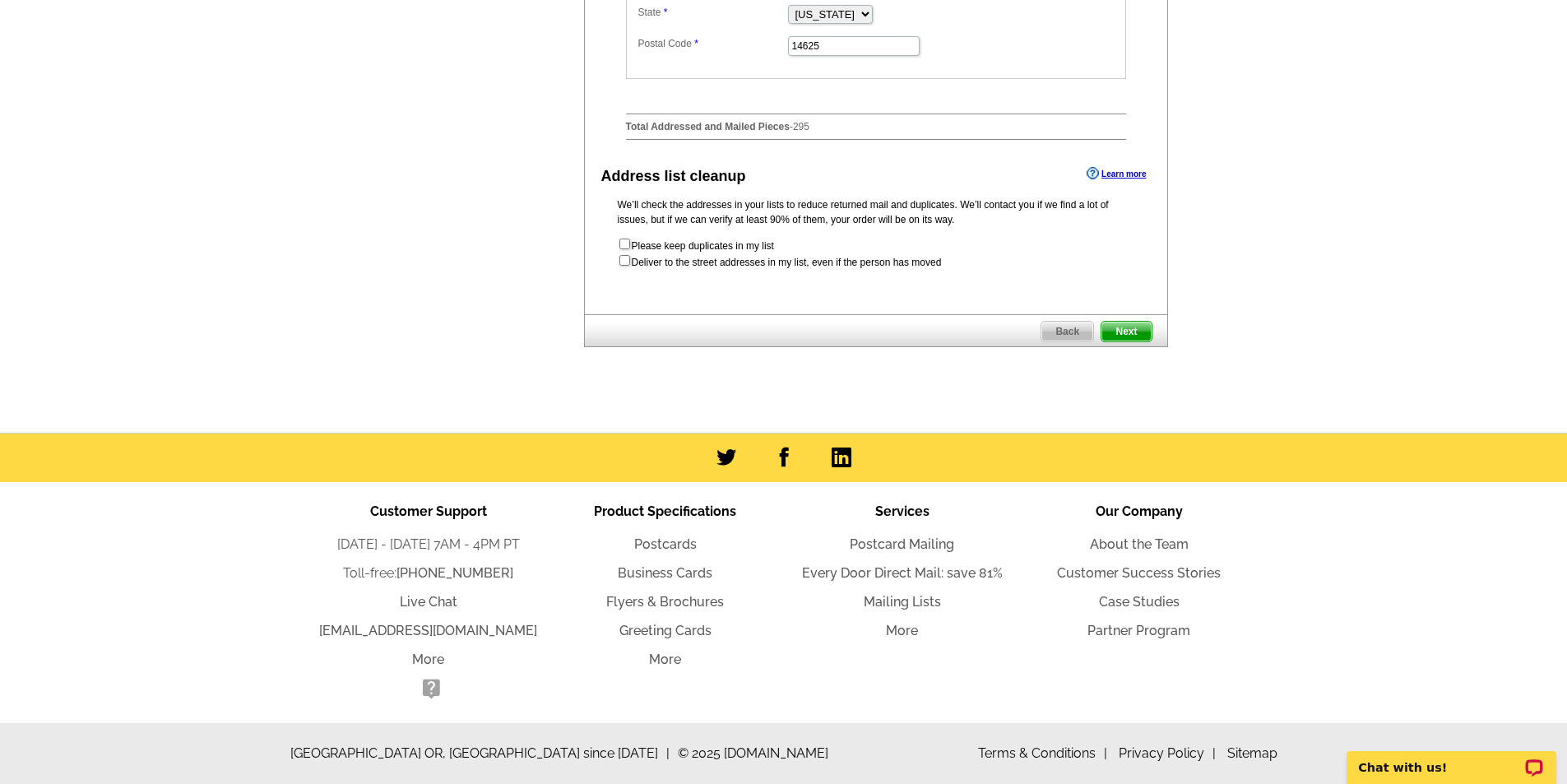
checkbox input "false"
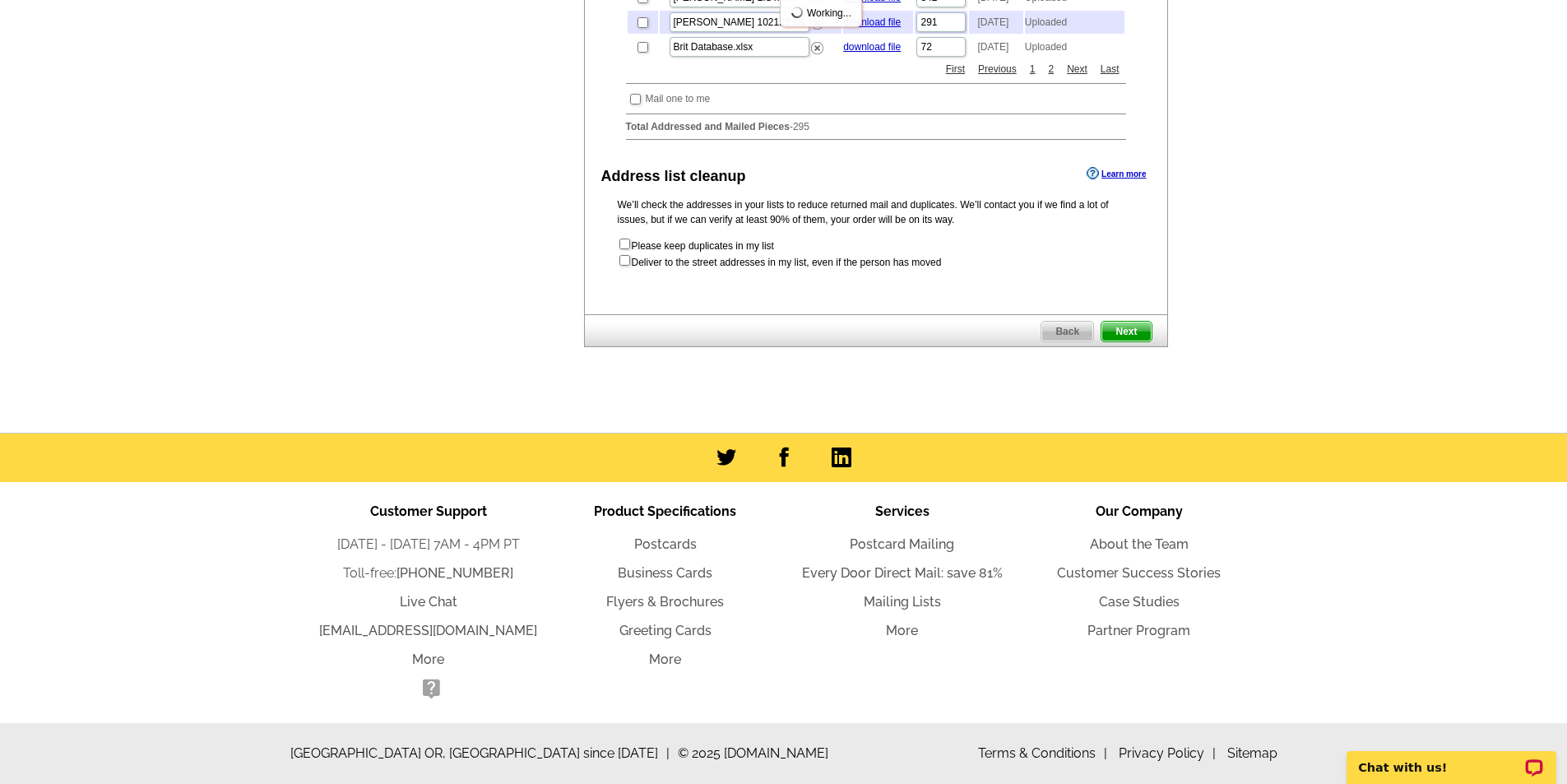
click at [1124, 341] on span "Next" at bounding box center [1126, 331] width 50 height 19
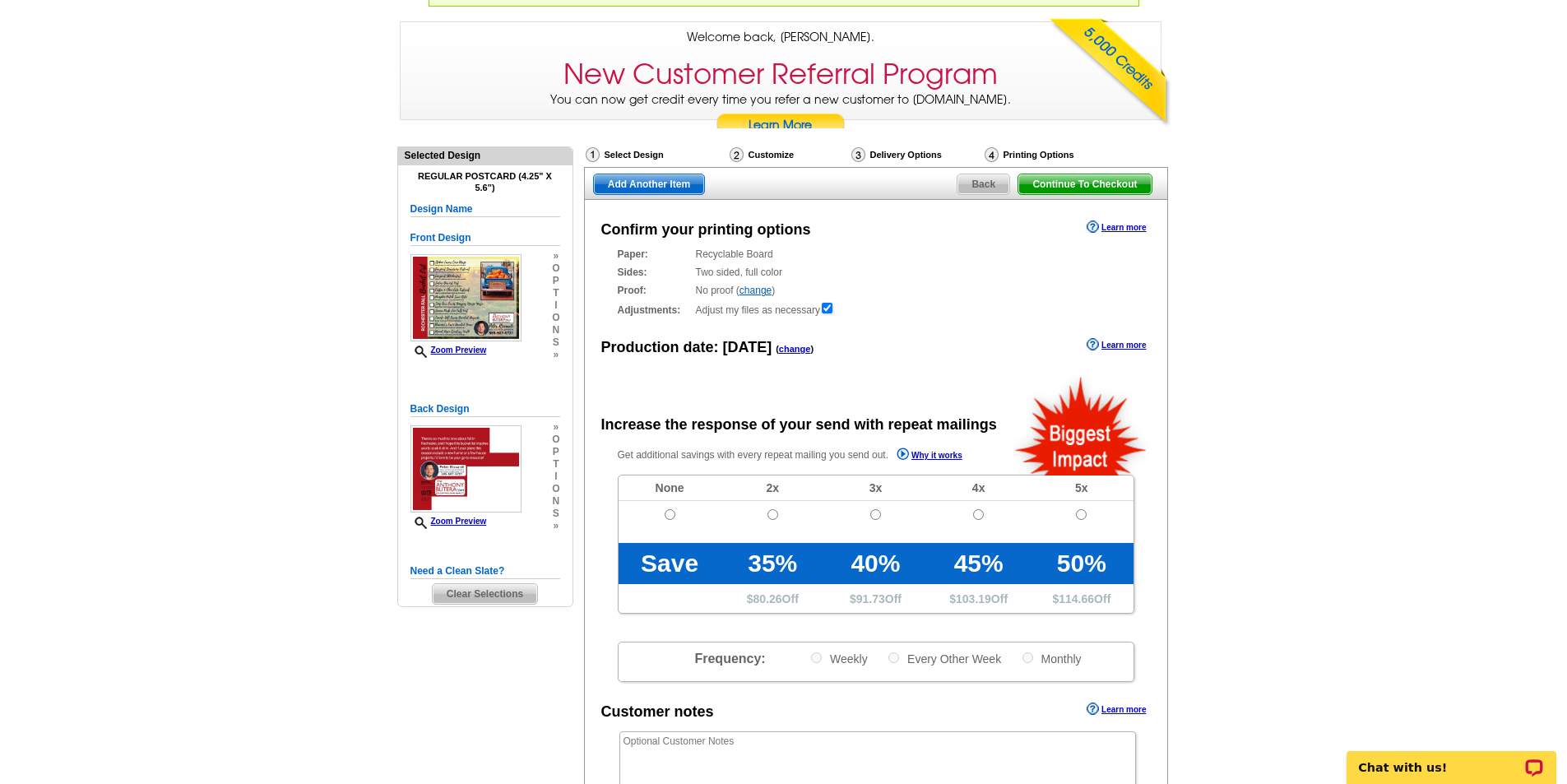
scroll to position [658, 0]
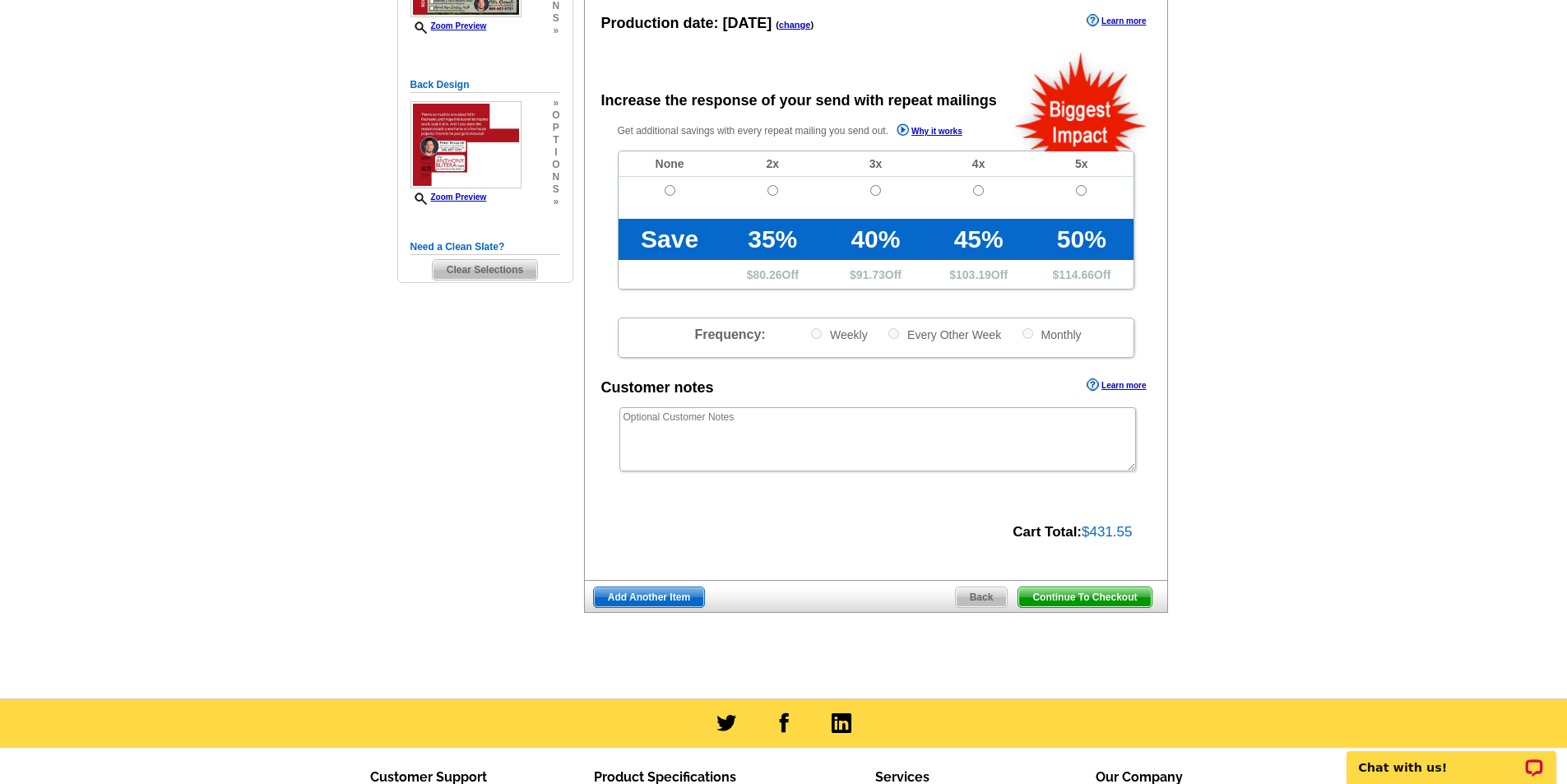
click at [675, 194] on td at bounding box center [671, 197] width 103 height 42
click at [669, 196] on input "radio" at bounding box center [670, 190] width 11 height 11
radio input "true"
click at [1114, 602] on span "Continue To Checkout" at bounding box center [1084, 596] width 132 height 19
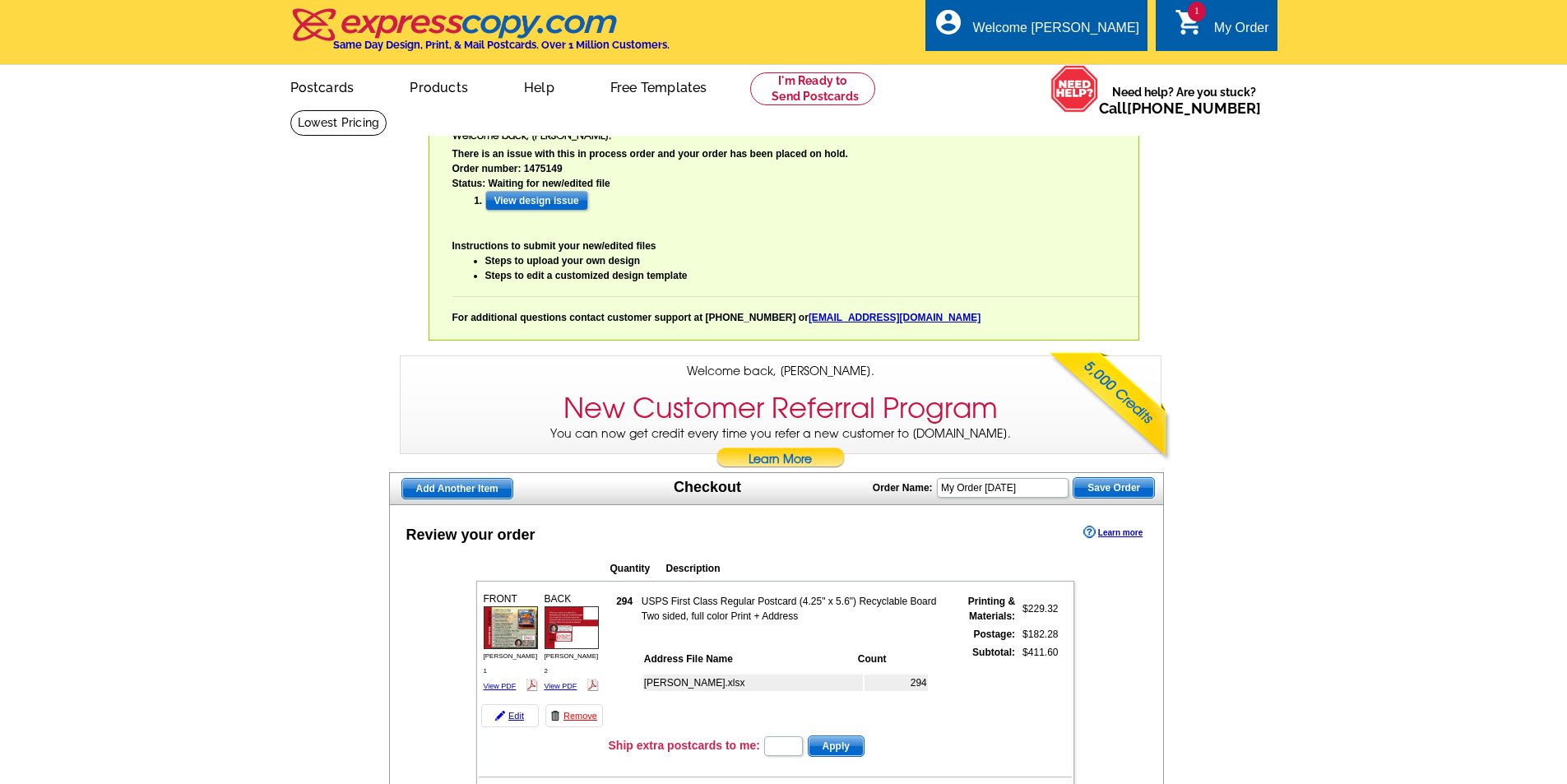
click at [791, 467] on link "Learn More" at bounding box center [781, 459] width 130 height 24
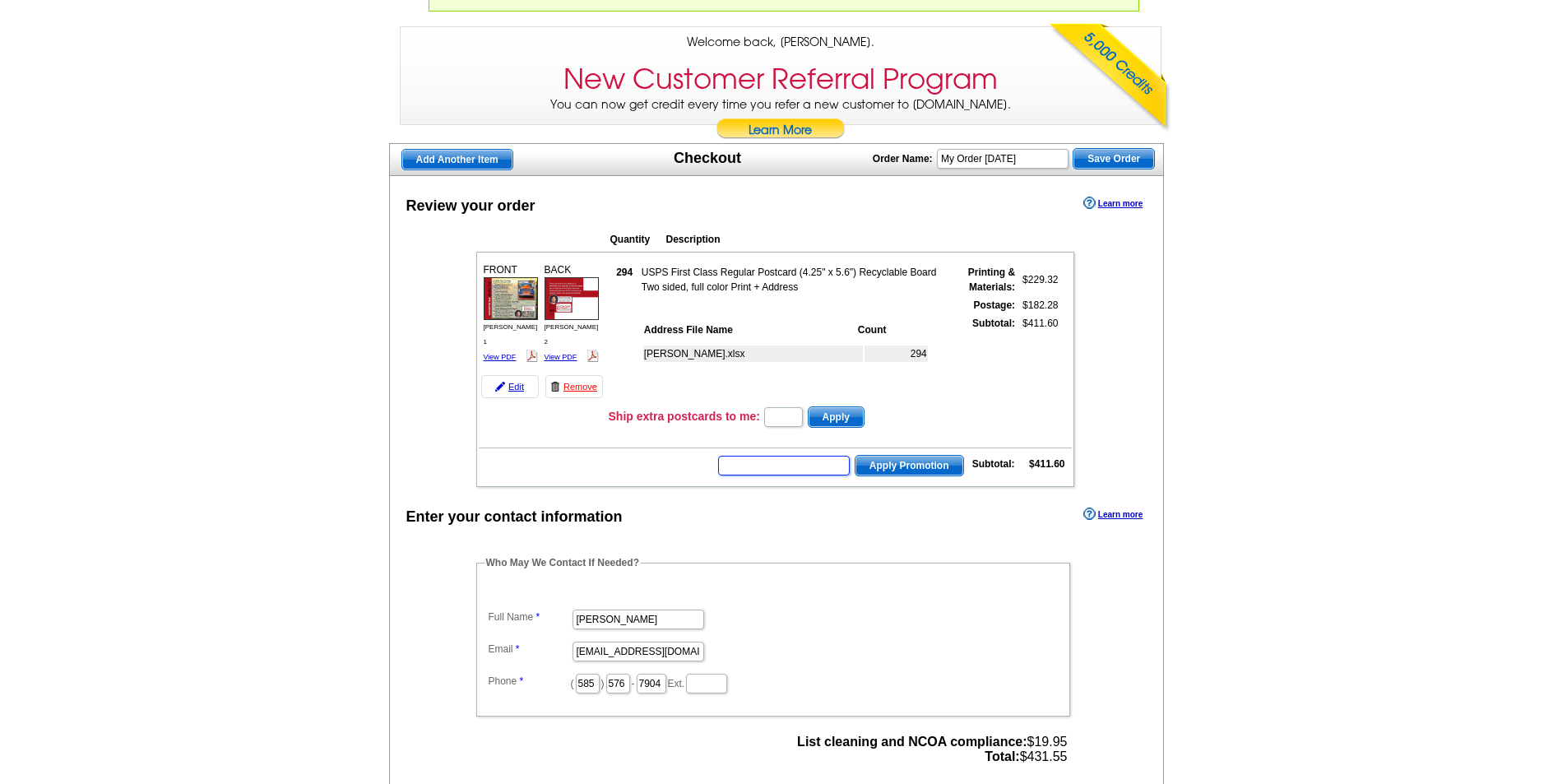
click at [747, 465] on input "text" at bounding box center [784, 465] width 131 height 19
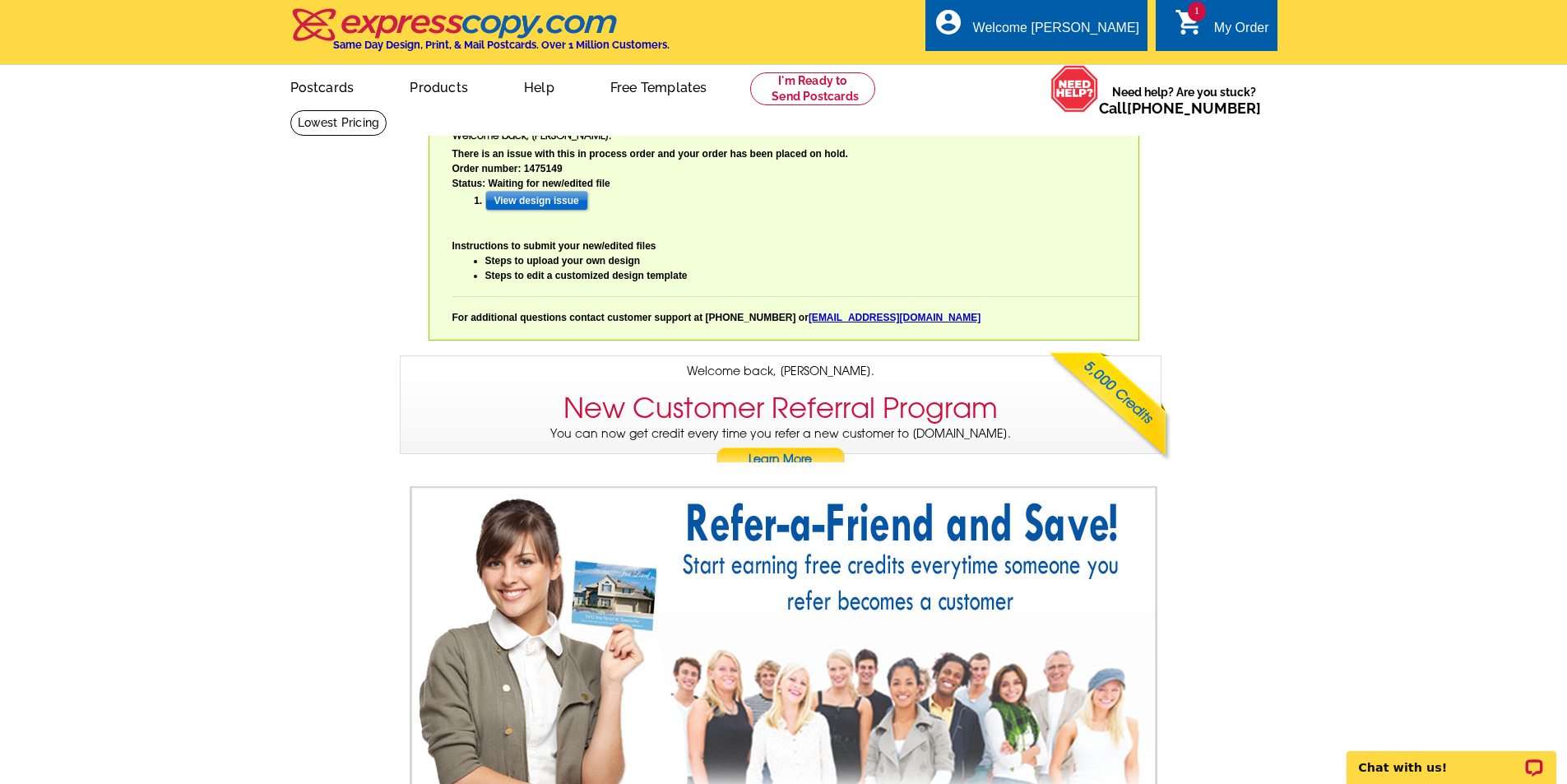
click at [1236, 23] on div "My Order" at bounding box center [1242, 32] width 55 height 23
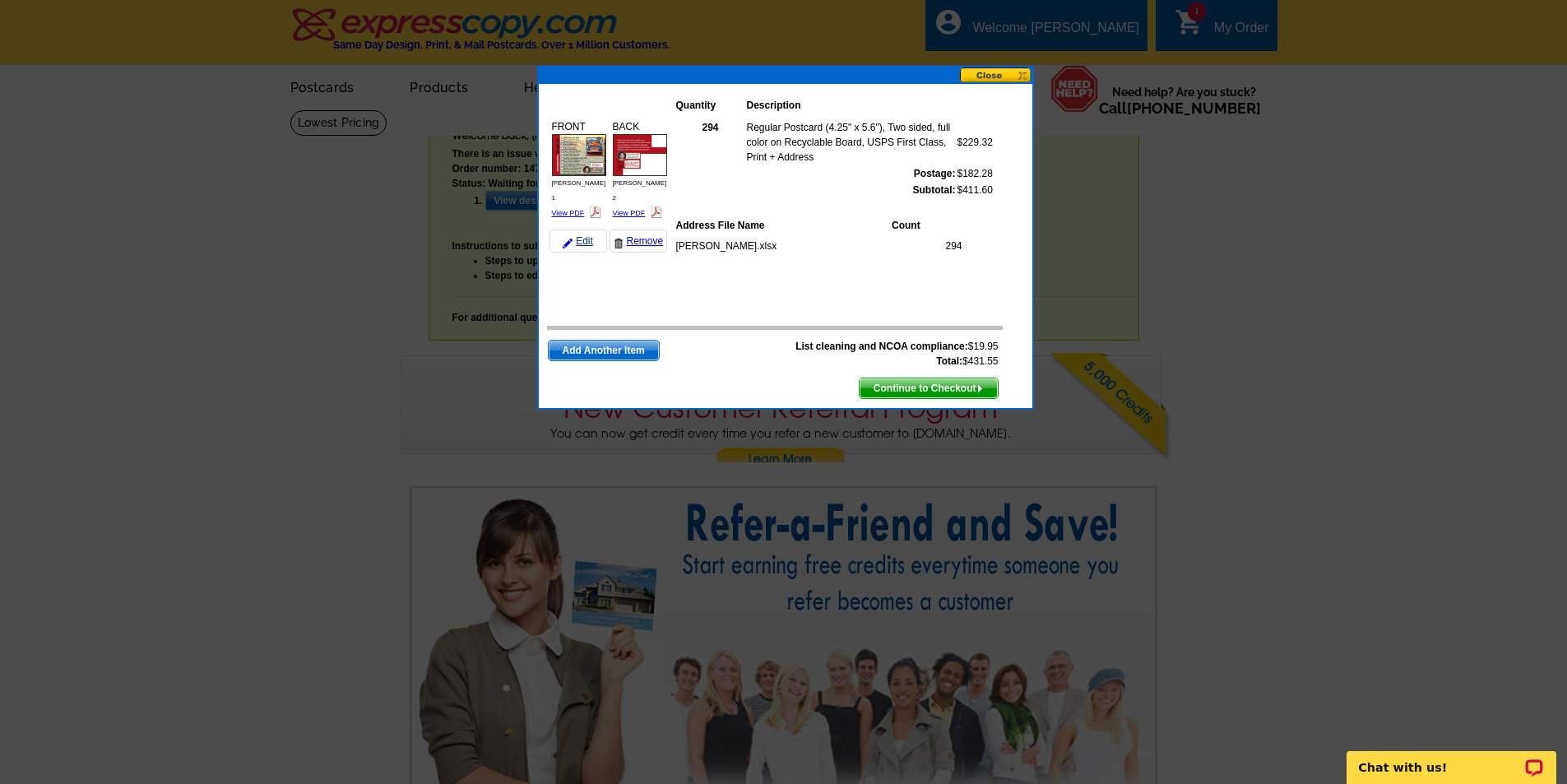
click at [582, 230] on link "Edit" at bounding box center [578, 241] width 57 height 23
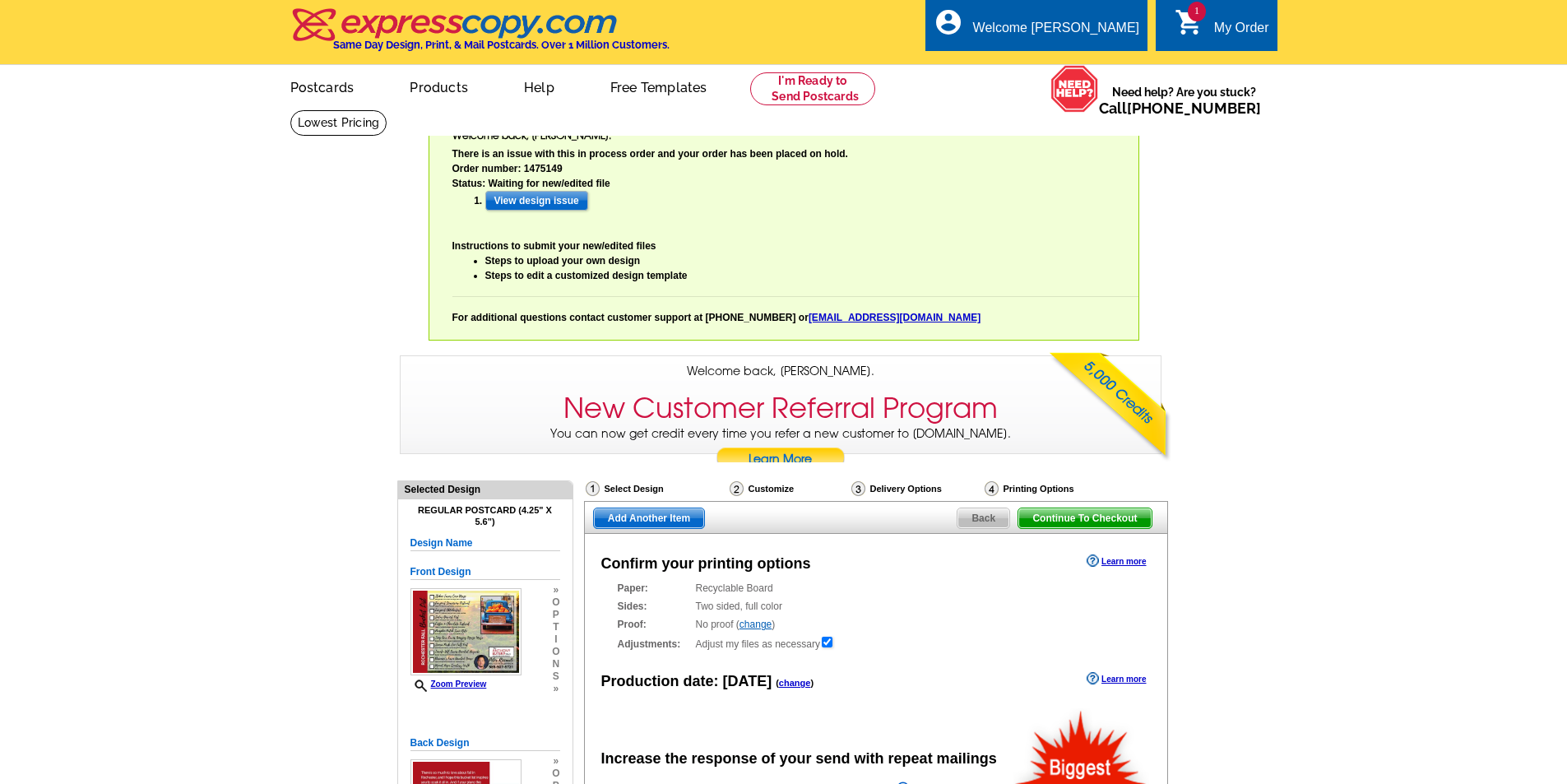
radio input "false"
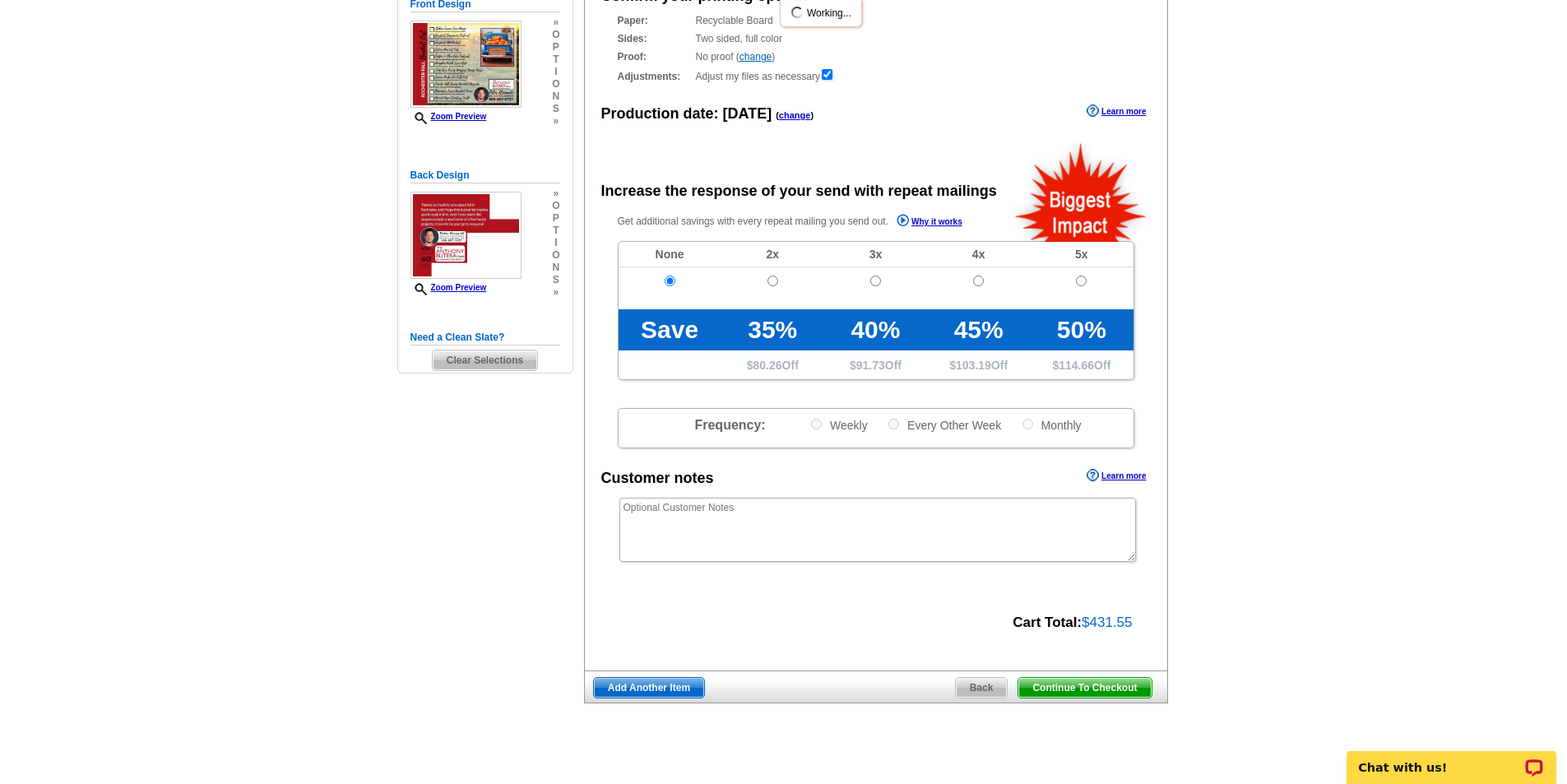
scroll to position [822, 0]
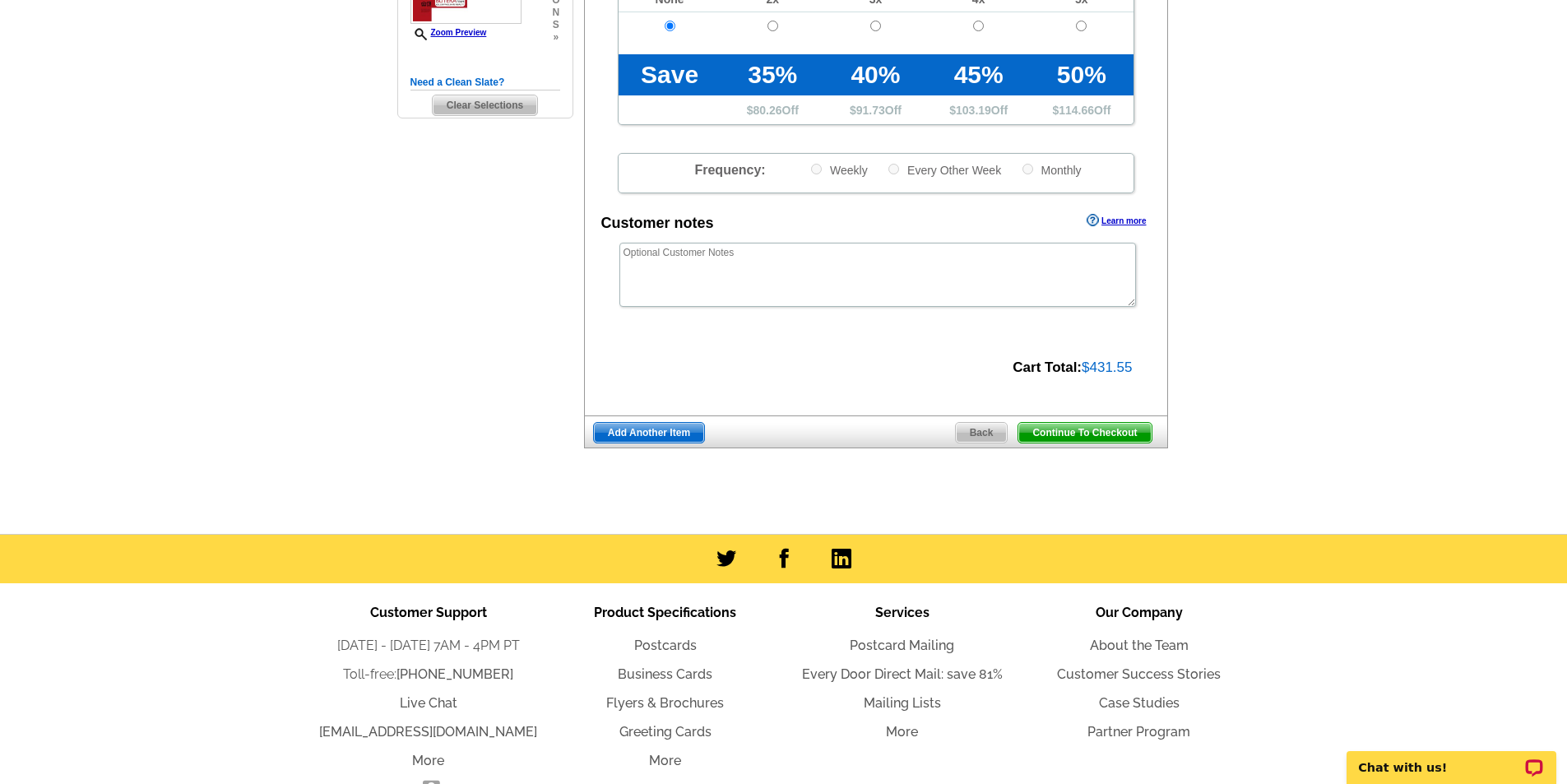
click at [1113, 438] on span "Continue To Checkout" at bounding box center [1084, 432] width 132 height 19
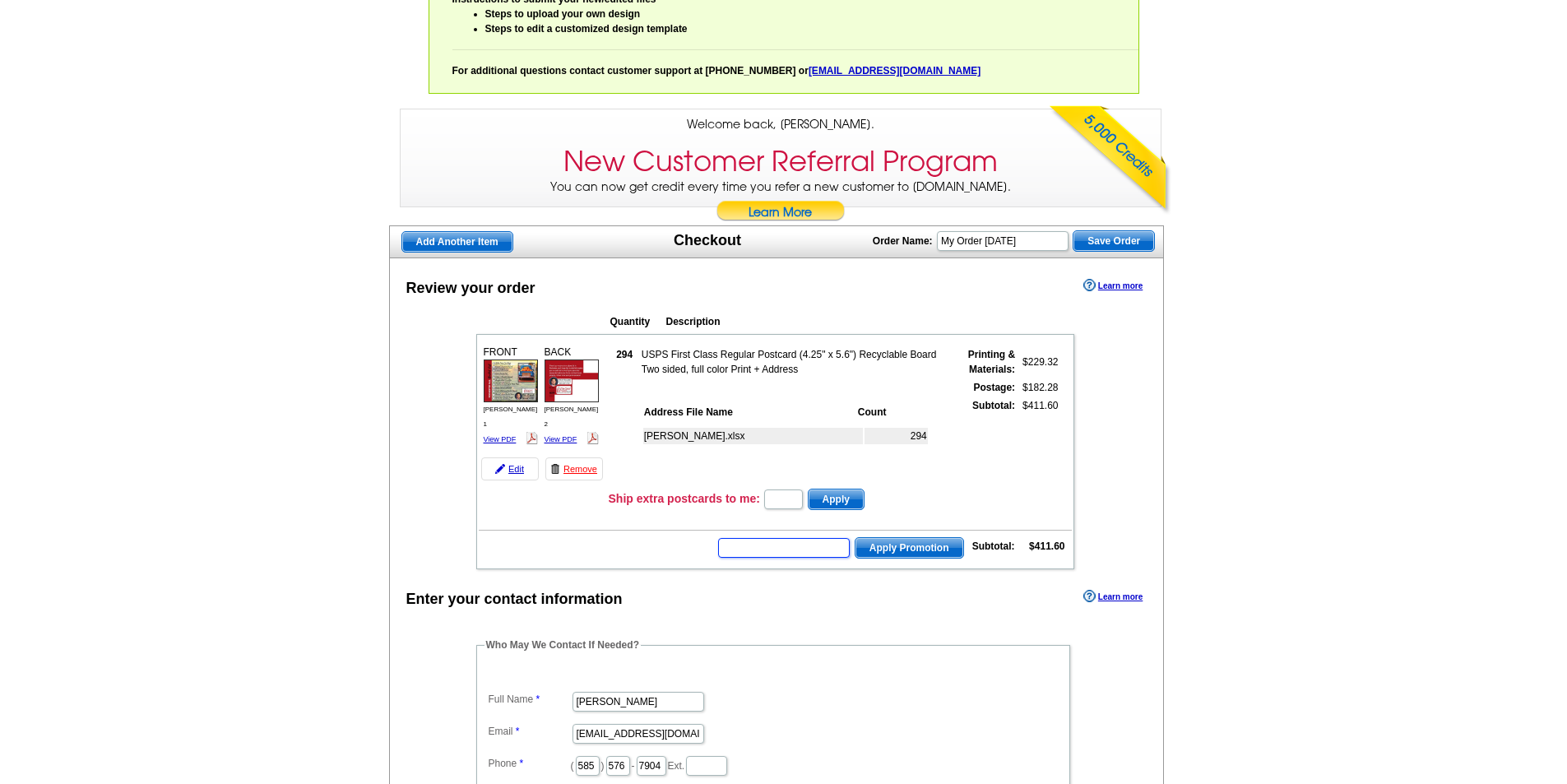
click at [749, 550] on input "text" at bounding box center [784, 548] width 131 height 19
type input "chat20"
click at [911, 548] on span "Apply Promotion" at bounding box center [909, 548] width 108 height 19
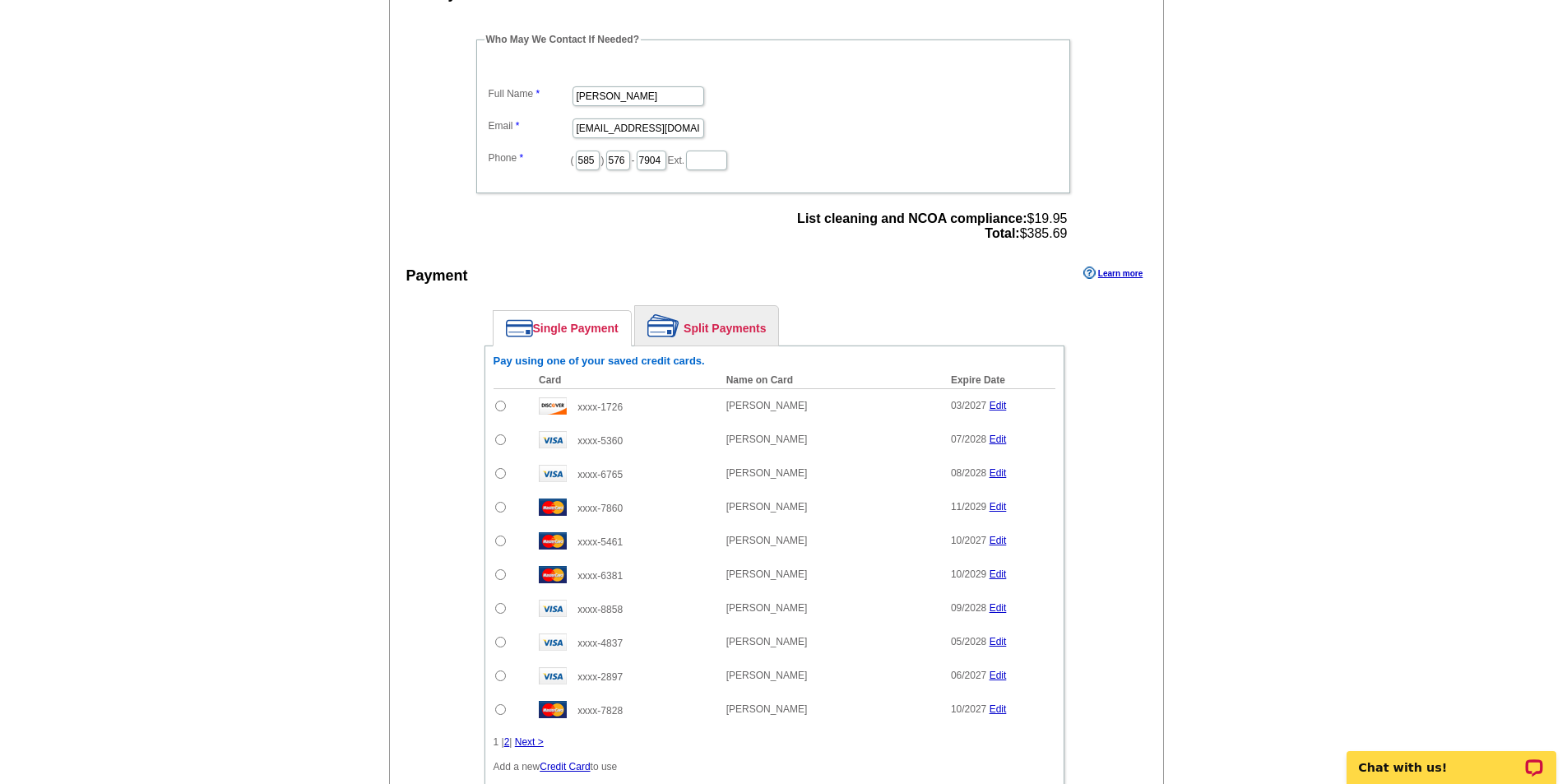
scroll to position [986, 0]
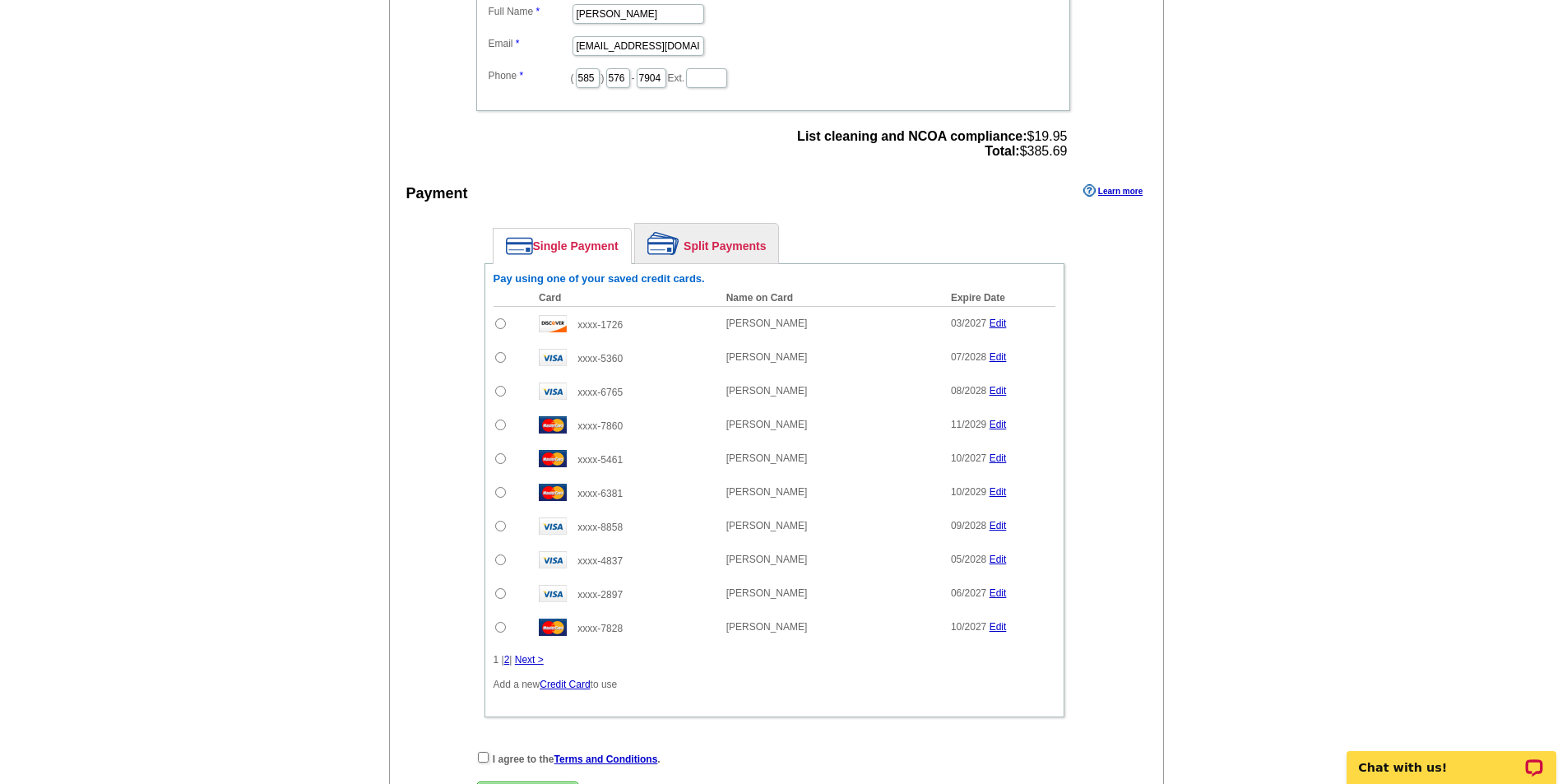
click at [510, 662] on link "2" at bounding box center [507, 659] width 6 height 12
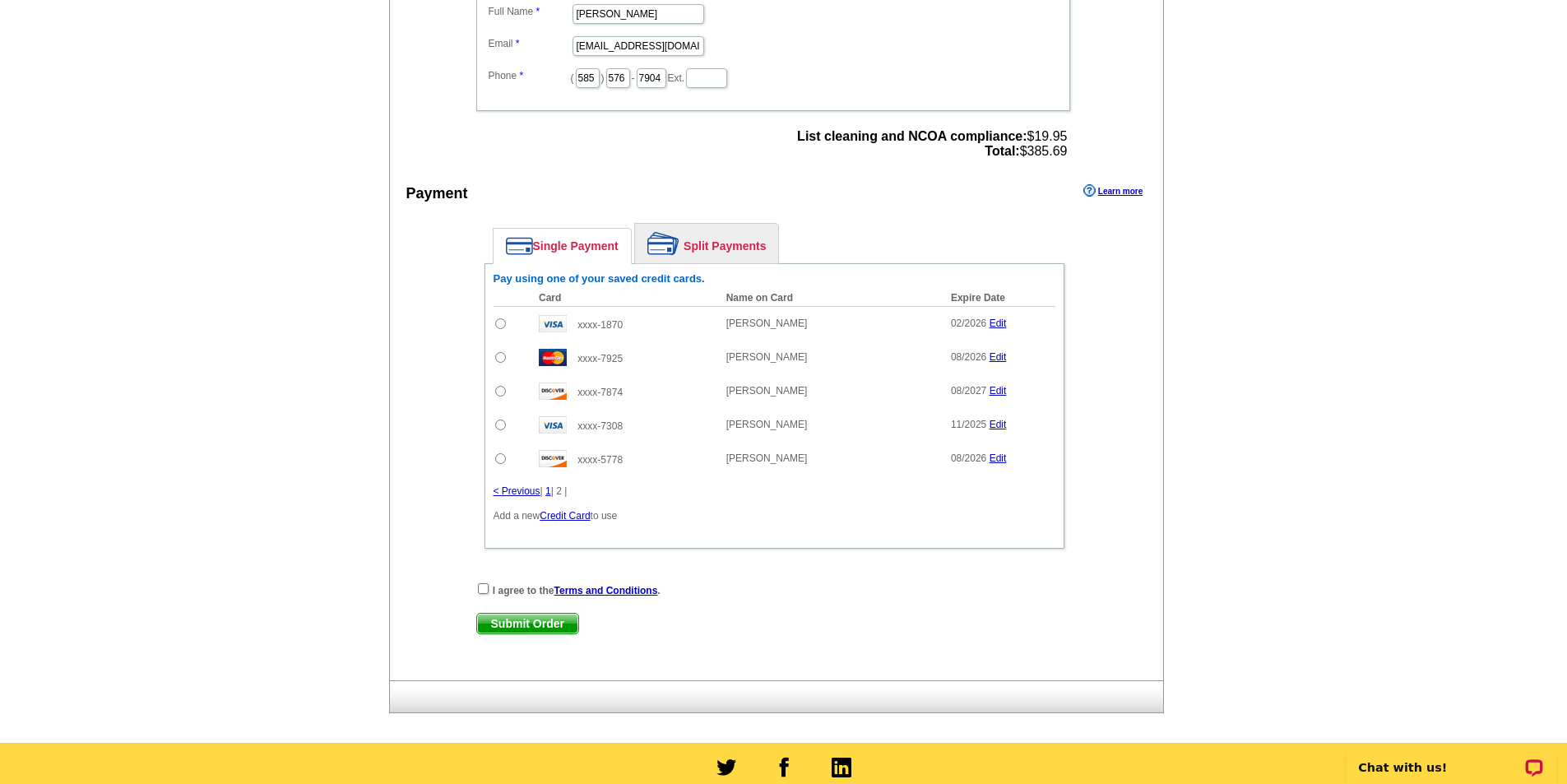
click at [500, 390] on input "radio" at bounding box center [500, 390] width 11 height 11
radio input "true"
click at [482, 591] on input "checkbox" at bounding box center [483, 588] width 11 height 11
checkbox input "true"
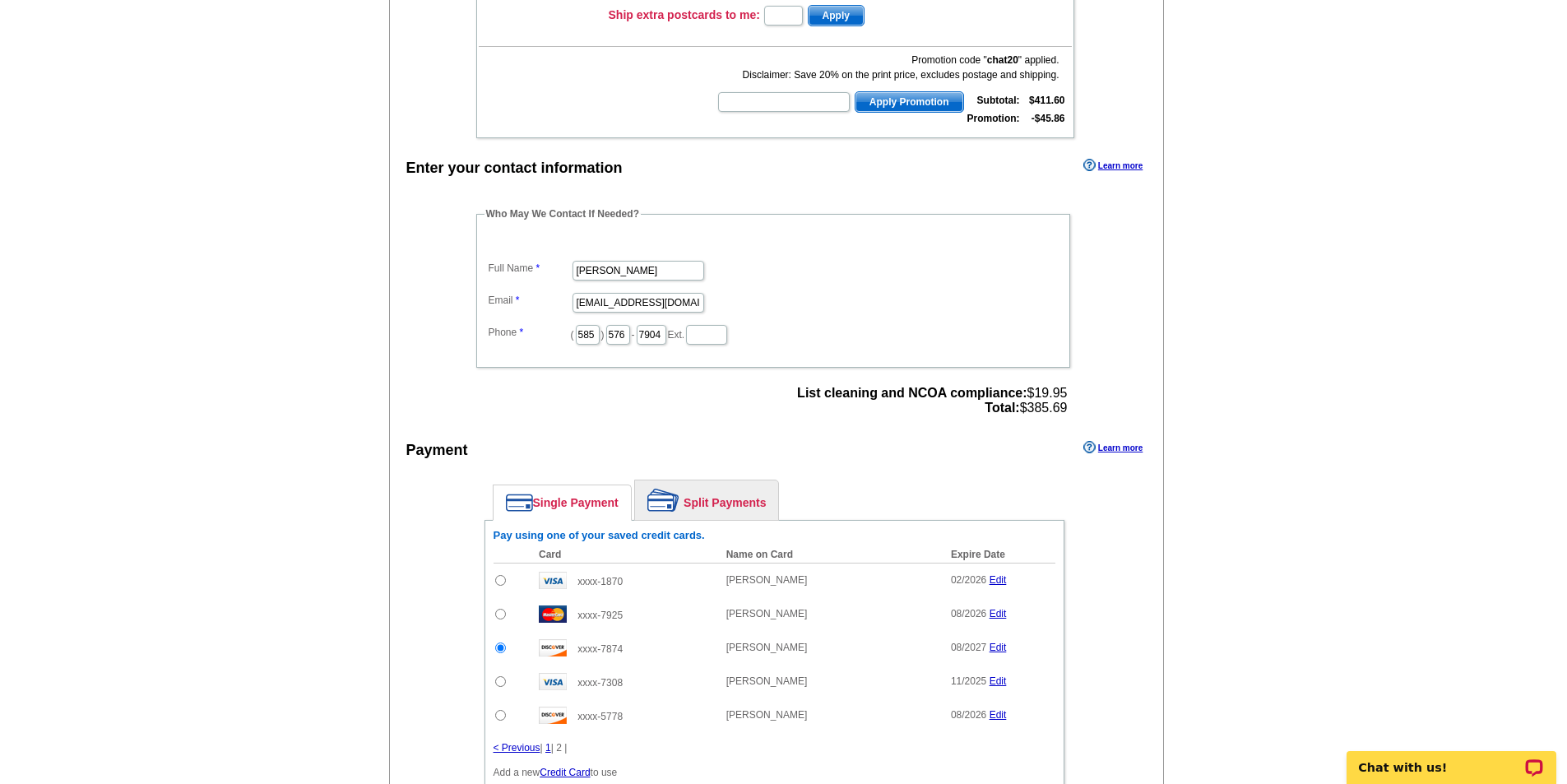
scroll to position [493, 0]
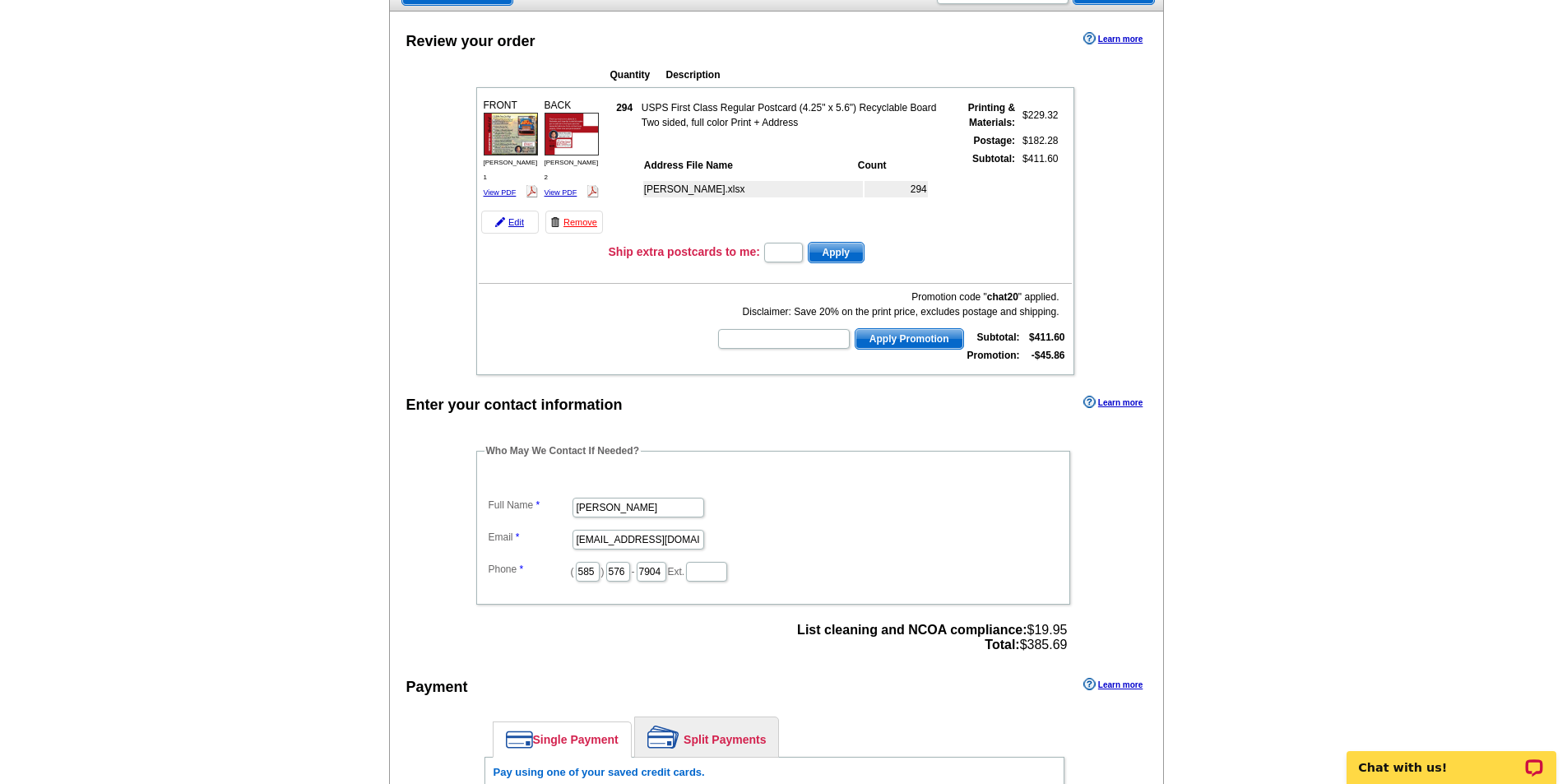
click at [518, 146] on img at bounding box center [511, 133] width 55 height 42
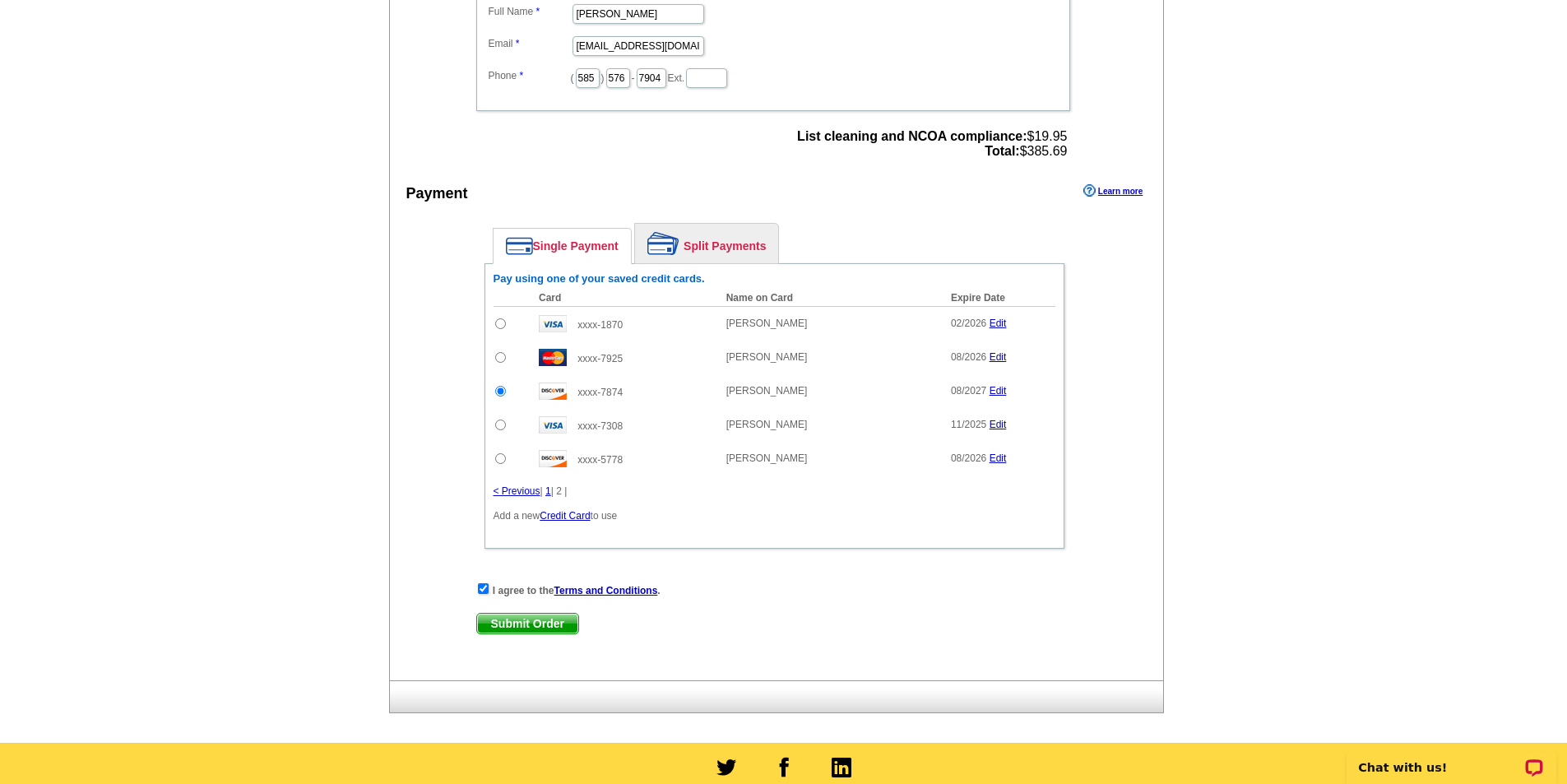
scroll to position [740, 0]
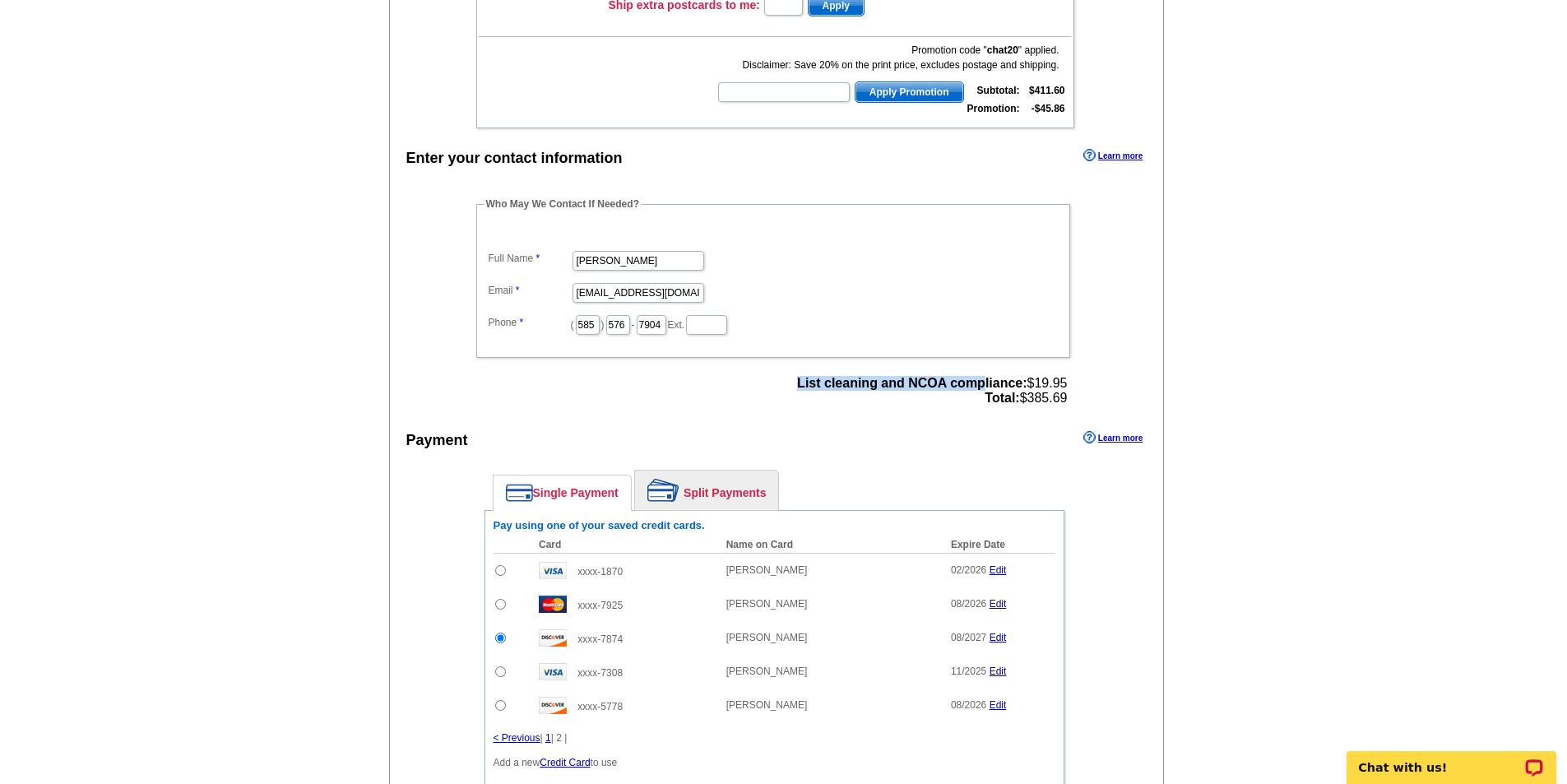
drag, startPoint x: 1069, startPoint y: 400, endPoint x: 980, endPoint y: 388, distance: 89.8
click at [980, 388] on div "List cleaning and NCOA compliance: $19.95 Total: $385.69" at bounding box center [931, 390] width 279 height 40
click at [981, 388] on strong "List cleaning and NCOA compliance:" at bounding box center [912, 382] width 230 height 14
click at [985, 400] on strong "Total:" at bounding box center [1002, 397] width 34 height 14
drag, startPoint x: 981, startPoint y: 402, endPoint x: 1076, endPoint y: 401, distance: 95.0
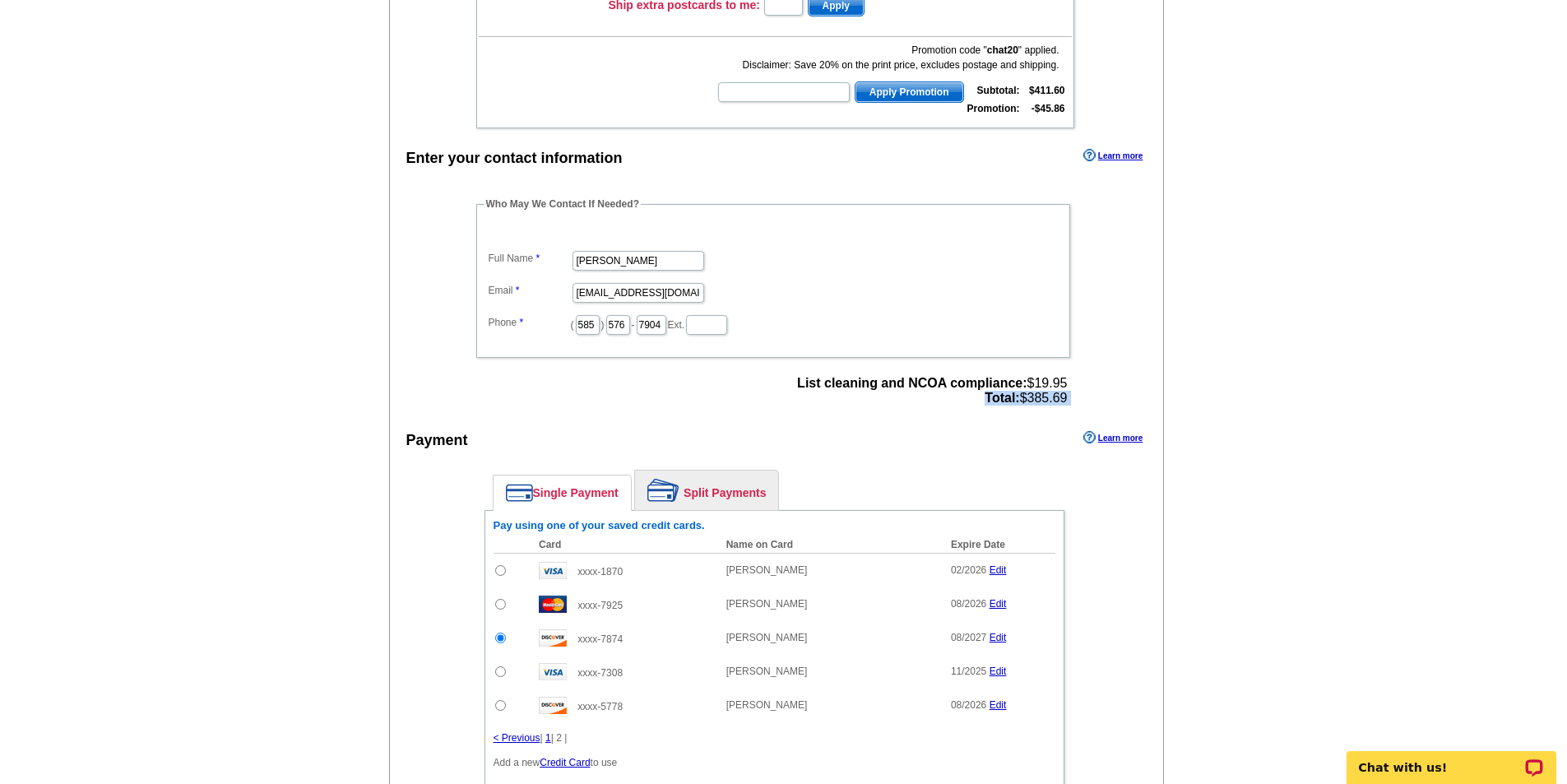
click at [1076, 401] on div "Who May We Contact If Needed? Full Name Shane Allen Email buterateammarketing@g…" at bounding box center [775, 303] width 662 height 214
click at [1063, 400] on span "List cleaning and NCOA compliance: $19.95 Total: $385.69" at bounding box center [931, 390] width 270 height 29
click at [1067, 398] on span "List cleaning and NCOA compliance: $19.95 Total: $385.69" at bounding box center [931, 390] width 270 height 29
copy span "Total: $385.69"
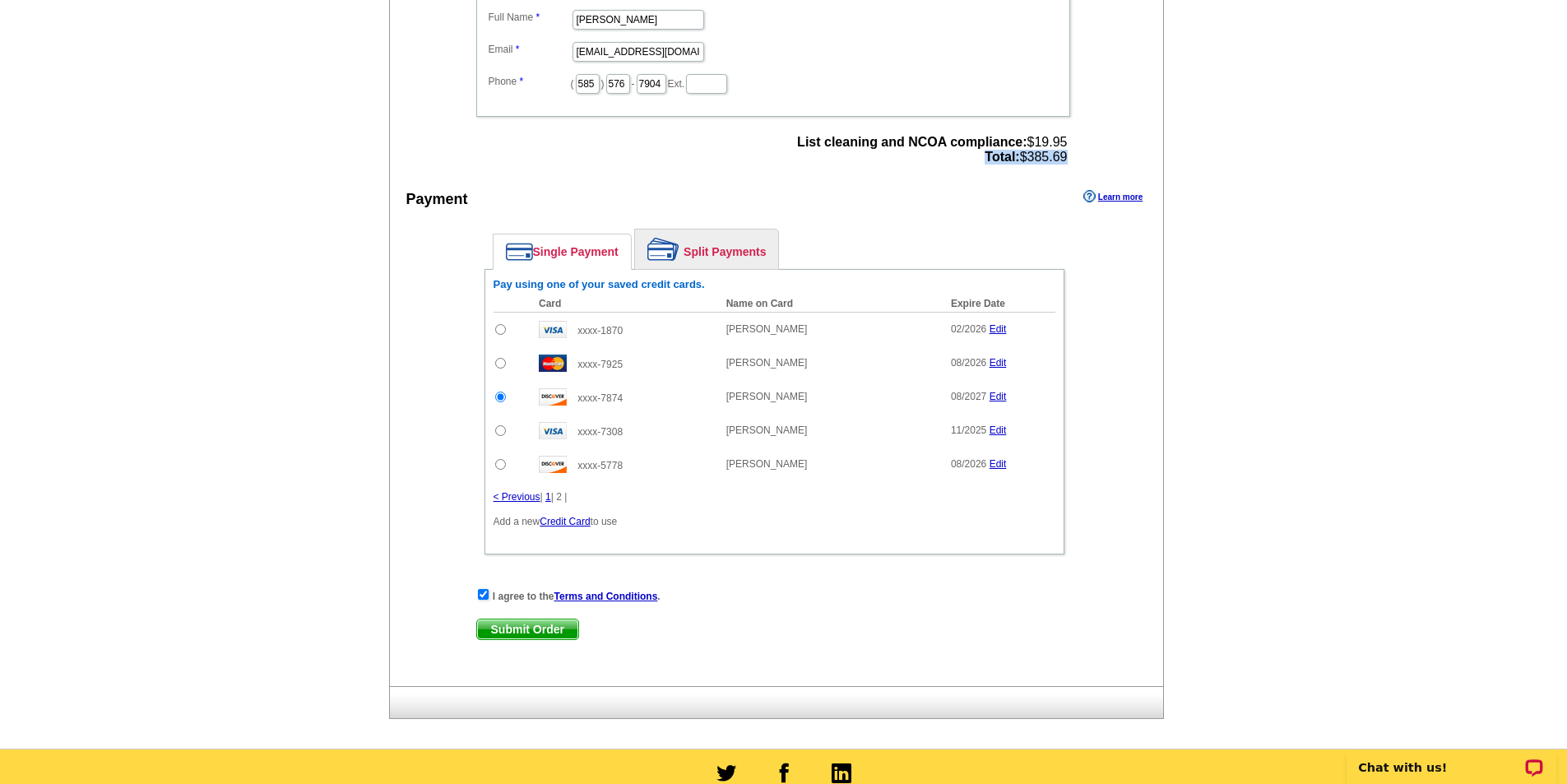
scroll to position [1151, 0]
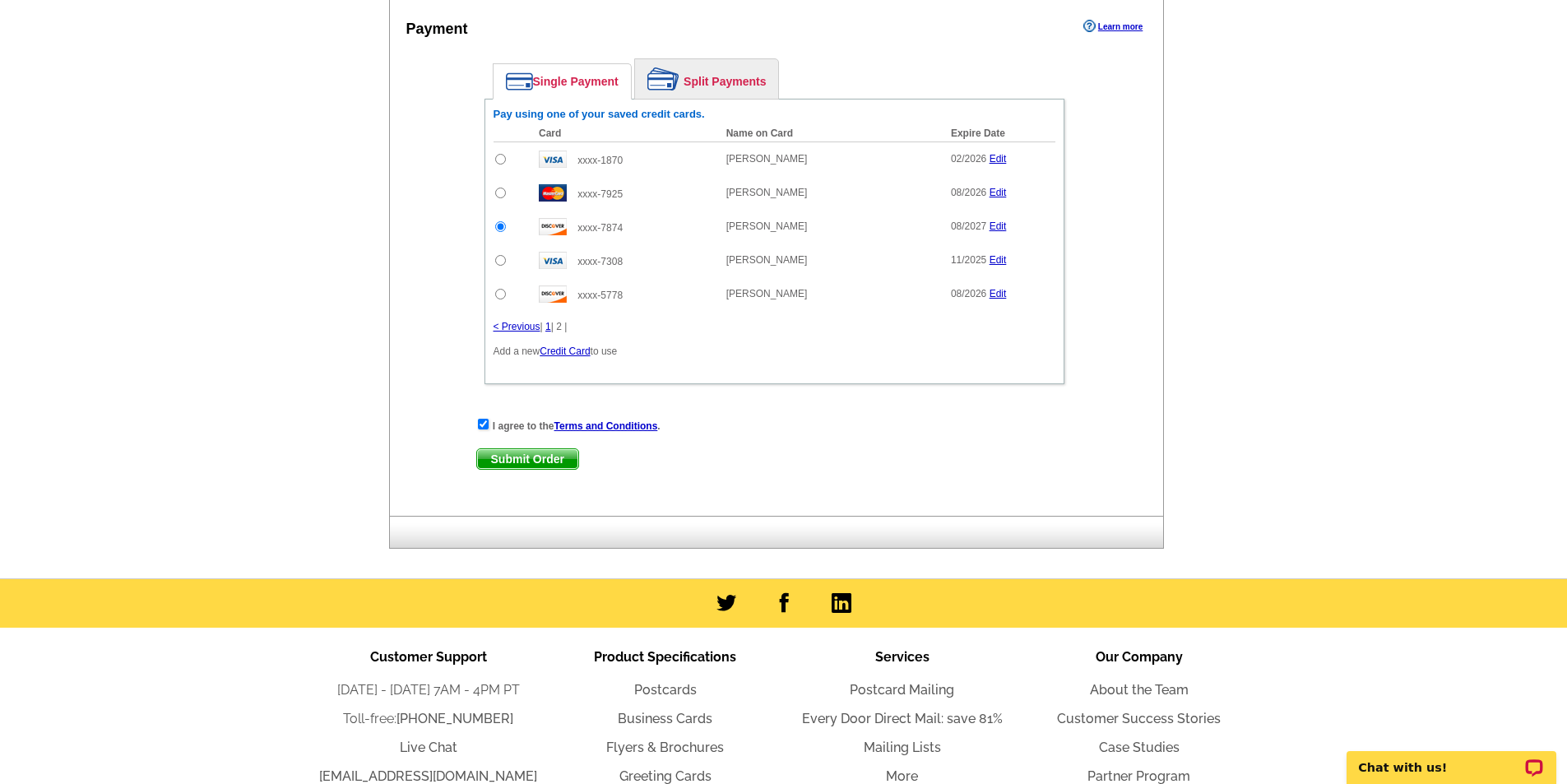
click at [493, 456] on span "Submit Order" at bounding box center [528, 458] width 101 height 19
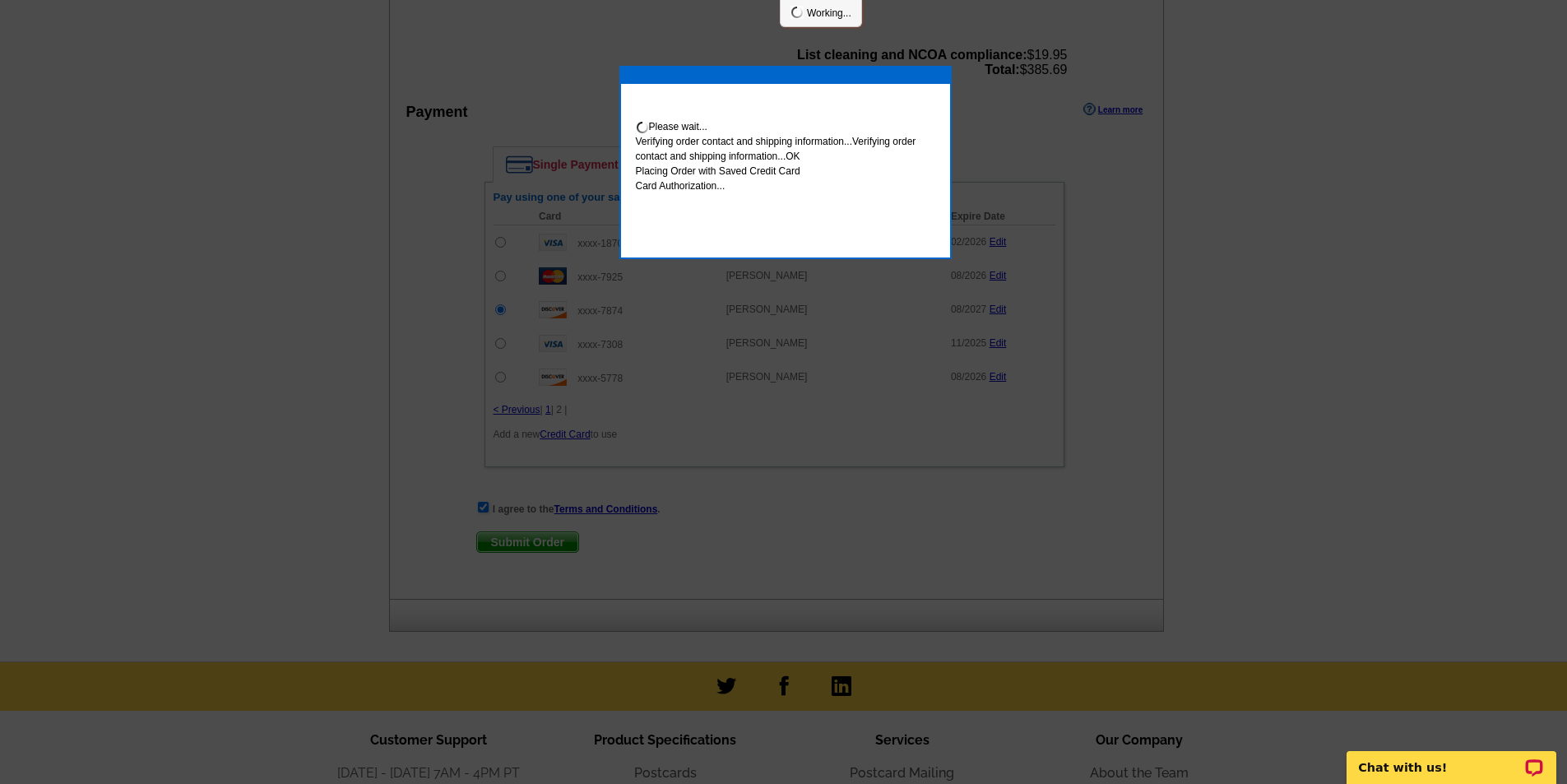
scroll to position [1234, 0]
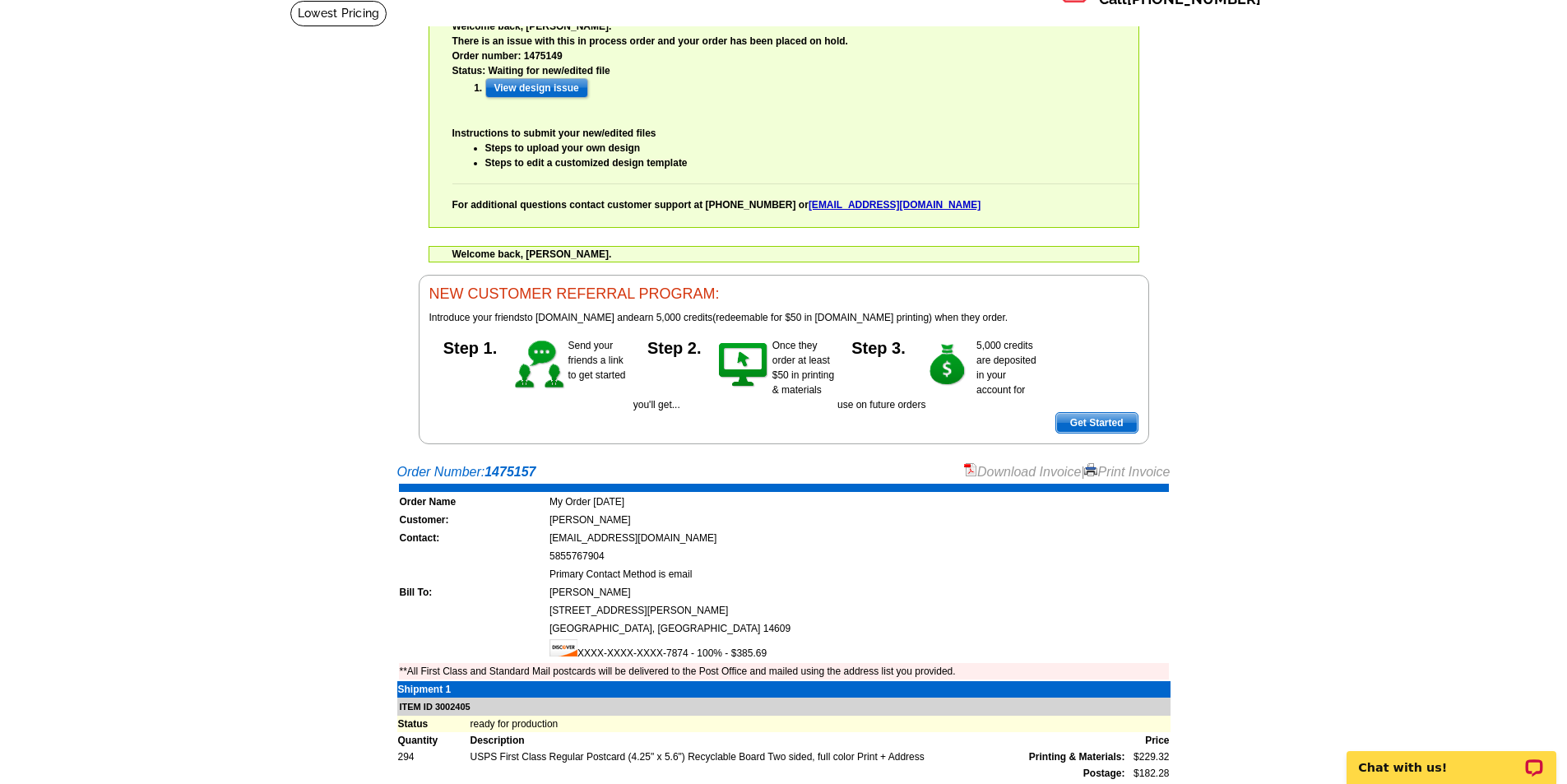
scroll to position [329, 0]
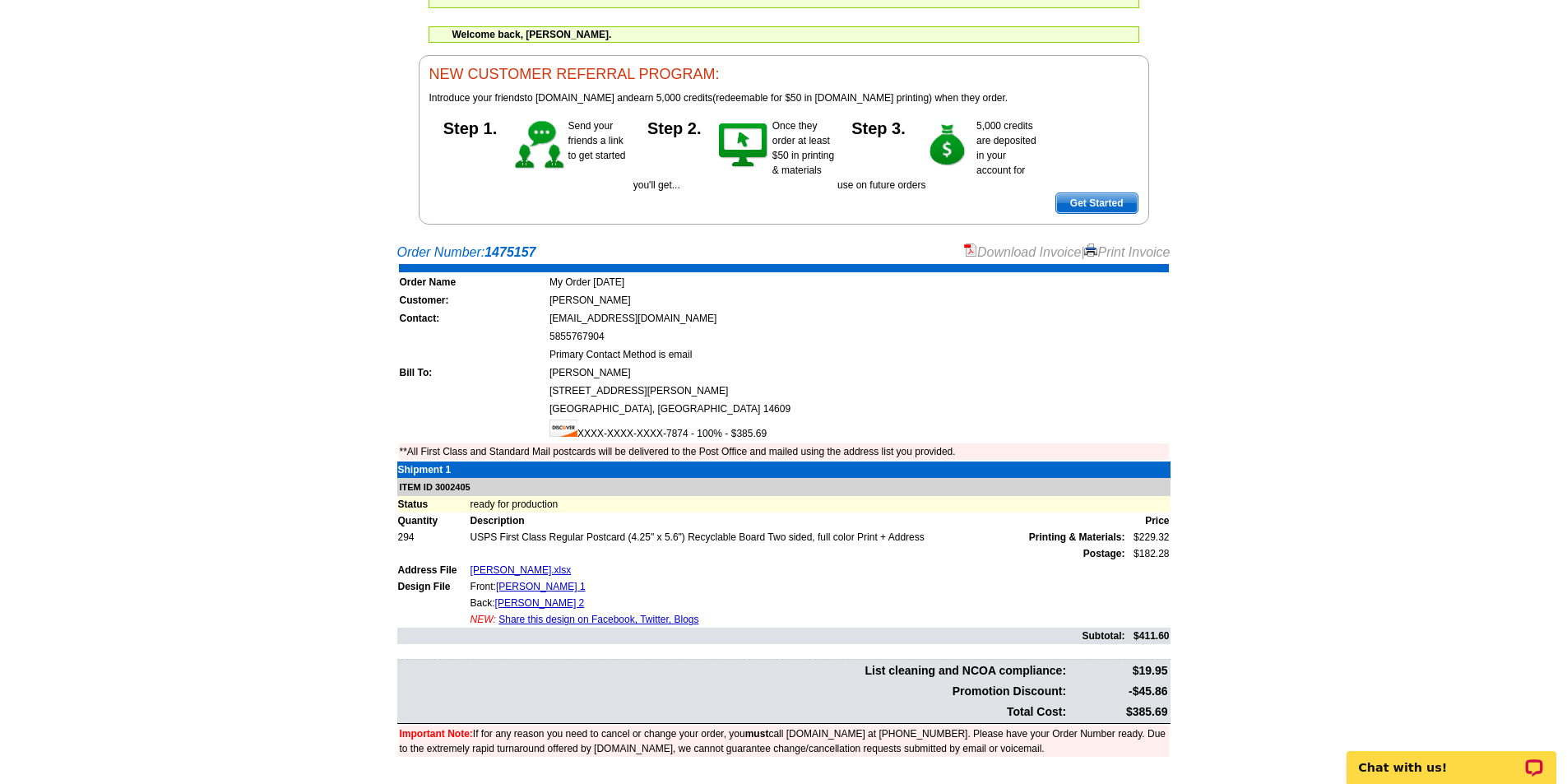
click at [1030, 257] on link "Download Invoice" at bounding box center [1023, 252] width 117 height 14
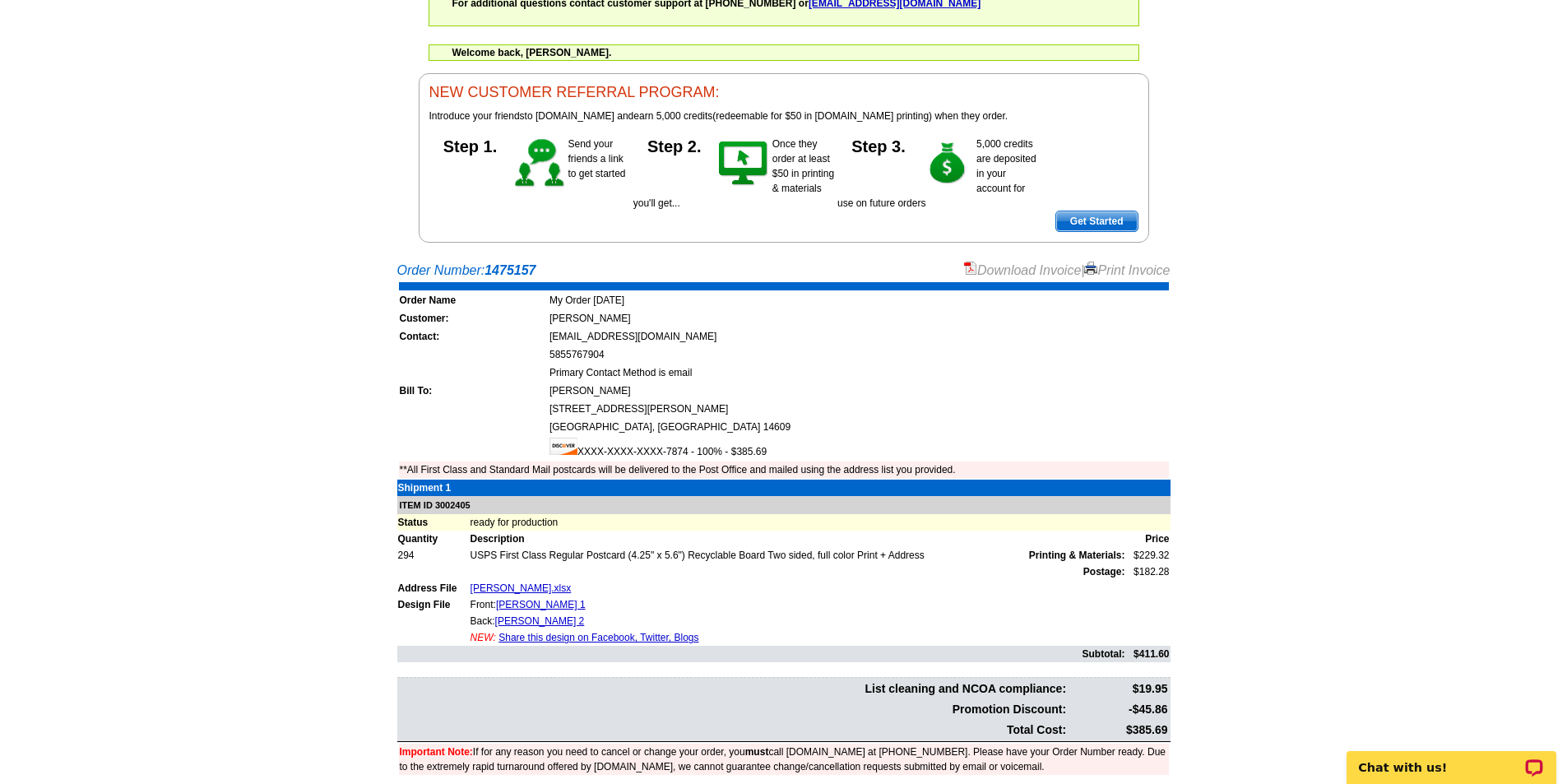
scroll to position [0, 0]
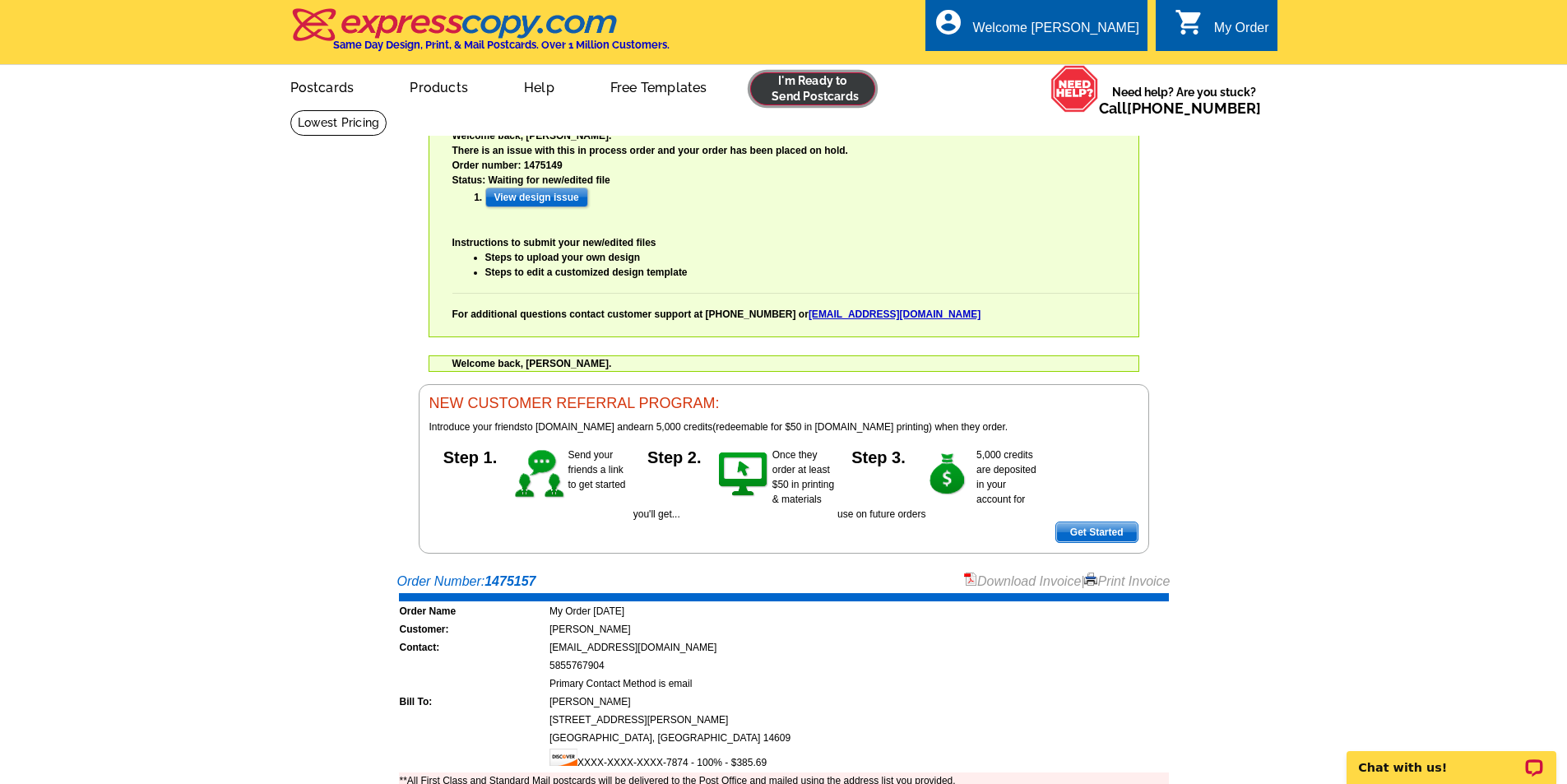
click at [783, 88] on link at bounding box center [813, 89] width 126 height 33
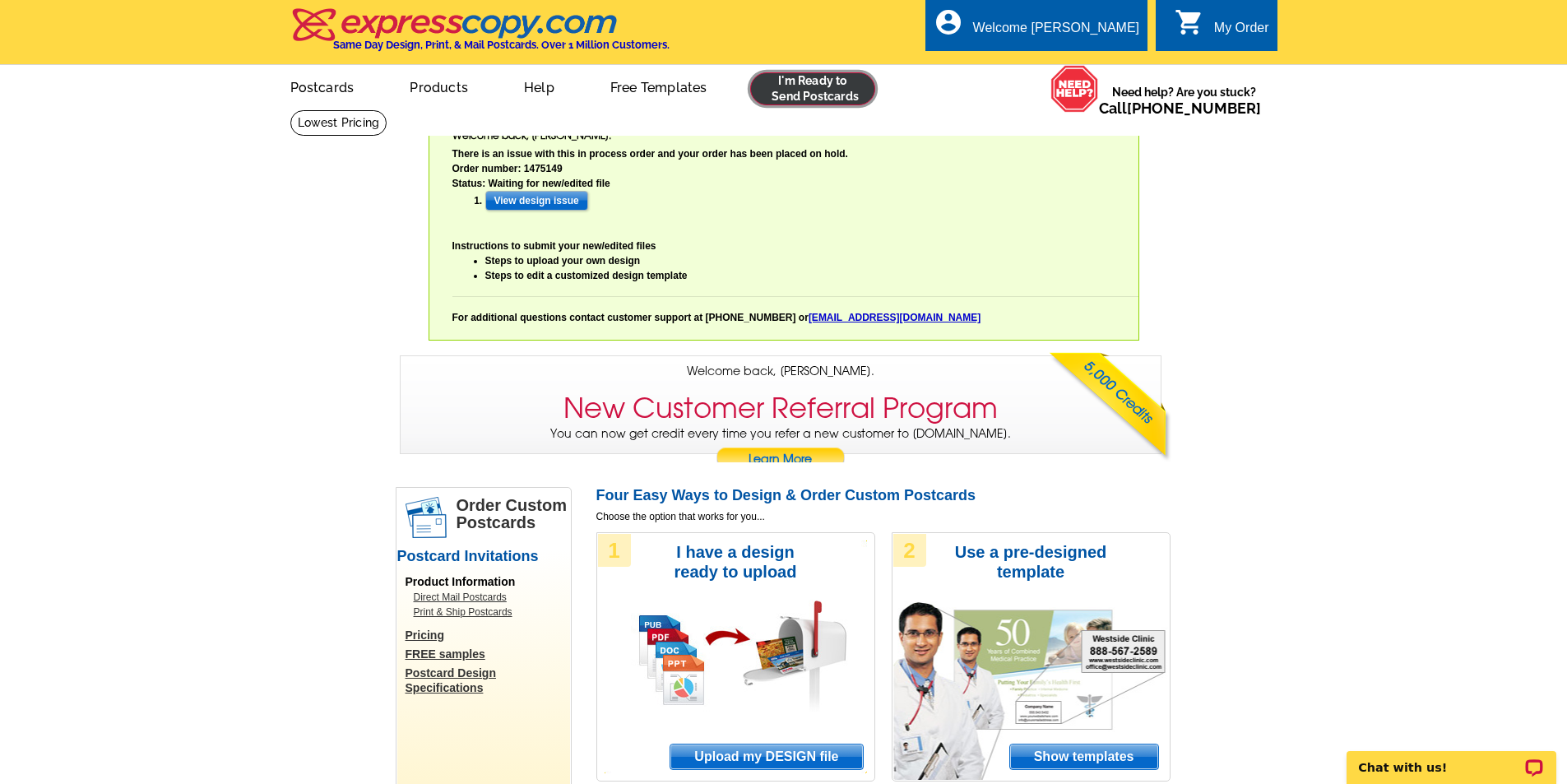
click at [788, 79] on link at bounding box center [813, 89] width 126 height 33
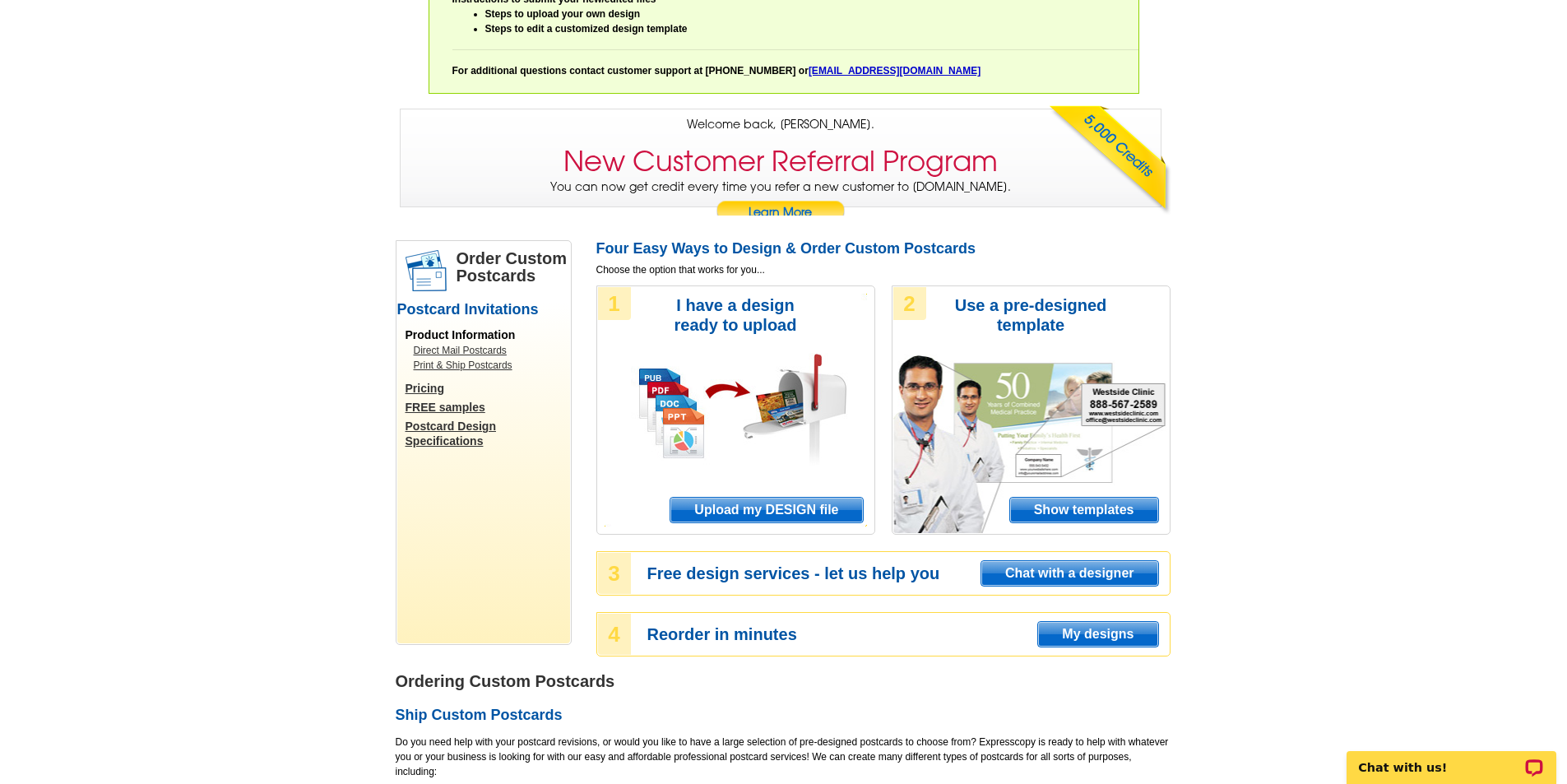
click at [757, 517] on span "Upload my DESIGN file" at bounding box center [766, 509] width 192 height 24
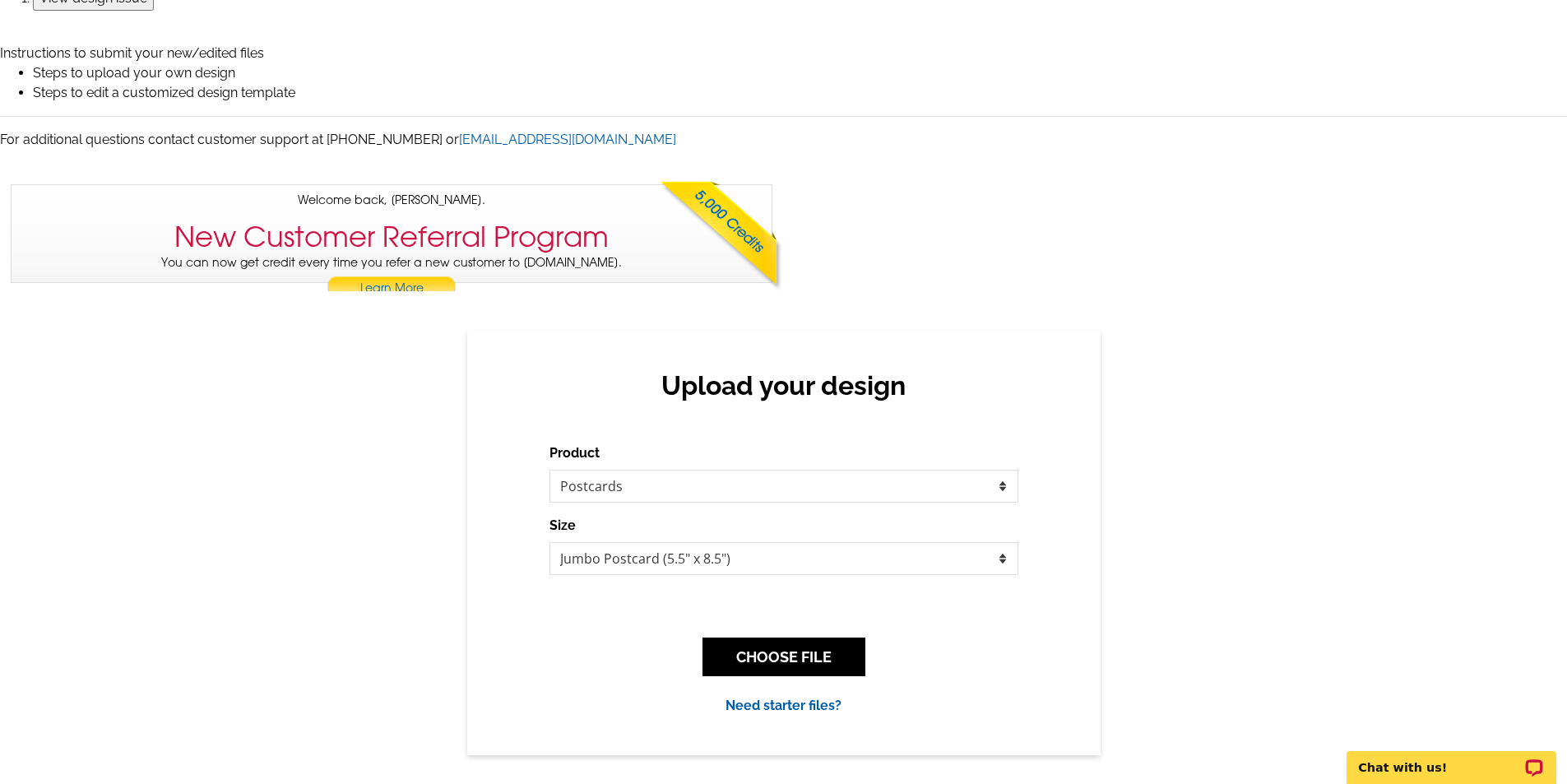
scroll to position [329, 0]
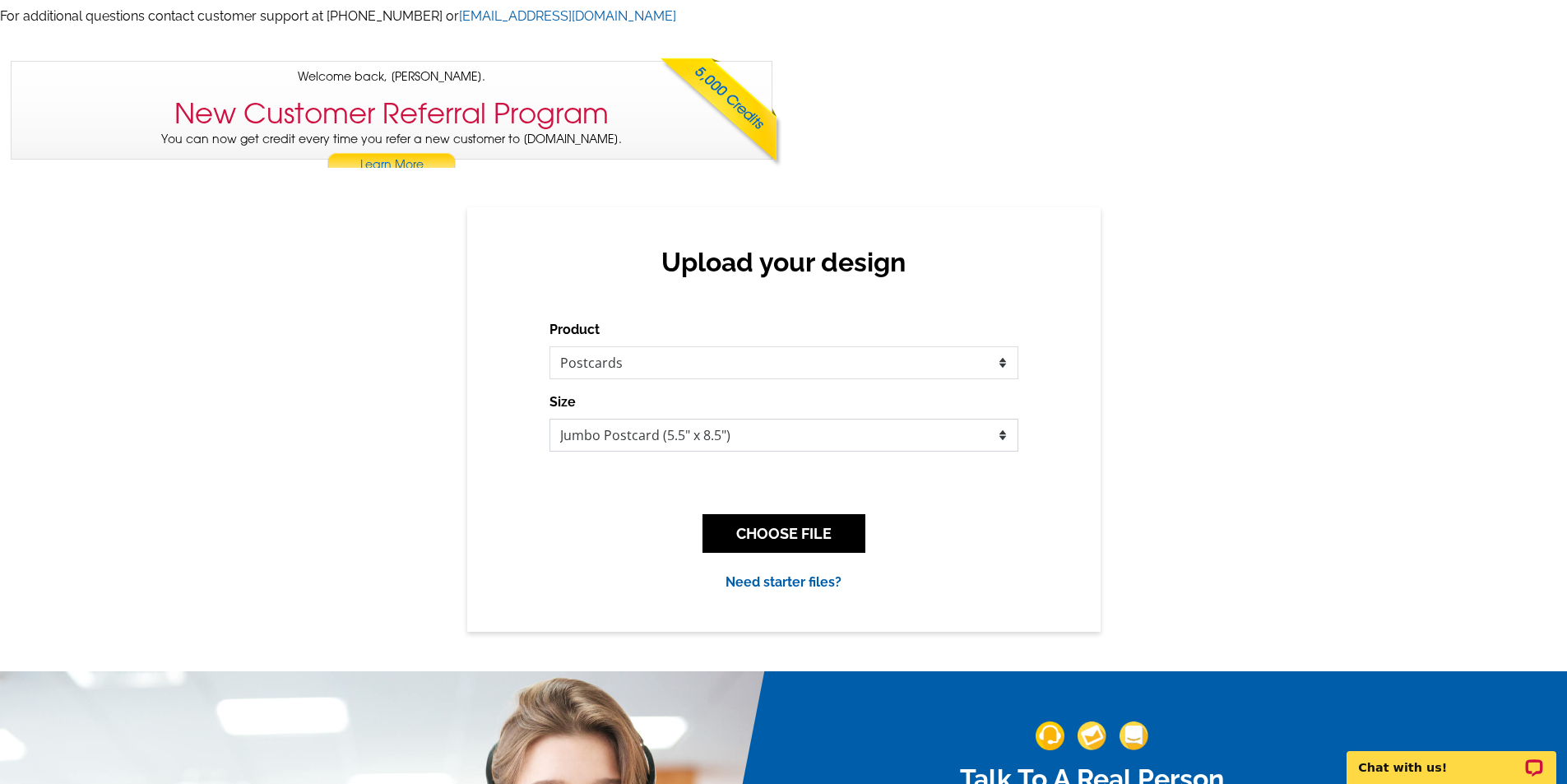
click at [931, 435] on select "Jumbo Postcard (5.5" x 8.5") Regular Postcard (4.25" x 5.6") Panoramic Postcard…" at bounding box center [784, 435] width 469 height 33
select select "1"
click at [550, 419] on select "Jumbo Postcard (5.5" x 8.5") Regular Postcard (4.25" x 5.6") Panoramic Postcard…" at bounding box center [784, 435] width 469 height 33
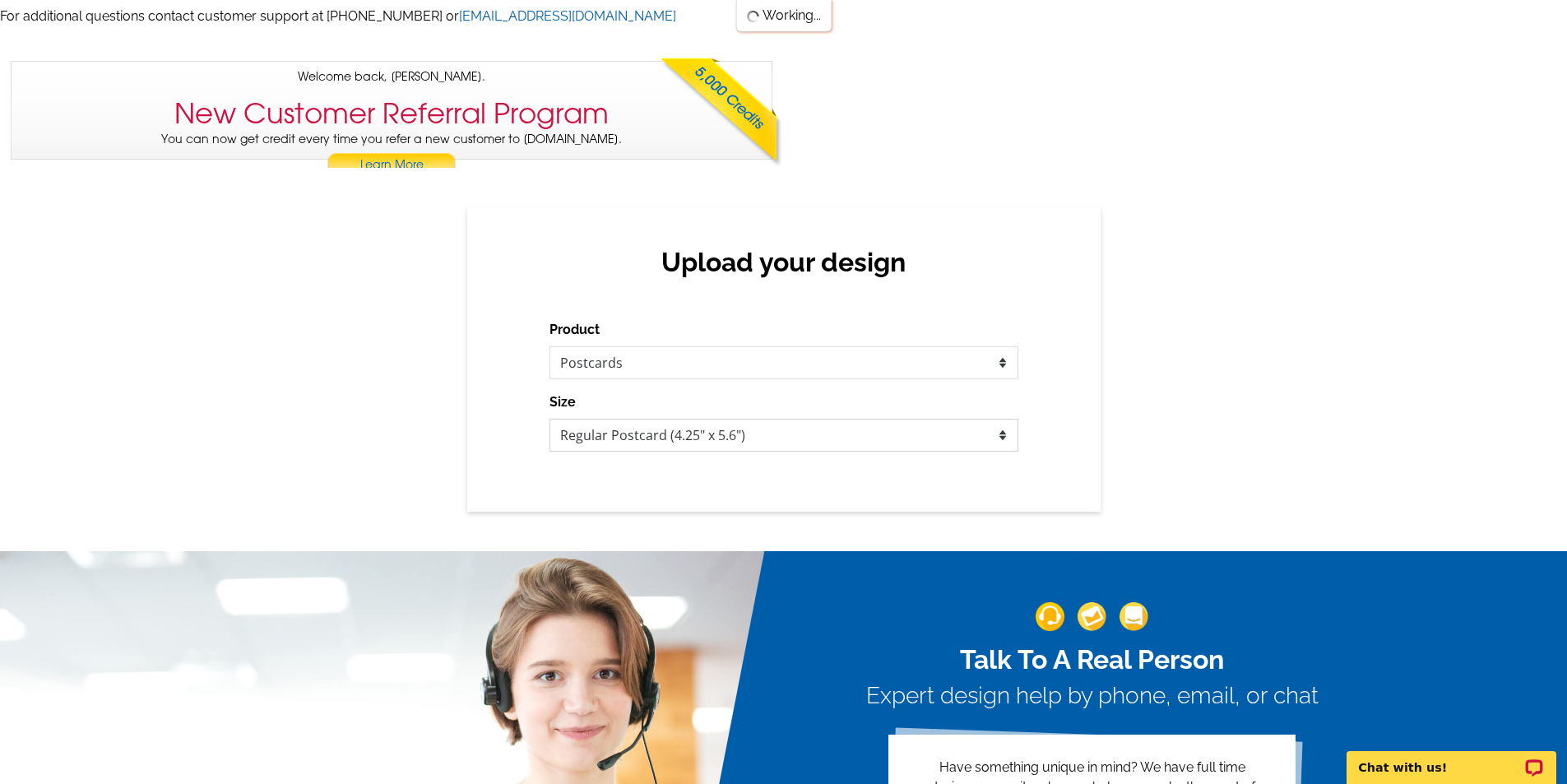
scroll to position [0, 0]
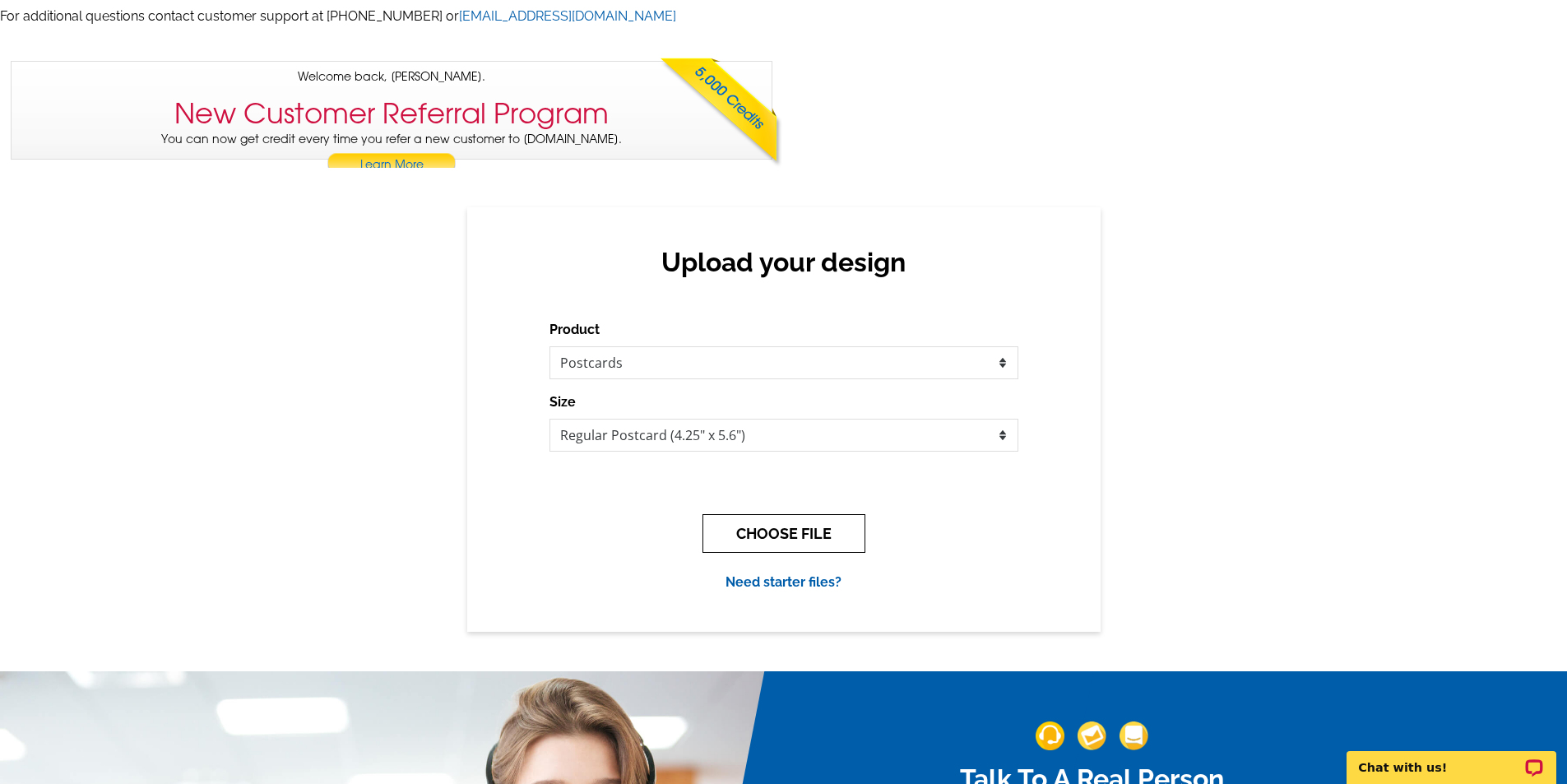
click at [761, 531] on button "CHOOSE FILE" at bounding box center [784, 533] width 163 height 39
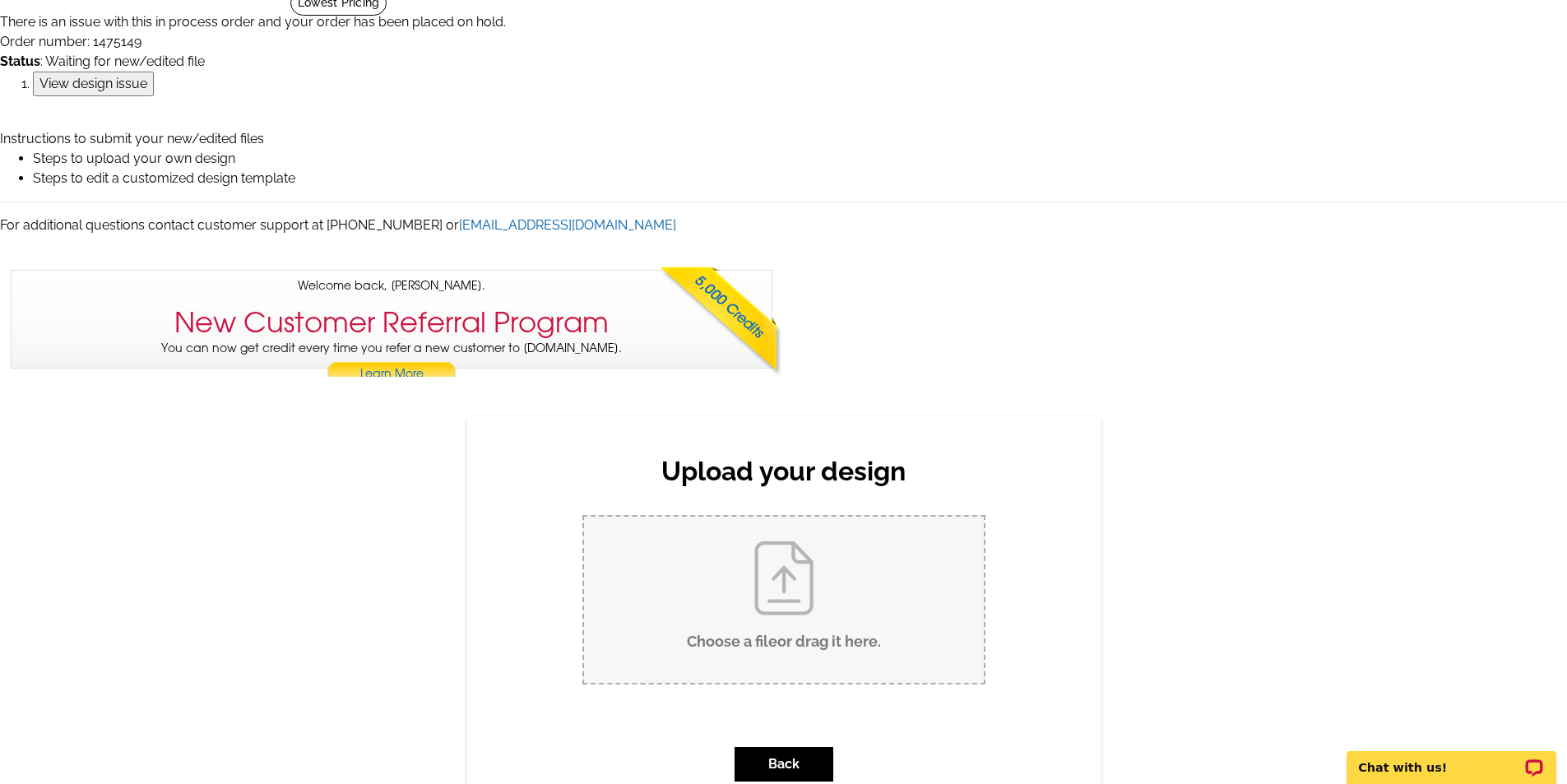
scroll to position [493, 0]
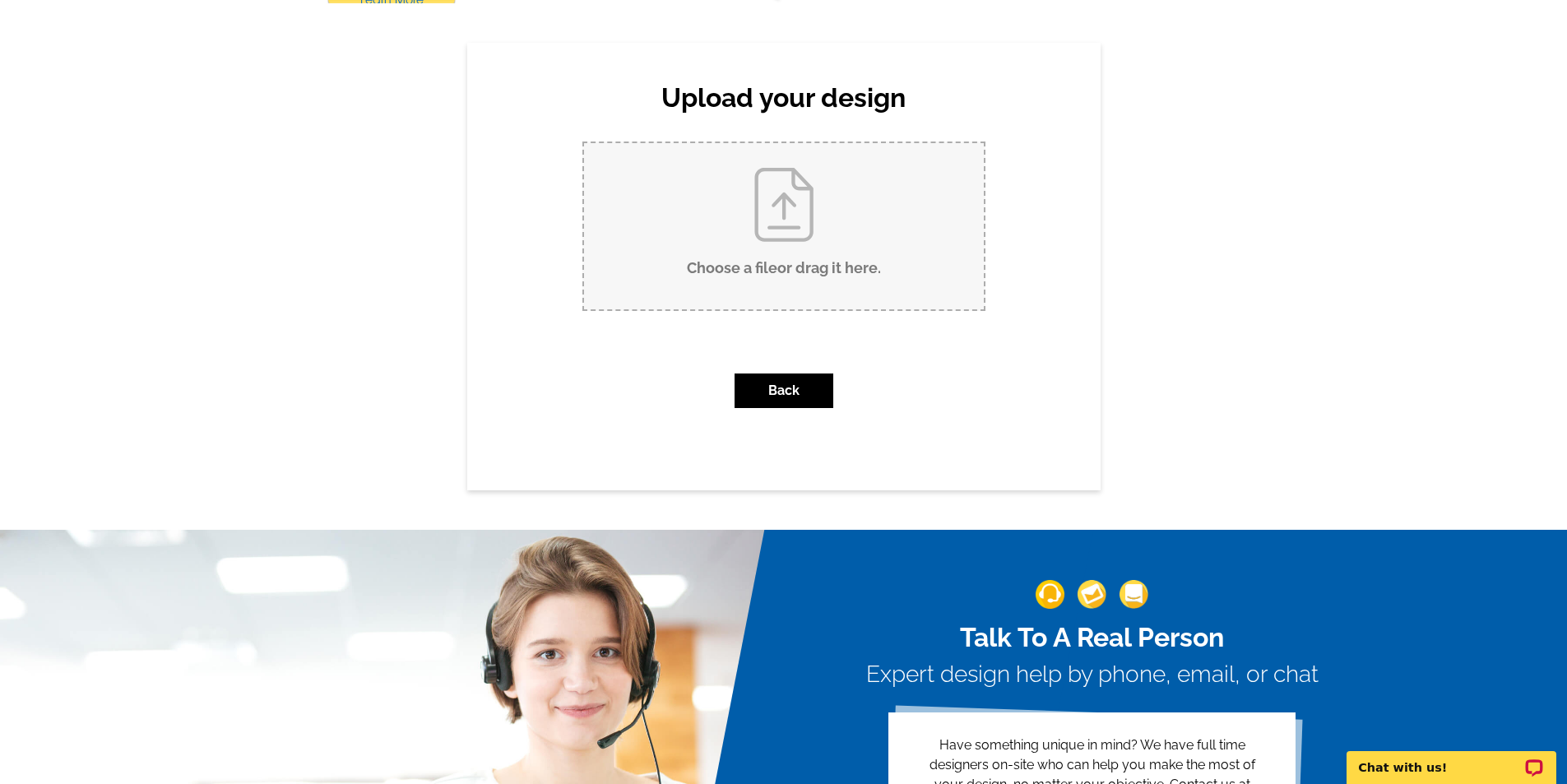
click at [776, 264] on input "Choose a file or drag it here ." at bounding box center [784, 226] width 400 height 166
type input "C:\fakepath\SAM.pdf"
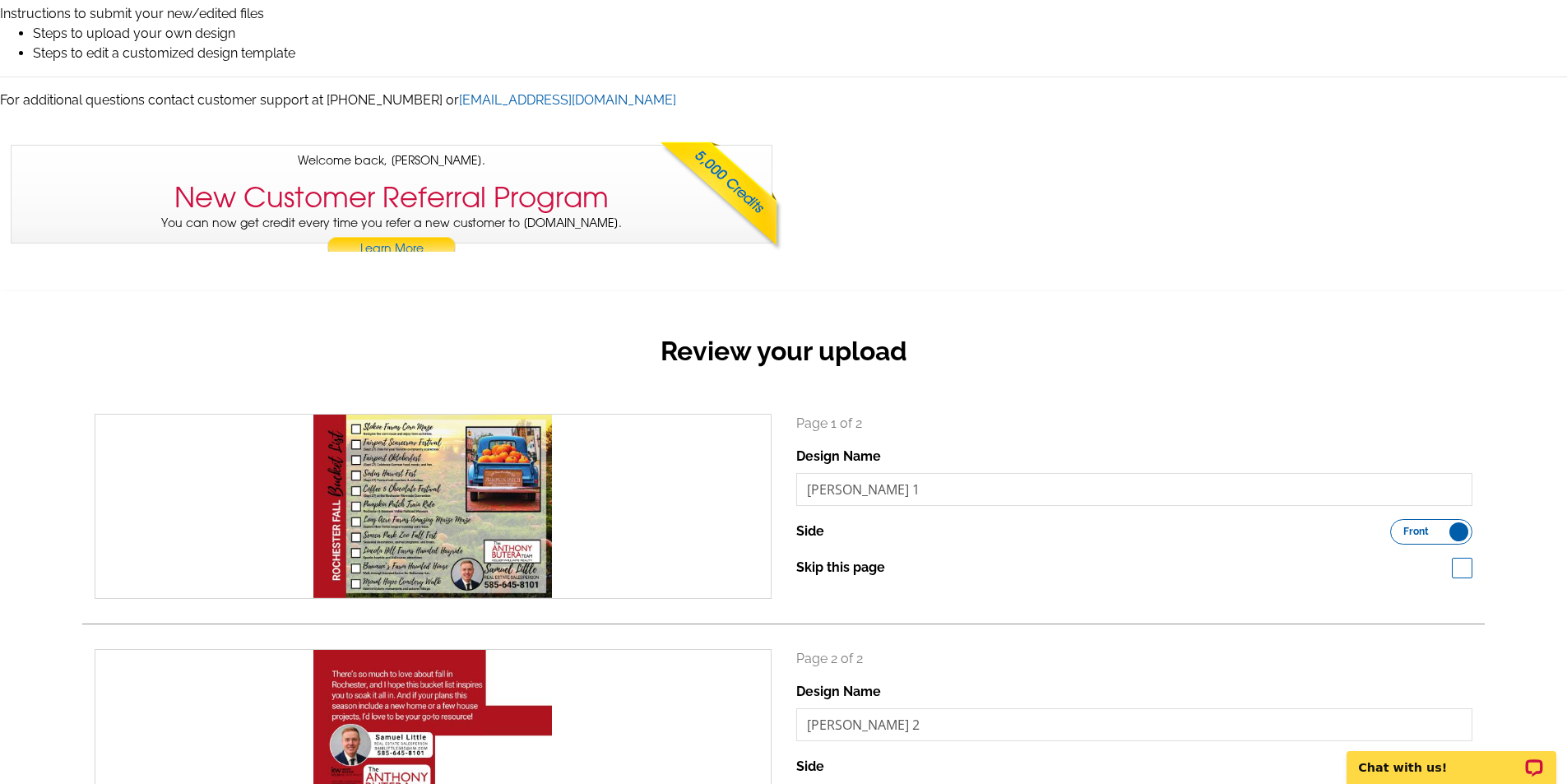
scroll to position [411, 0]
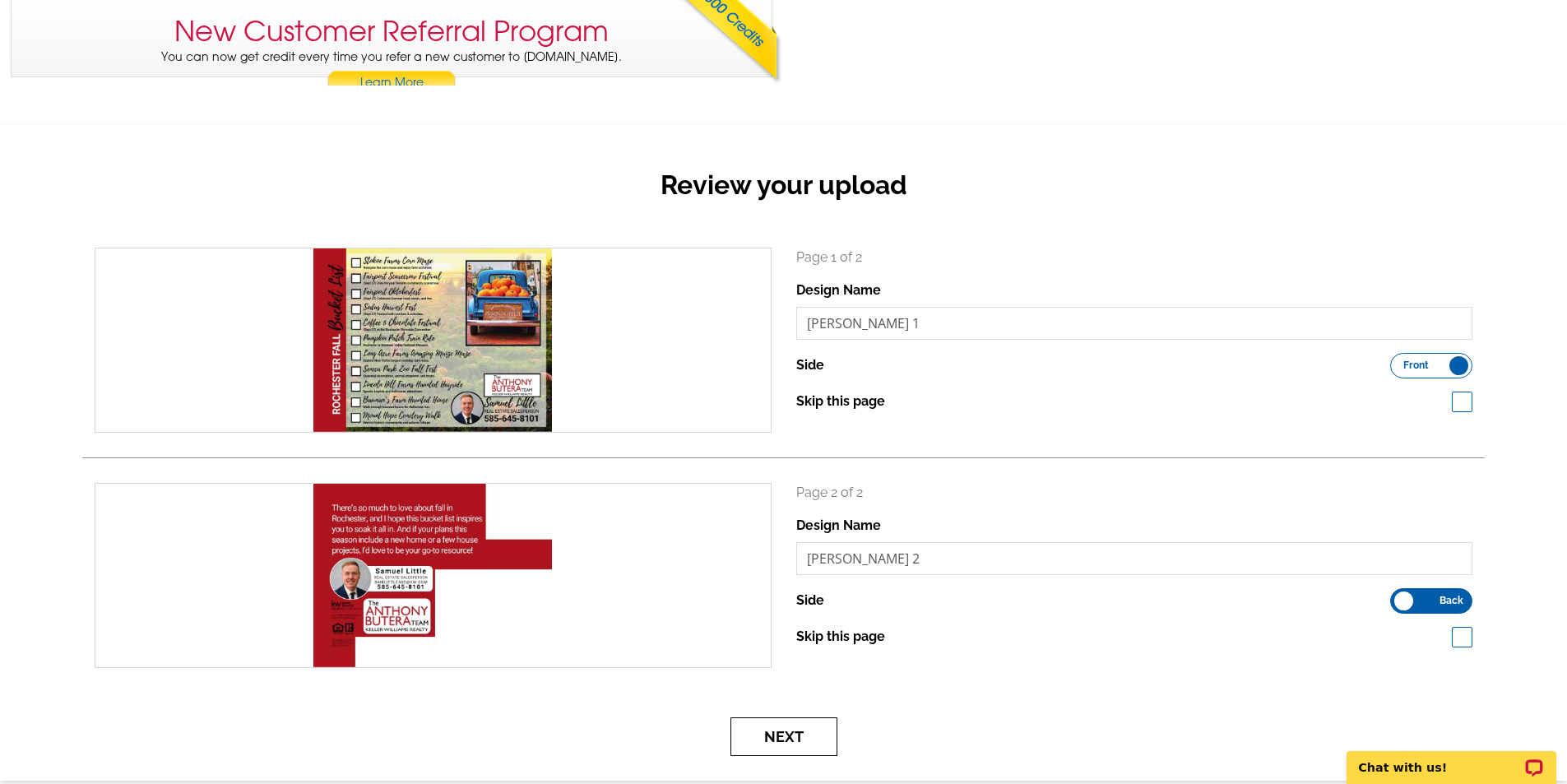
click at [791, 737] on button "Next" at bounding box center [784, 736] width 107 height 39
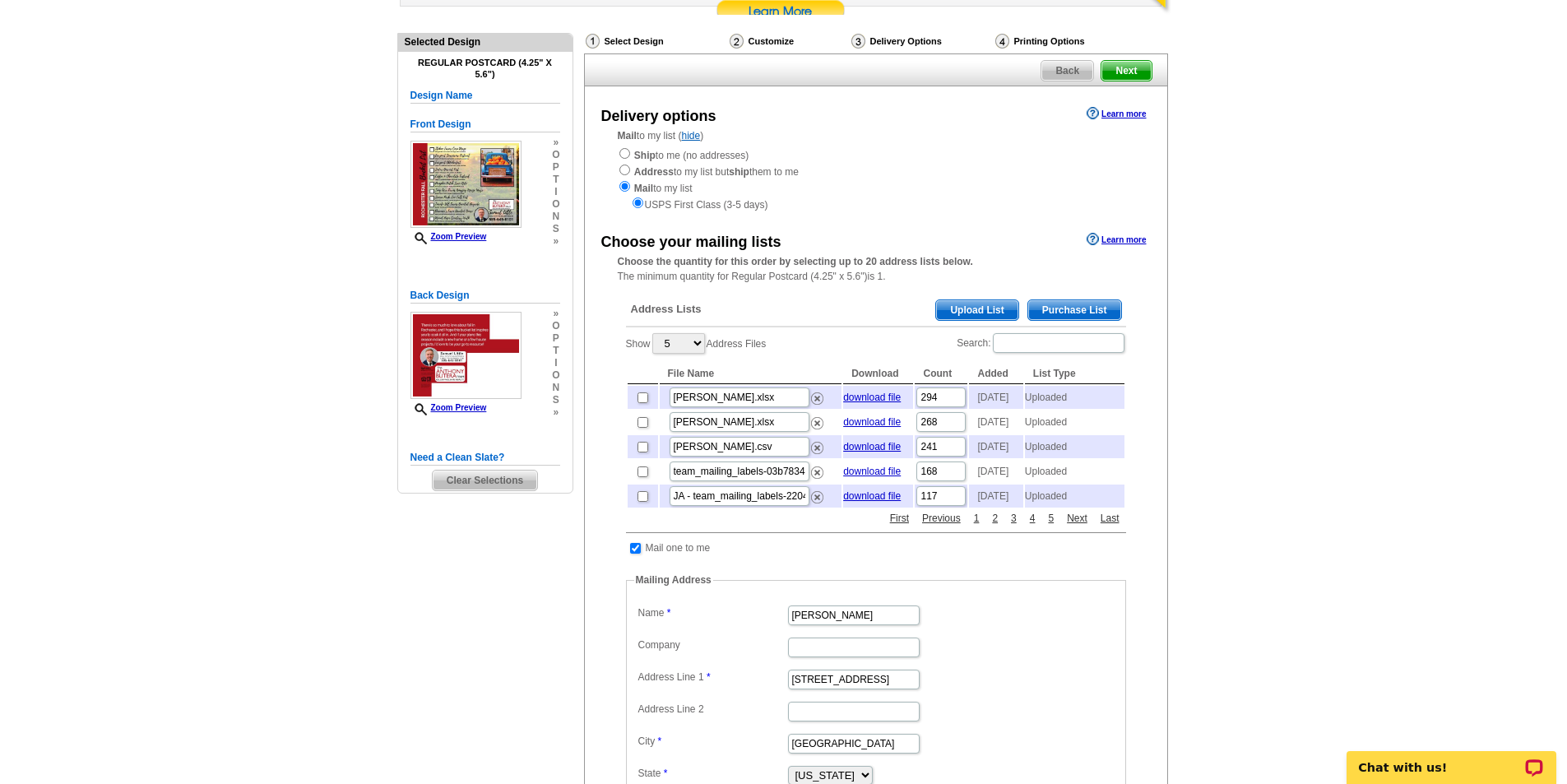
scroll to position [576, 0]
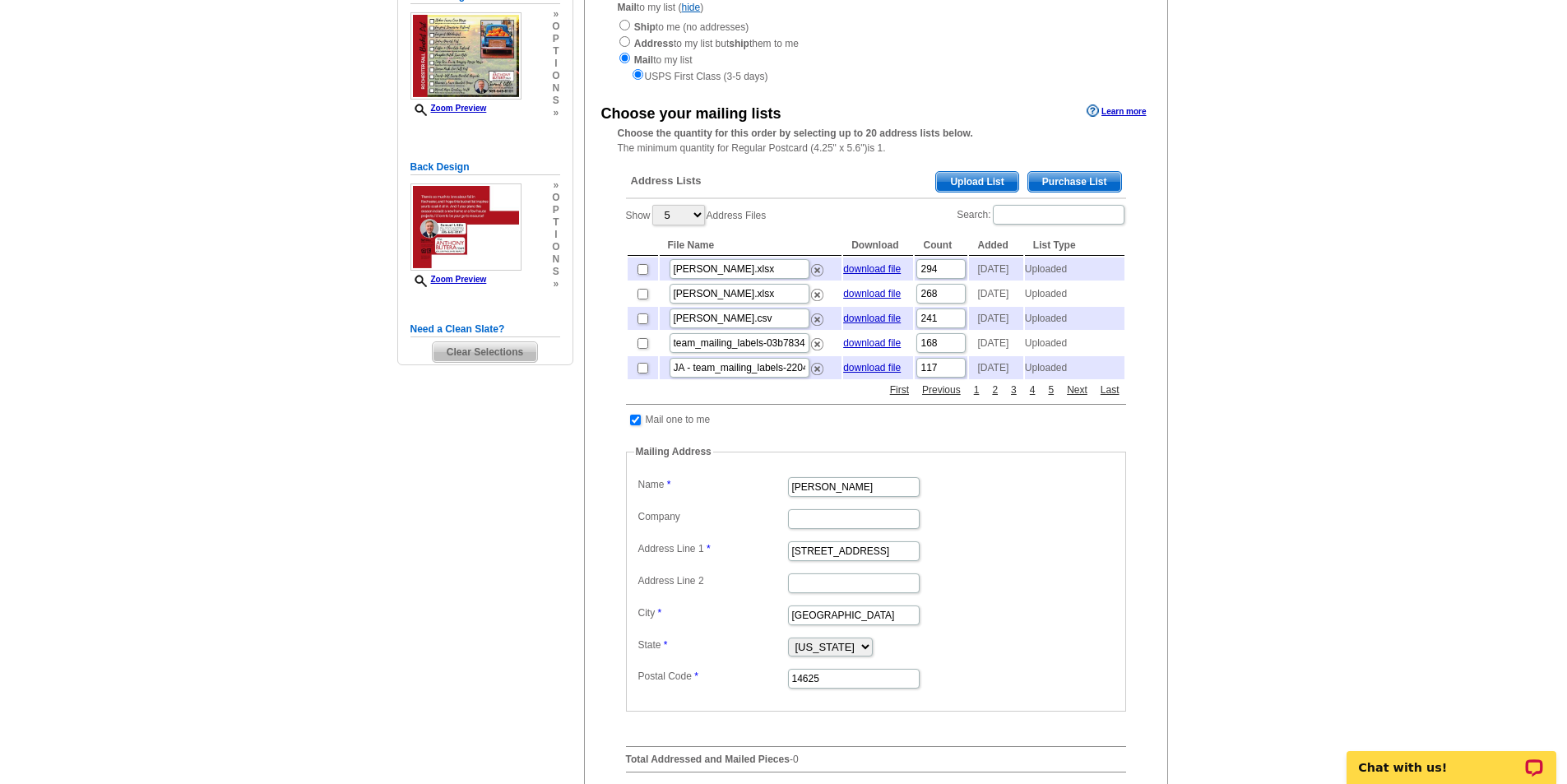
click at [972, 183] on span "Upload List" at bounding box center [977, 182] width 82 height 19
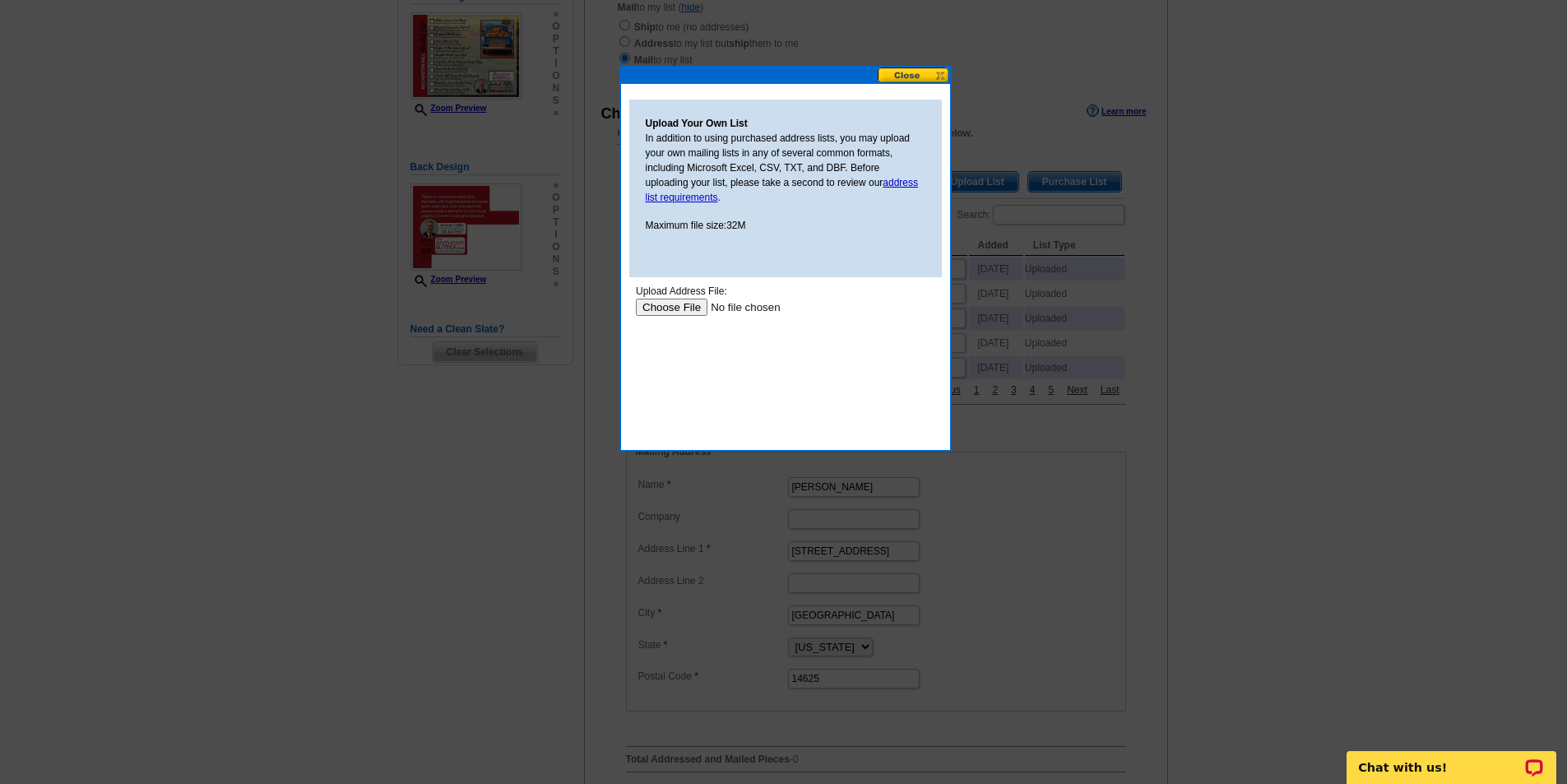
scroll to position [0, 0]
click at [685, 303] on input "file" at bounding box center [740, 307] width 208 height 18
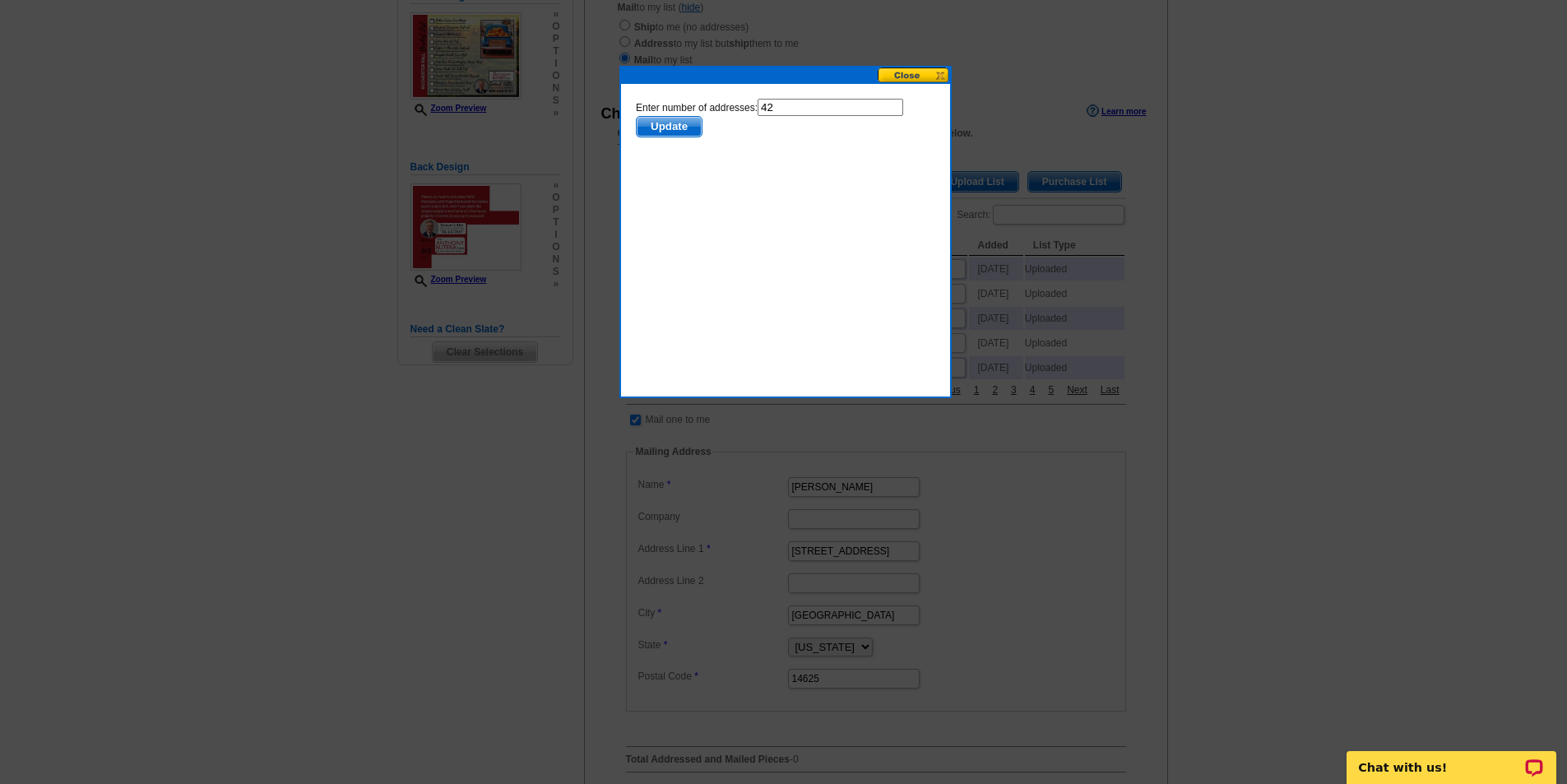
click at [688, 116] on button "Update" at bounding box center [669, 126] width 66 height 21
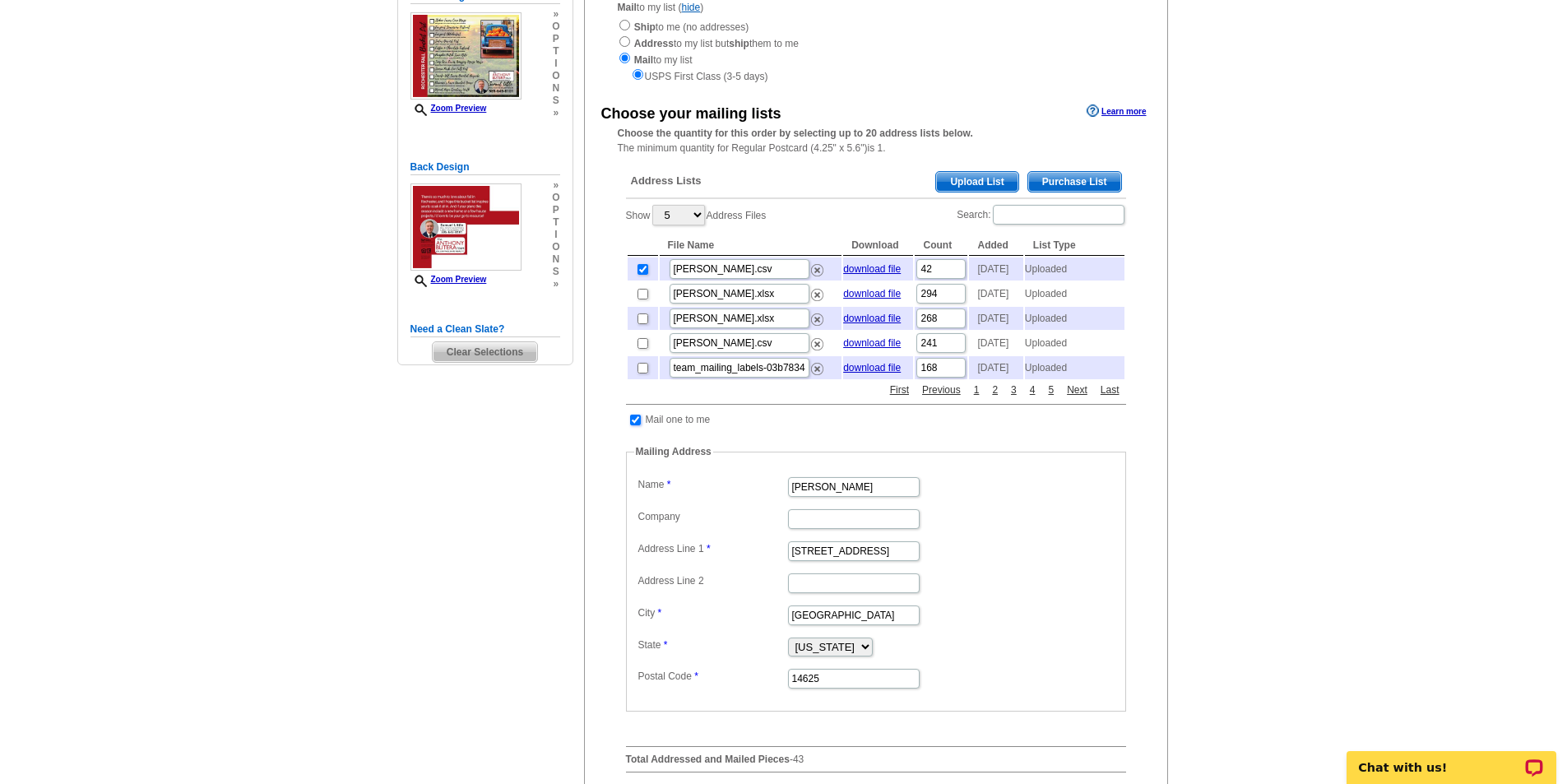
click at [633, 425] on input "checkbox" at bounding box center [635, 419] width 11 height 11
checkbox input "false"
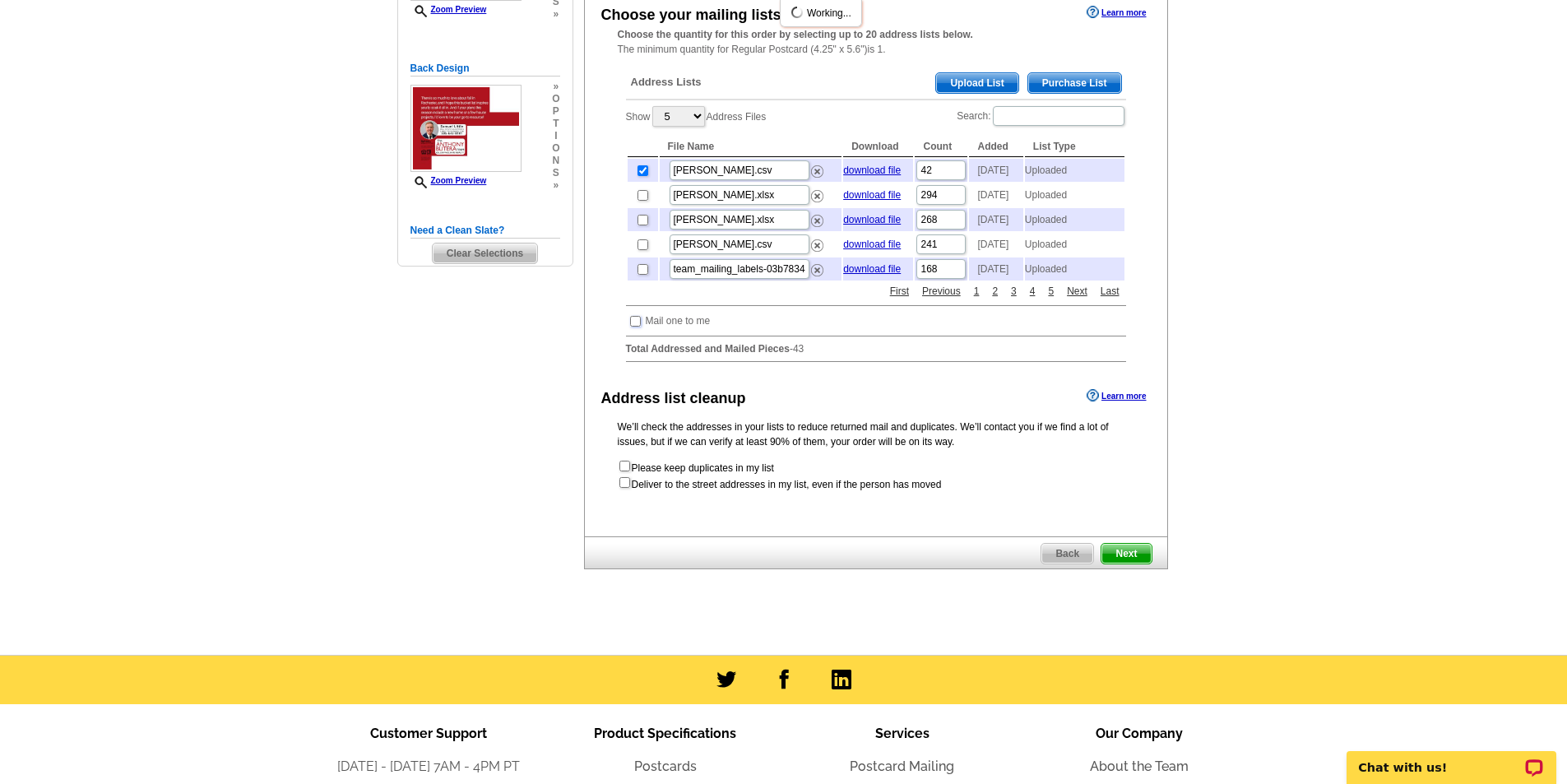
scroll to position [931, 0]
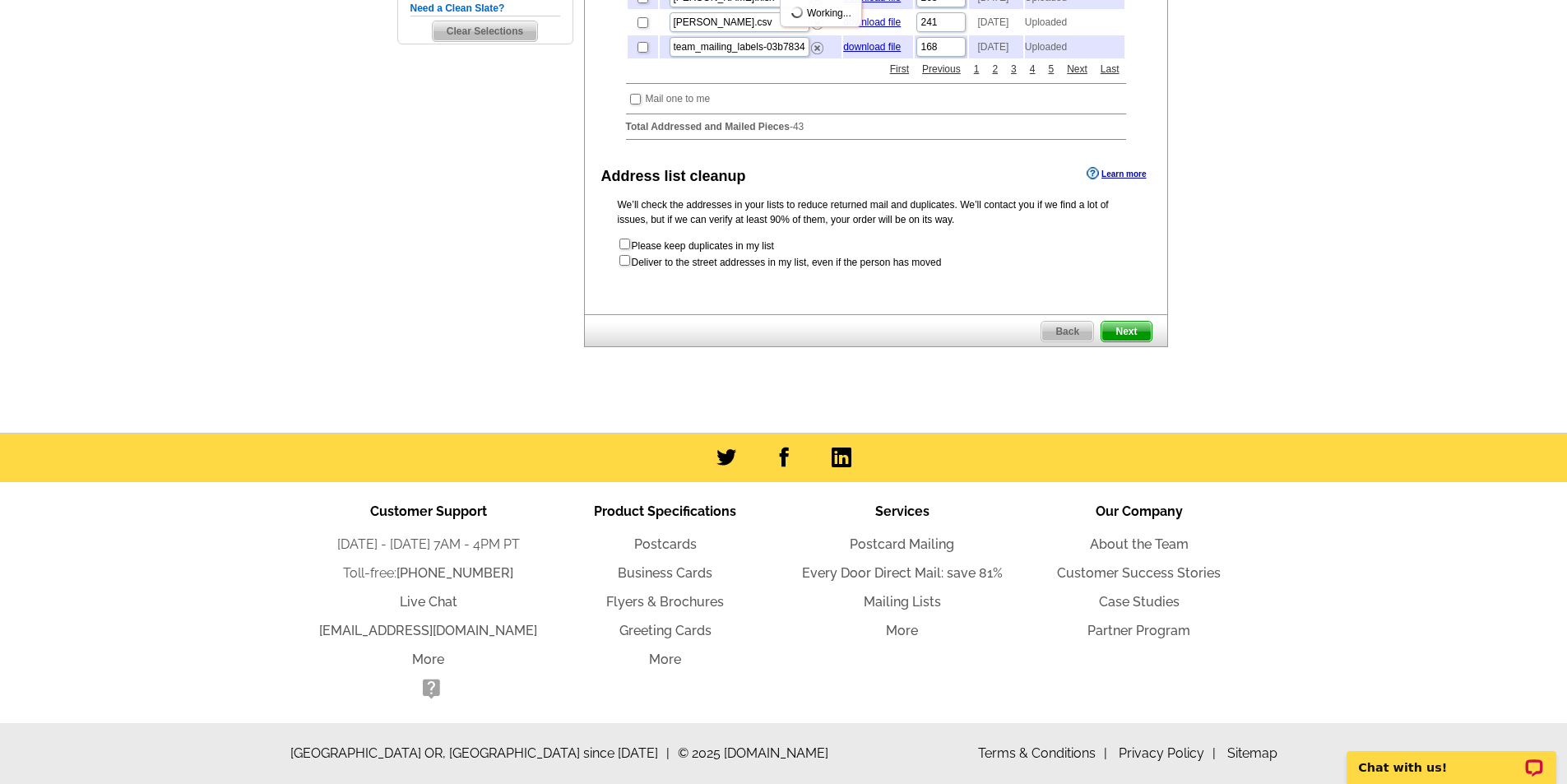
click at [1124, 333] on span "Next" at bounding box center [1126, 331] width 50 height 19
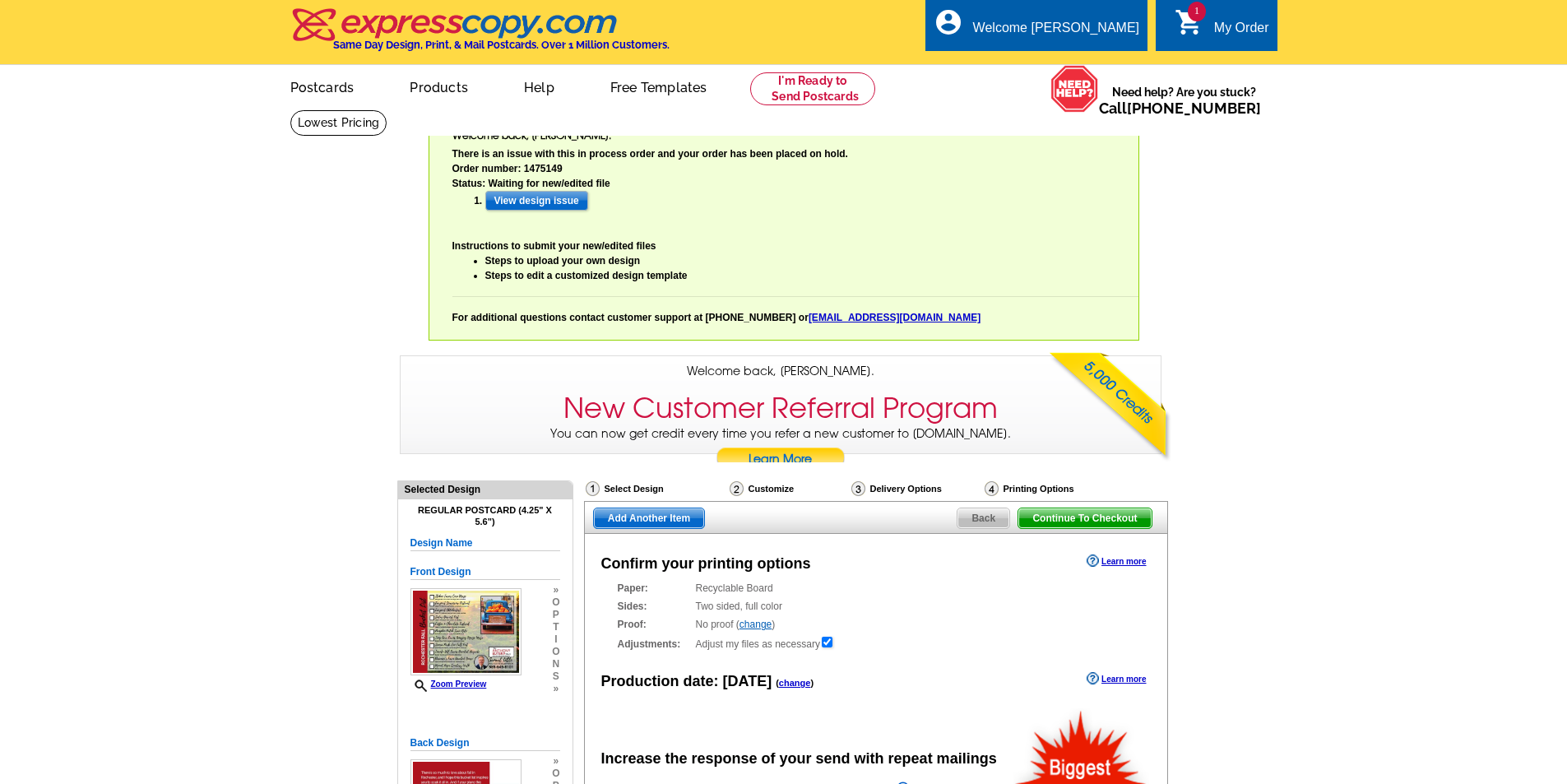
radio input "false"
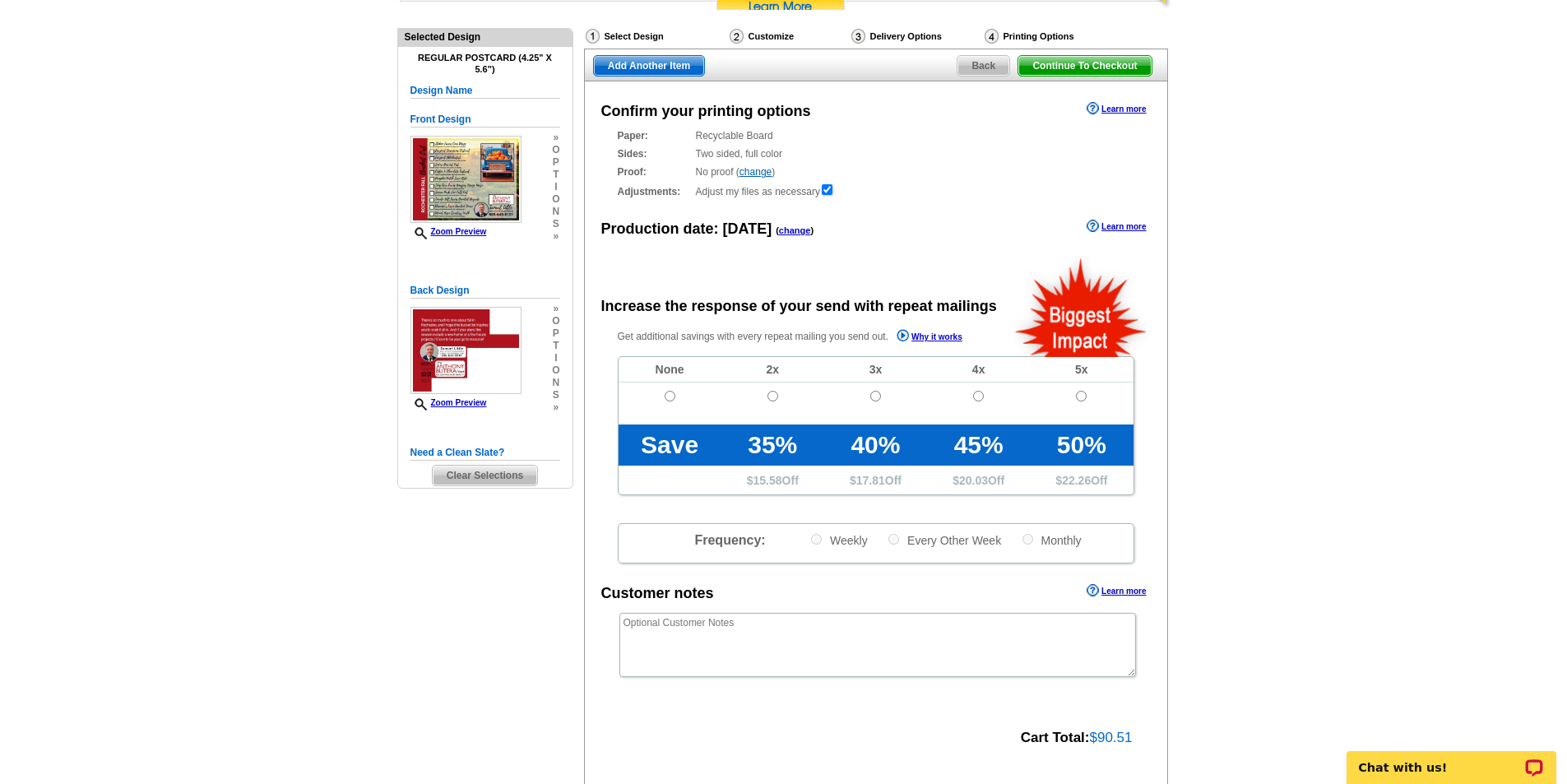
scroll to position [576, 0]
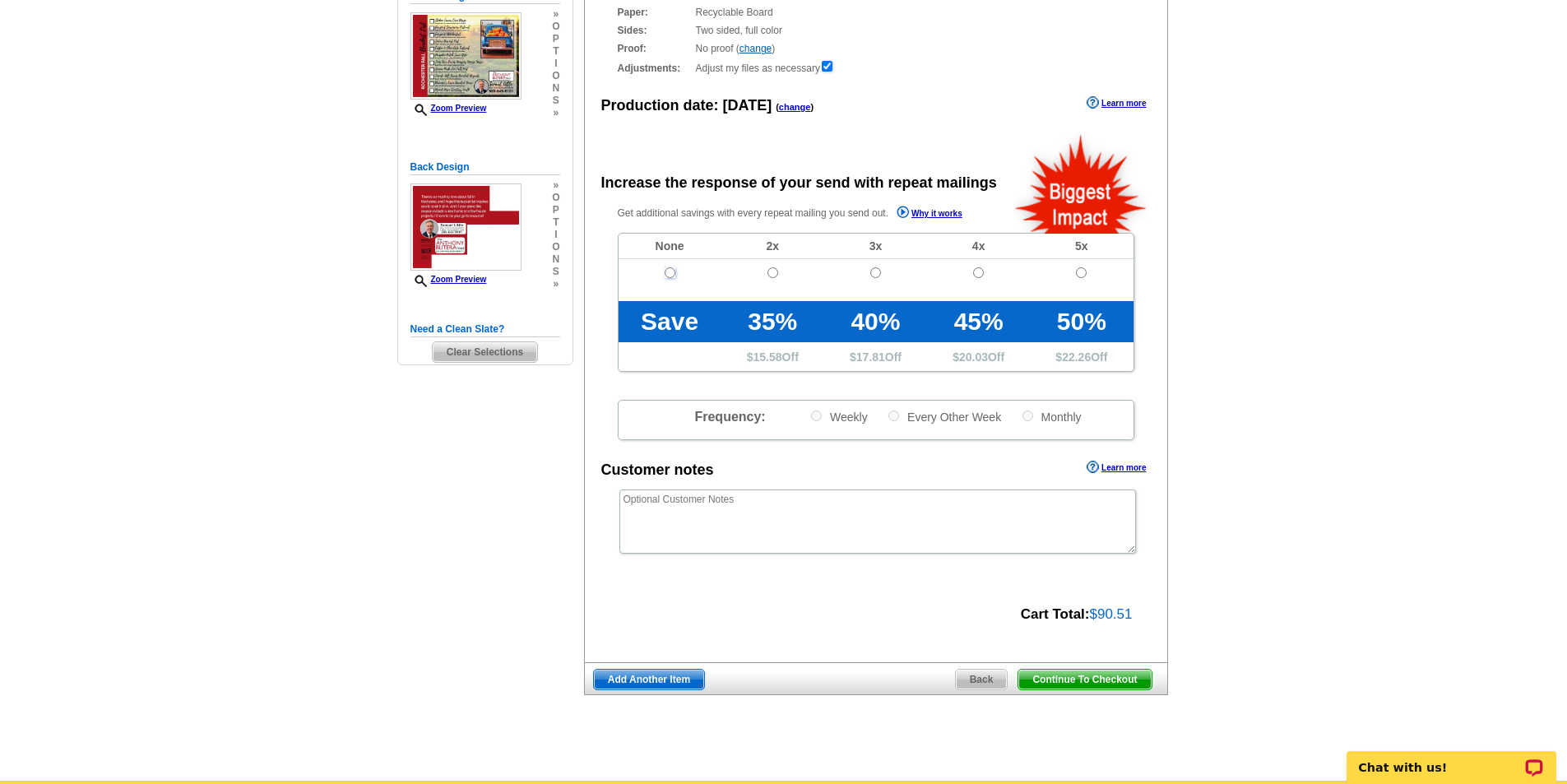
click at [671, 274] on input "radio" at bounding box center [670, 272] width 11 height 11
radio input "true"
click at [1084, 689] on span "Continue To Checkout" at bounding box center [1084, 679] width 132 height 19
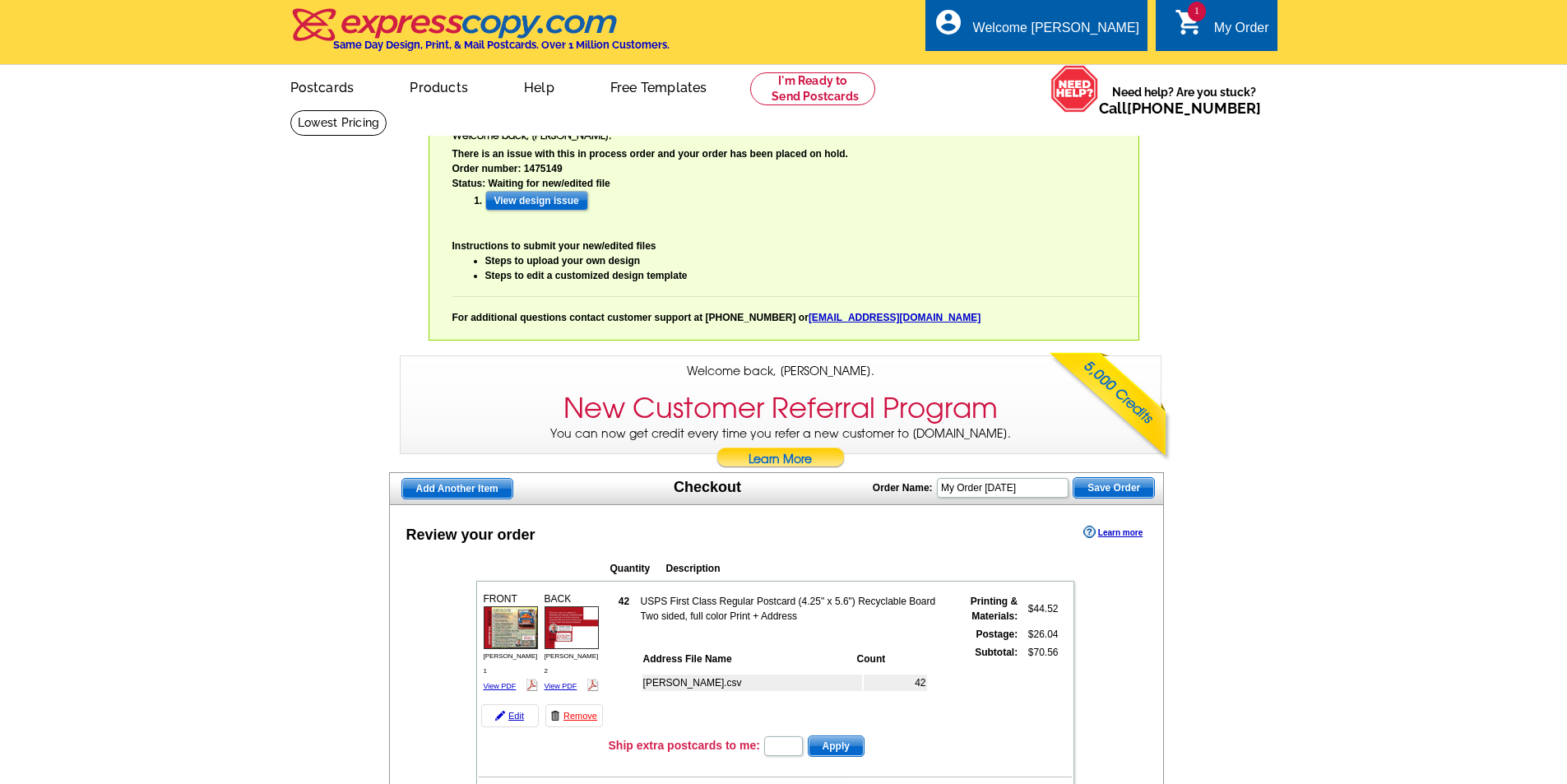
click at [821, 546] on div "Review your order Learn more" at bounding box center [777, 533] width 774 height 24
click at [744, 543] on div "Review your order Learn more" at bounding box center [777, 533] width 774 height 24
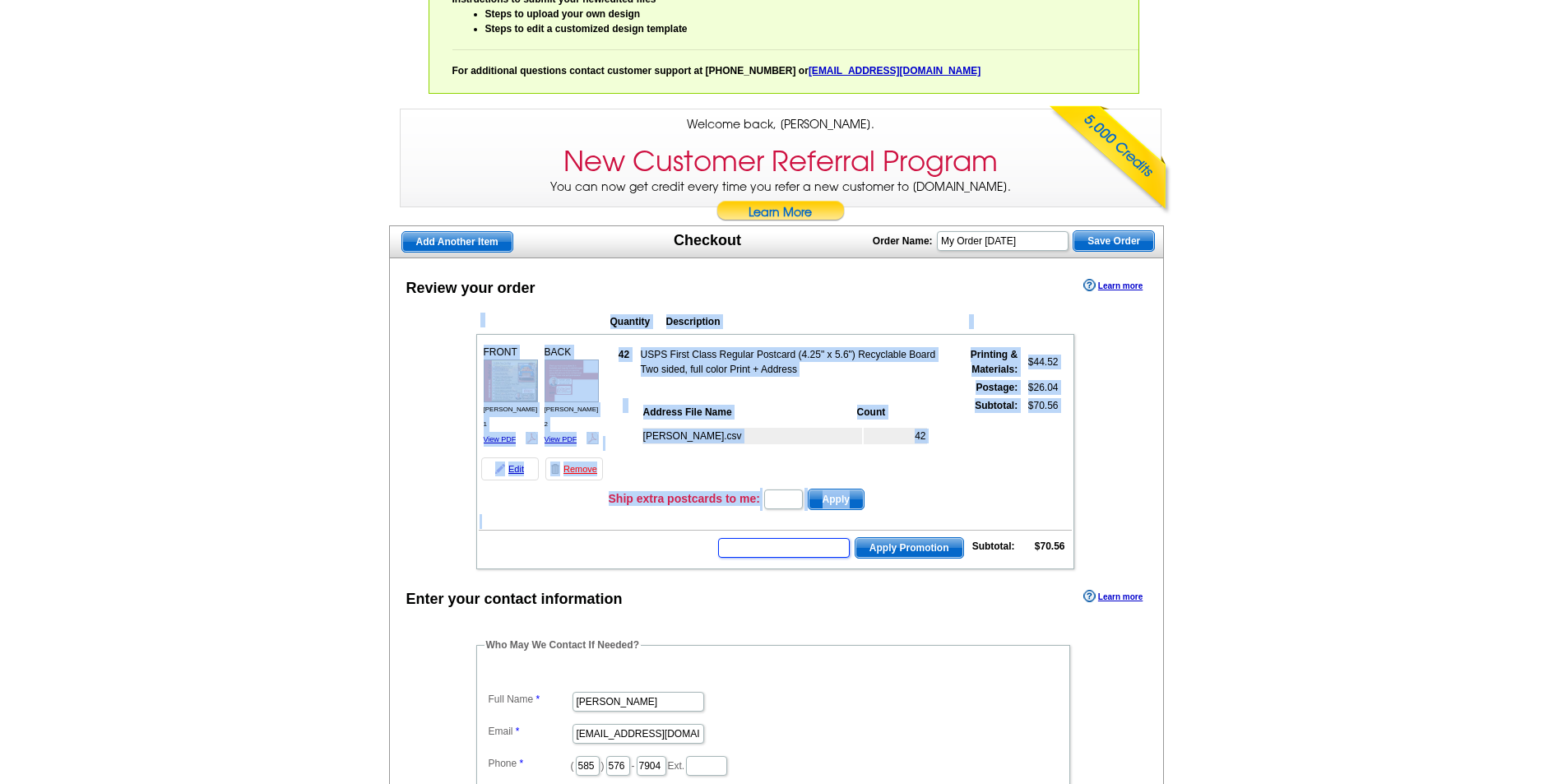
click at [737, 548] on input "text" at bounding box center [784, 548] width 131 height 19
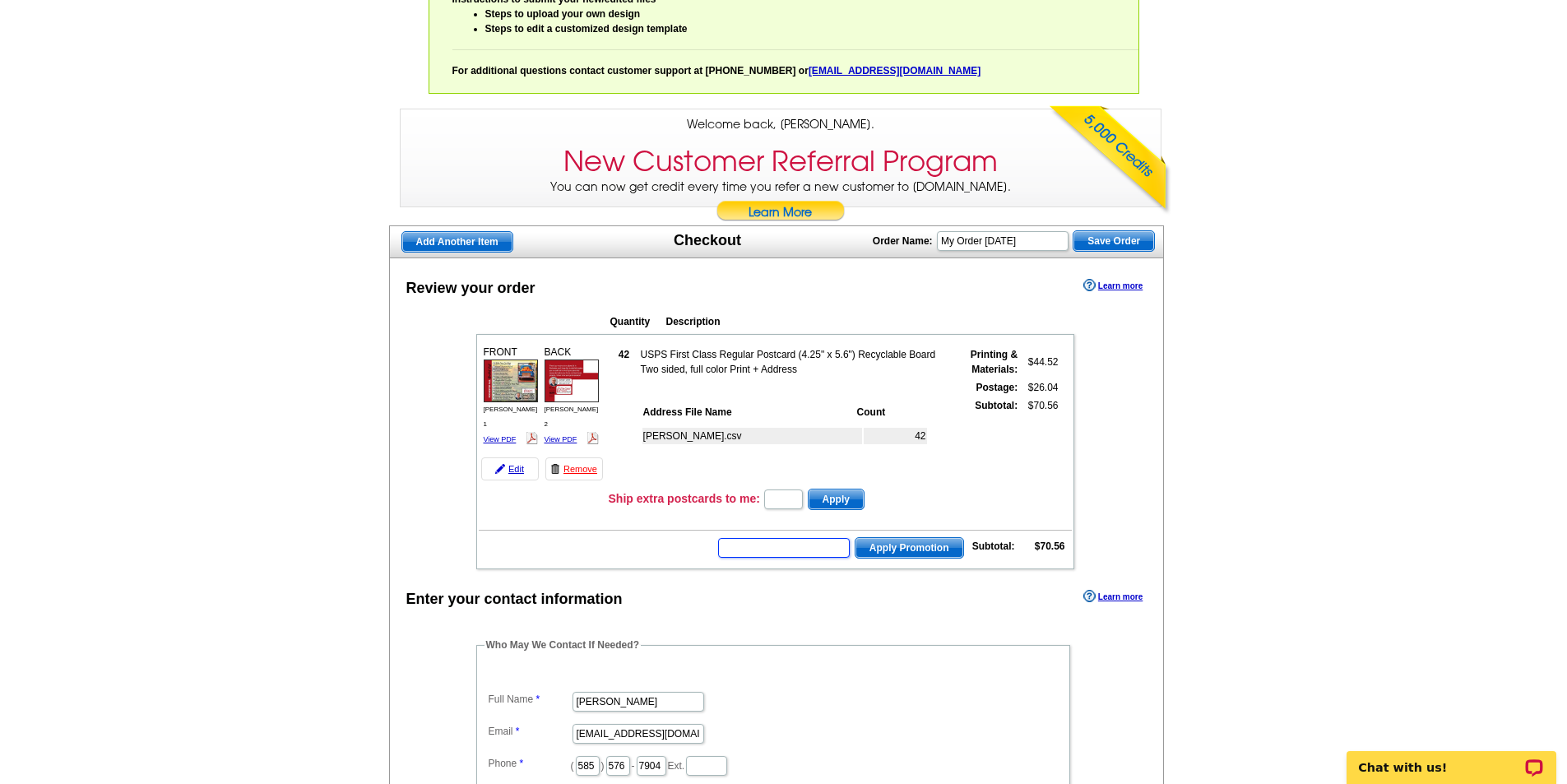
scroll to position [0, 0]
type input "chat20"
click at [900, 555] on span "Apply Promotion" at bounding box center [909, 548] width 108 height 19
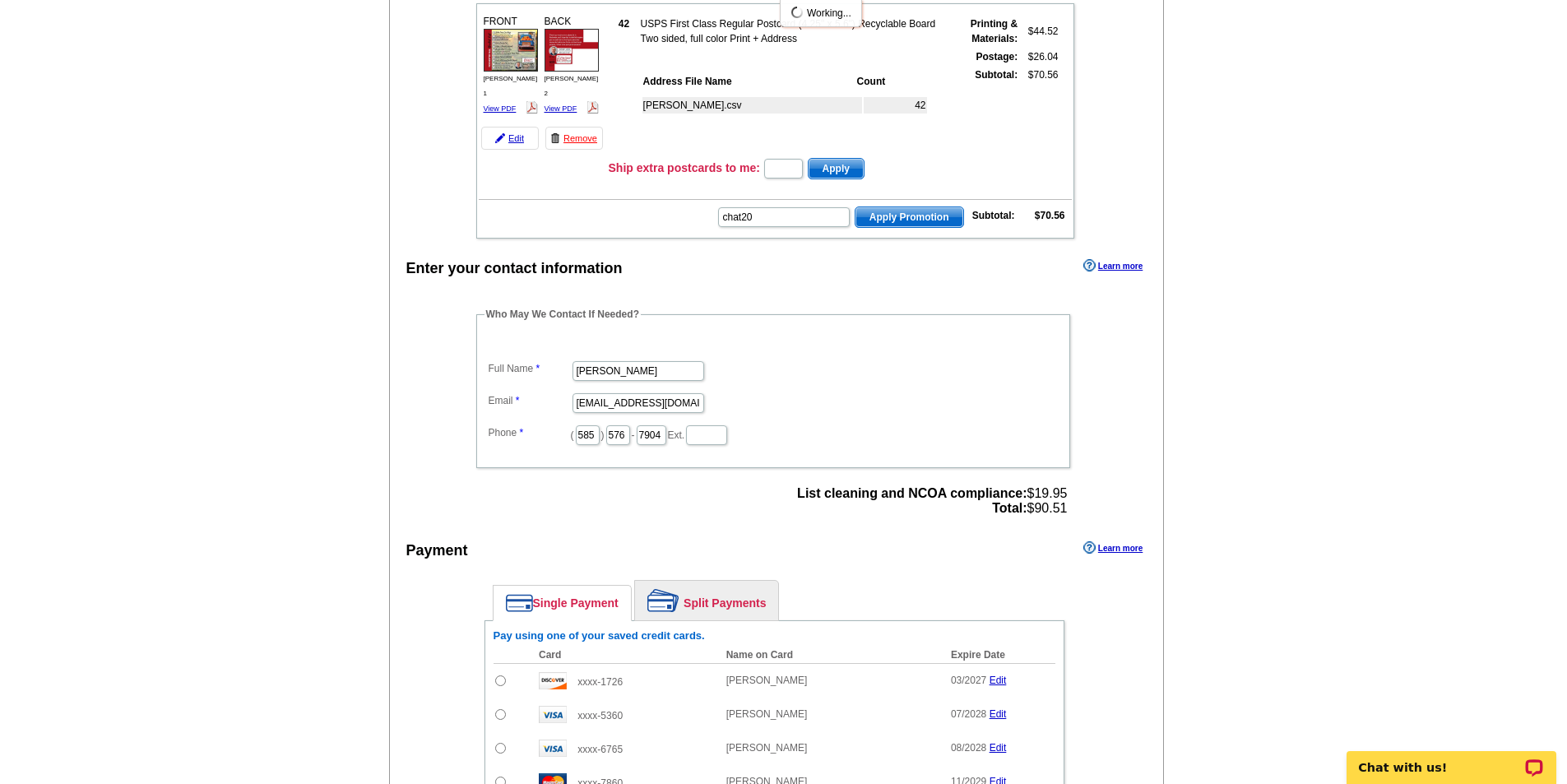
scroll to position [740, 0]
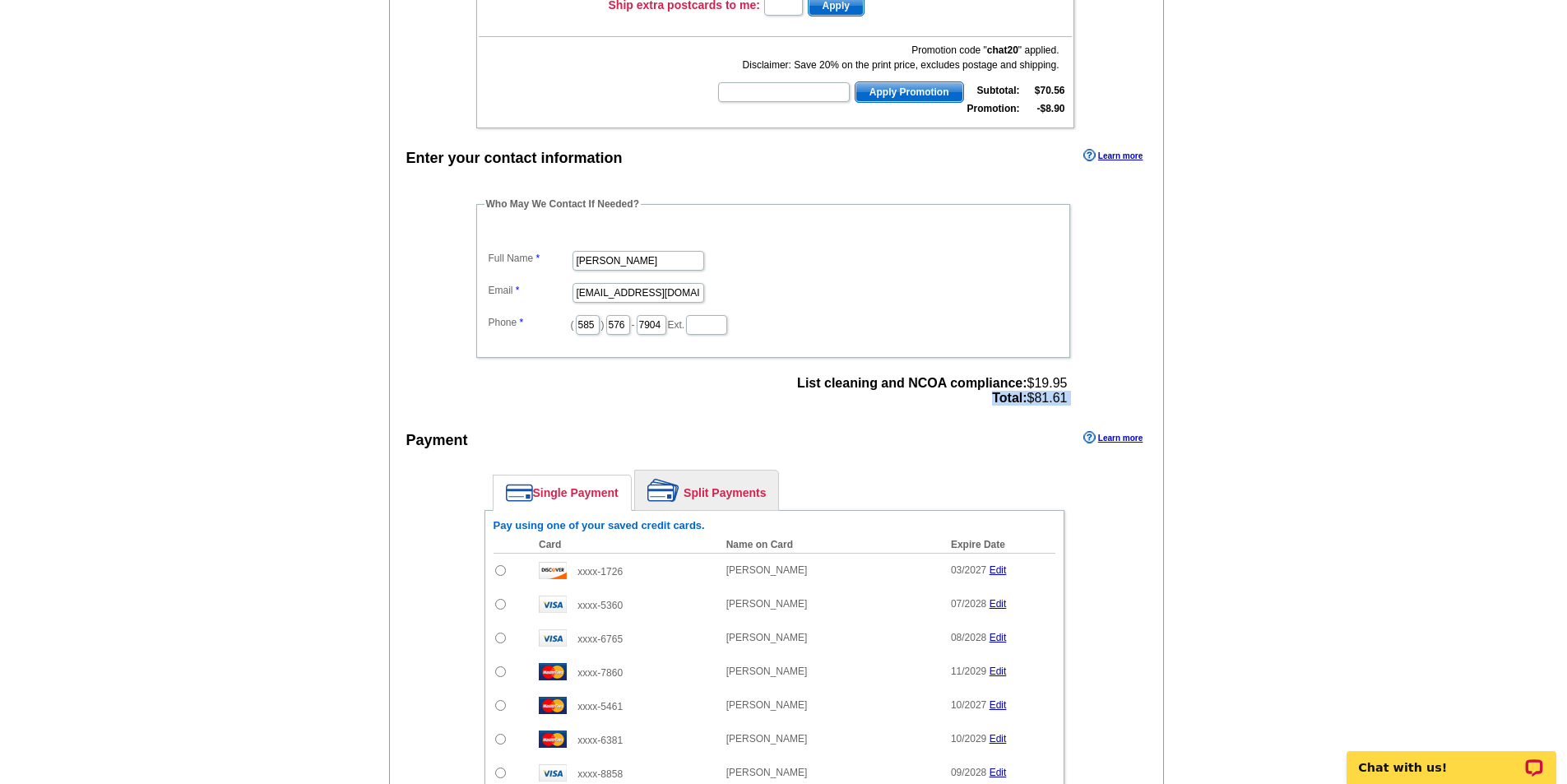
drag, startPoint x: 1081, startPoint y: 410, endPoint x: 1001, endPoint y: 397, distance: 81.0
click at [989, 401] on div "Who May We Contact If Needed? Full Name [PERSON_NAME] Email [EMAIL_ADDRESS][DOM…" at bounding box center [775, 303] width 662 height 214
copy div "Total: $81.61"
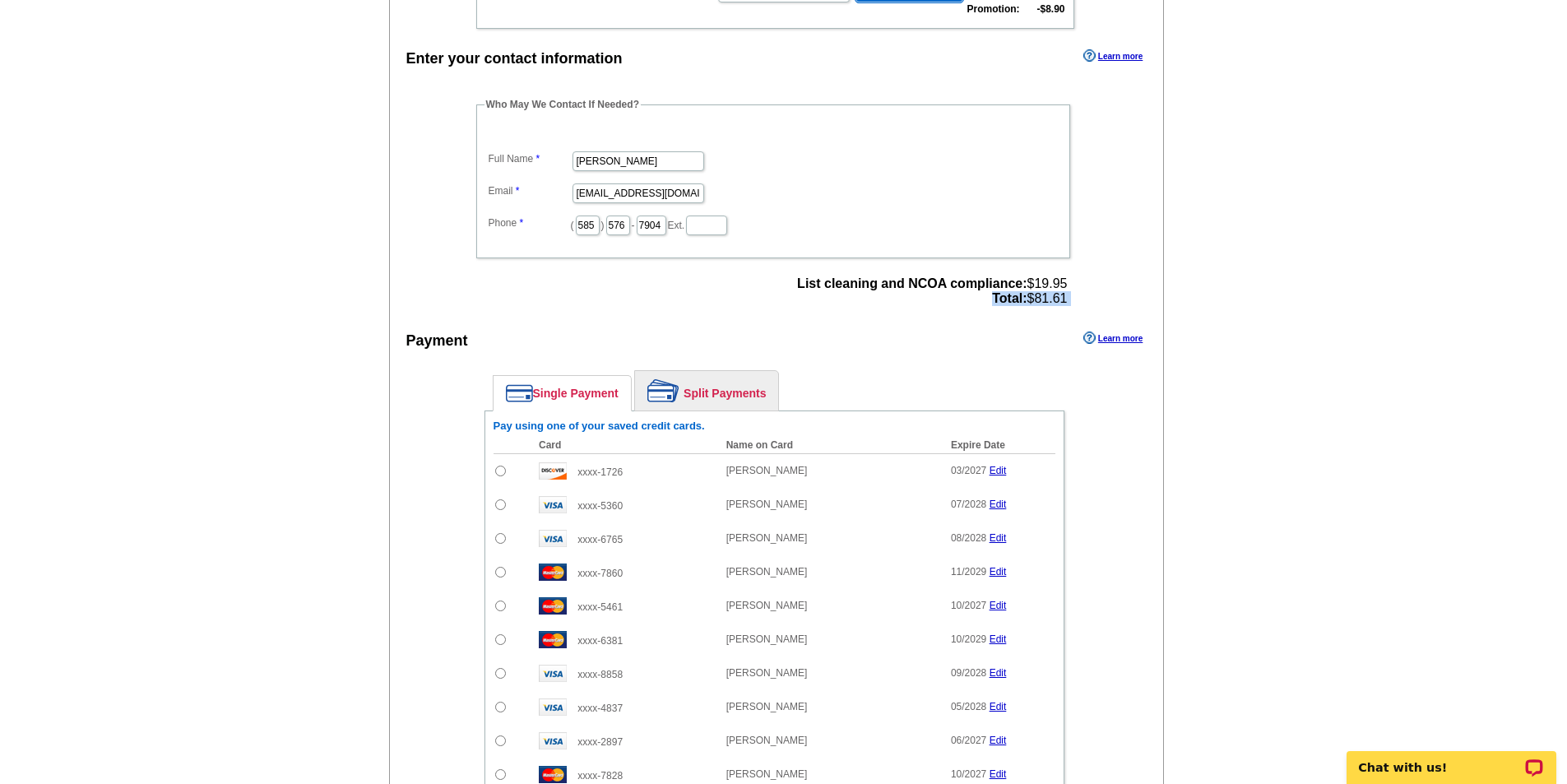
scroll to position [986, 0]
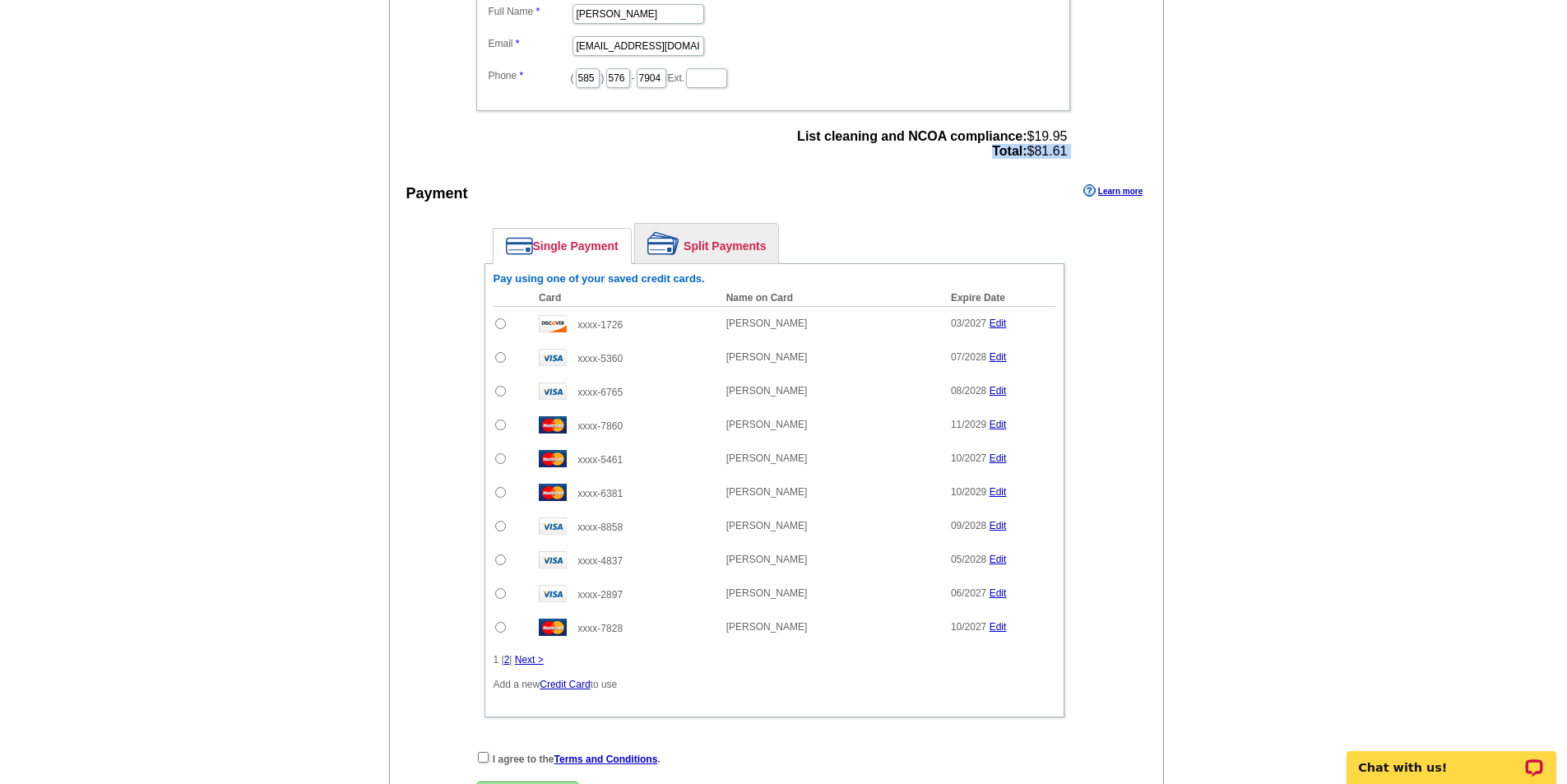
click at [500, 463] on input "radio" at bounding box center [500, 458] width 11 height 11
radio input "true"
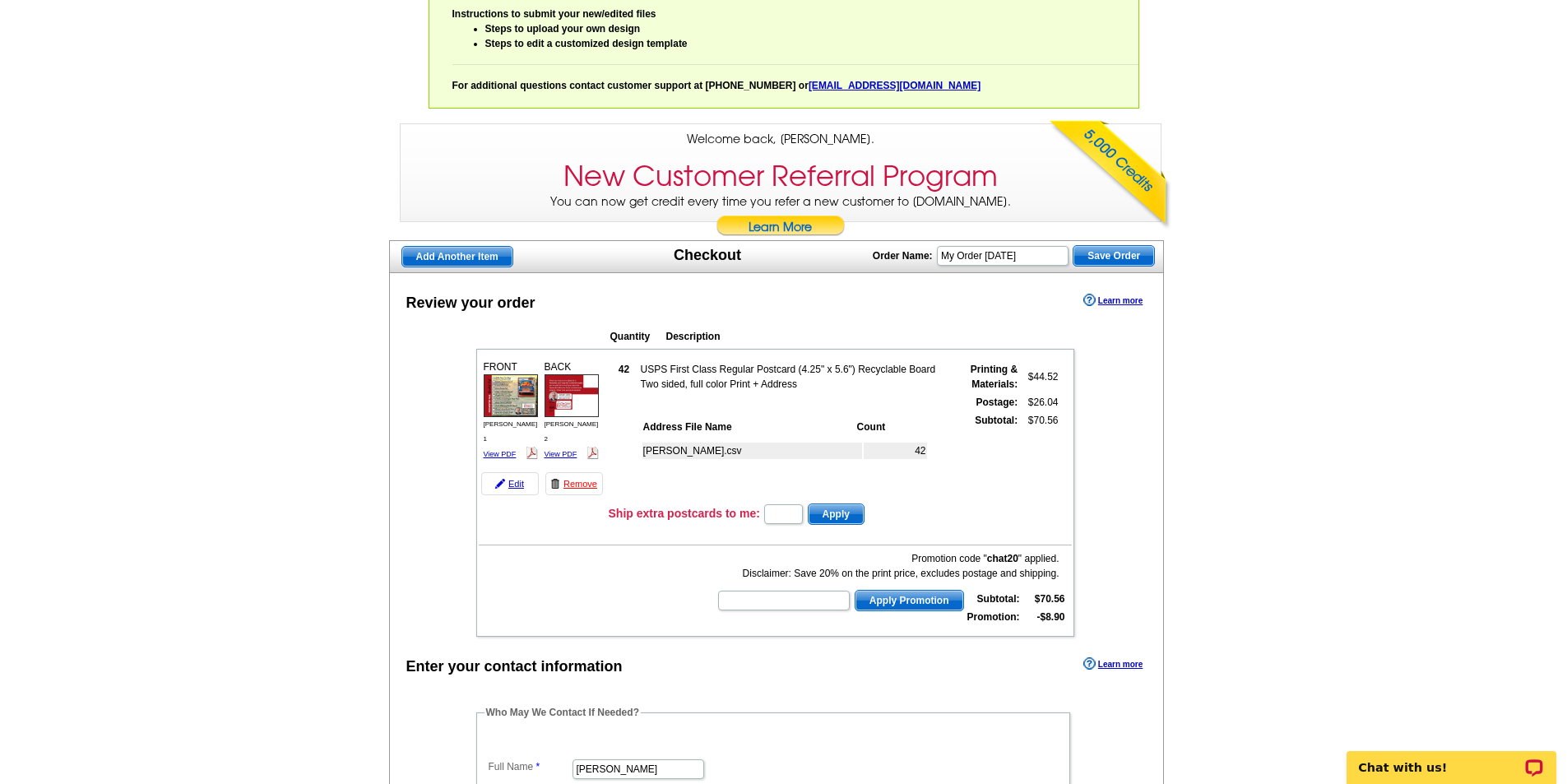
scroll to position [83, 0]
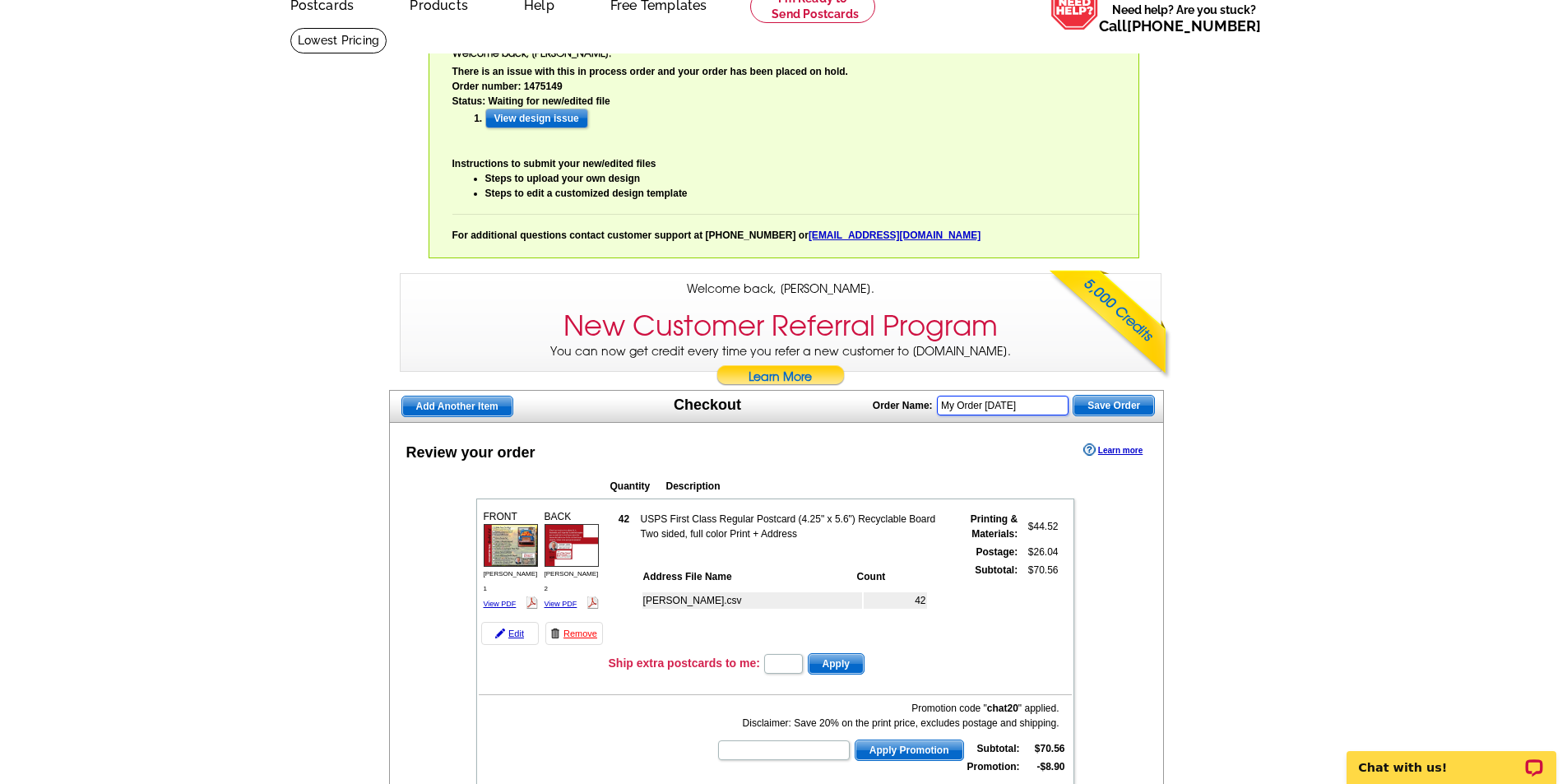
click at [1036, 409] on input "My Order [DATE]" at bounding box center [1002, 406] width 131 height 19
type input "[PERSON_NAME] FALL"
click at [1110, 411] on span "Save Order" at bounding box center [1113, 406] width 81 height 19
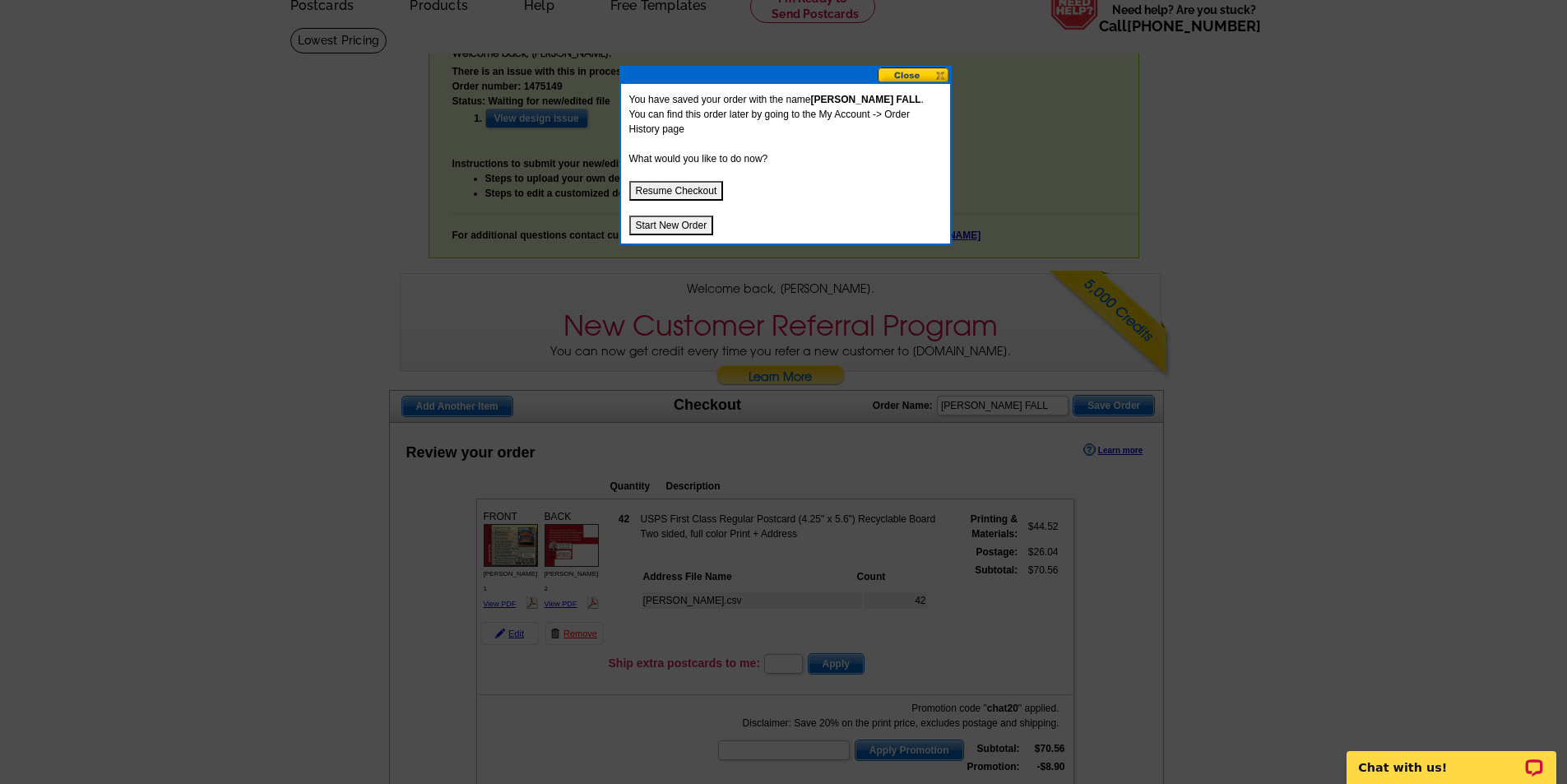
click at [926, 72] on button at bounding box center [914, 75] width 72 height 16
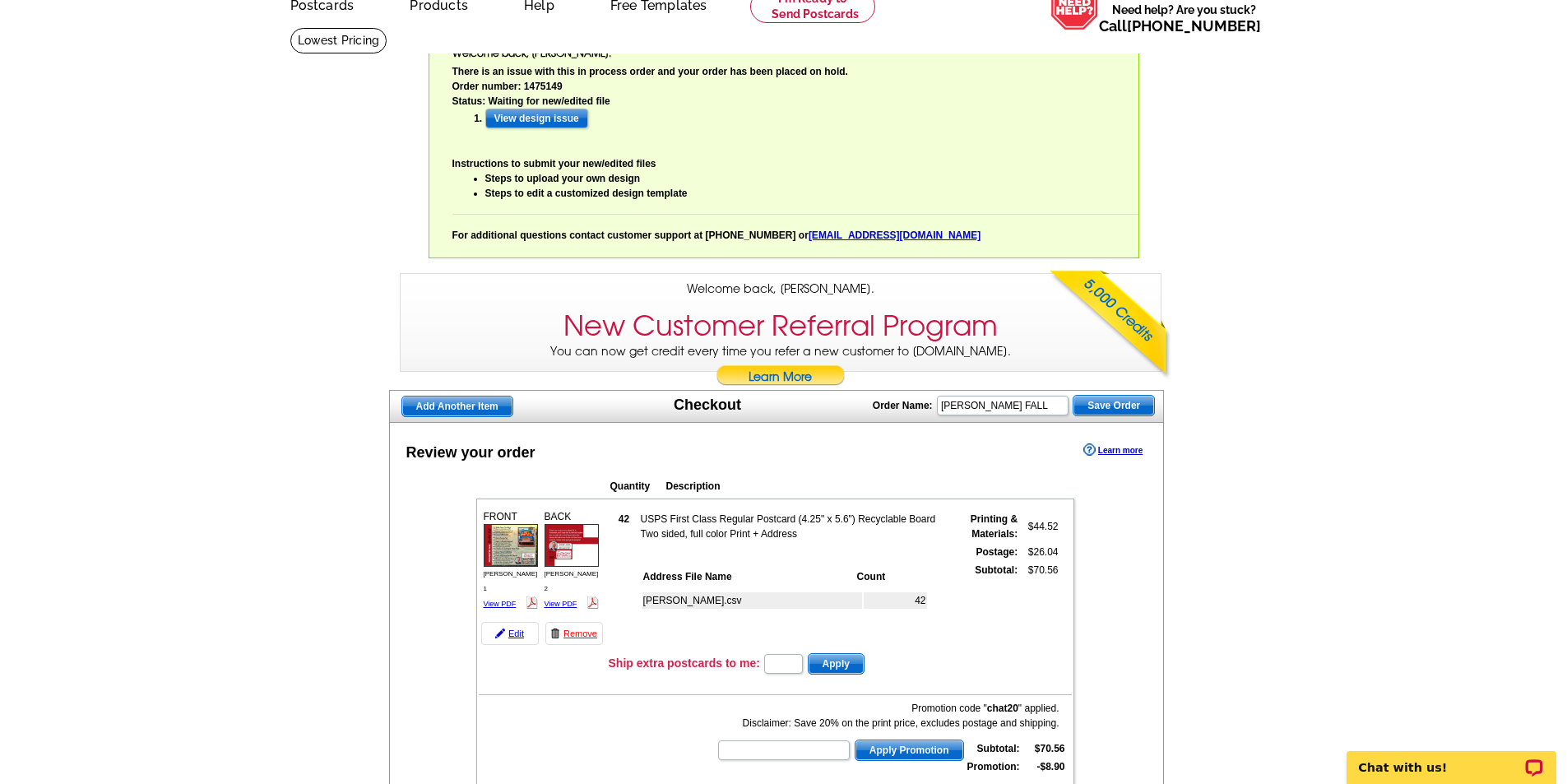
click at [1134, 405] on span "Save Order" at bounding box center [1113, 406] width 81 height 19
